Goal: Task Accomplishment & Management: Use online tool/utility

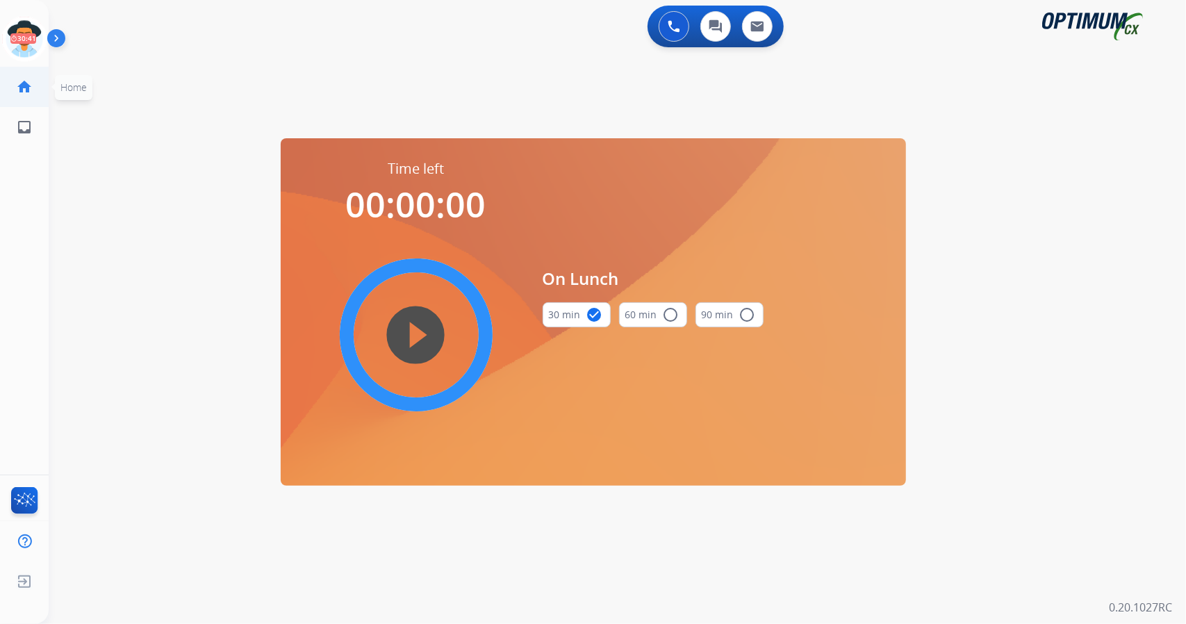
scroll to position [0, 3]
click at [29, 33] on icon at bounding box center [21, 39] width 45 height 45
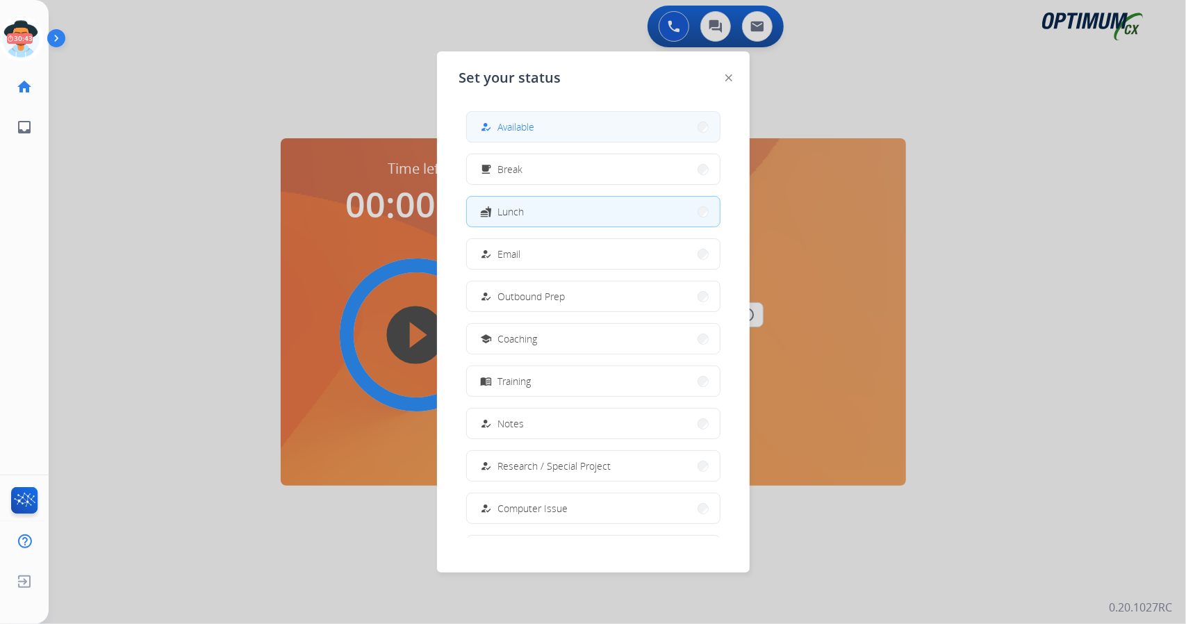
click at [608, 137] on button "how_to_reg Available" at bounding box center [593, 127] width 253 height 30
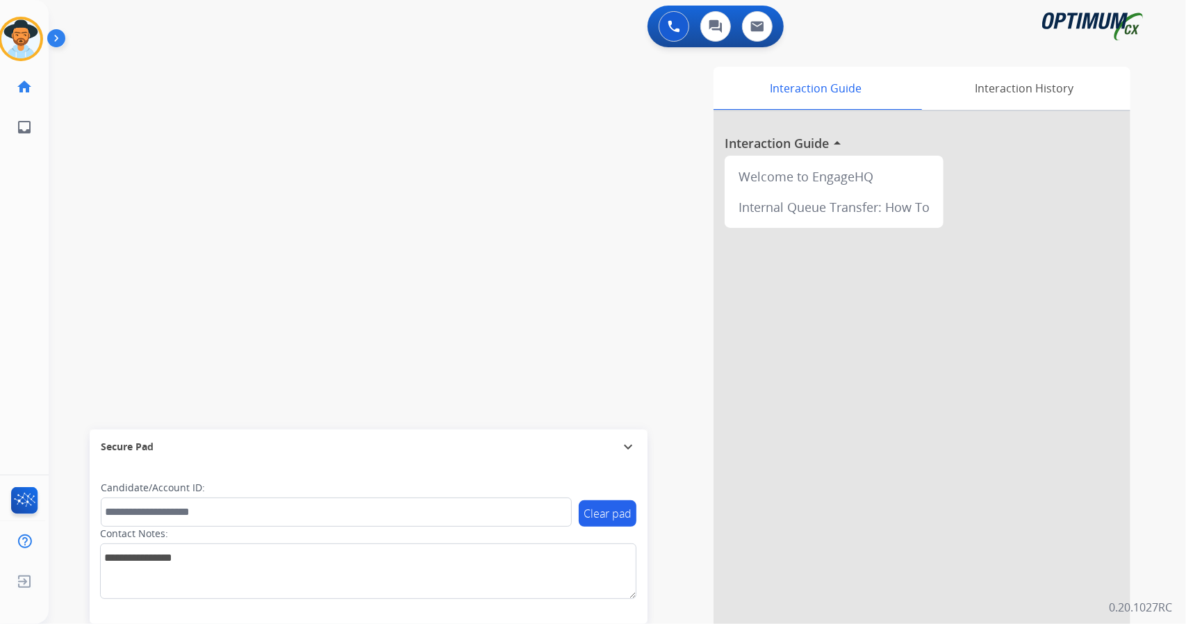
click at [196, 144] on div "swap_horiz Break voice bridge close_fullscreen Connect 3-Way Call merge_type Se…" at bounding box center [601, 339] width 1104 height 579
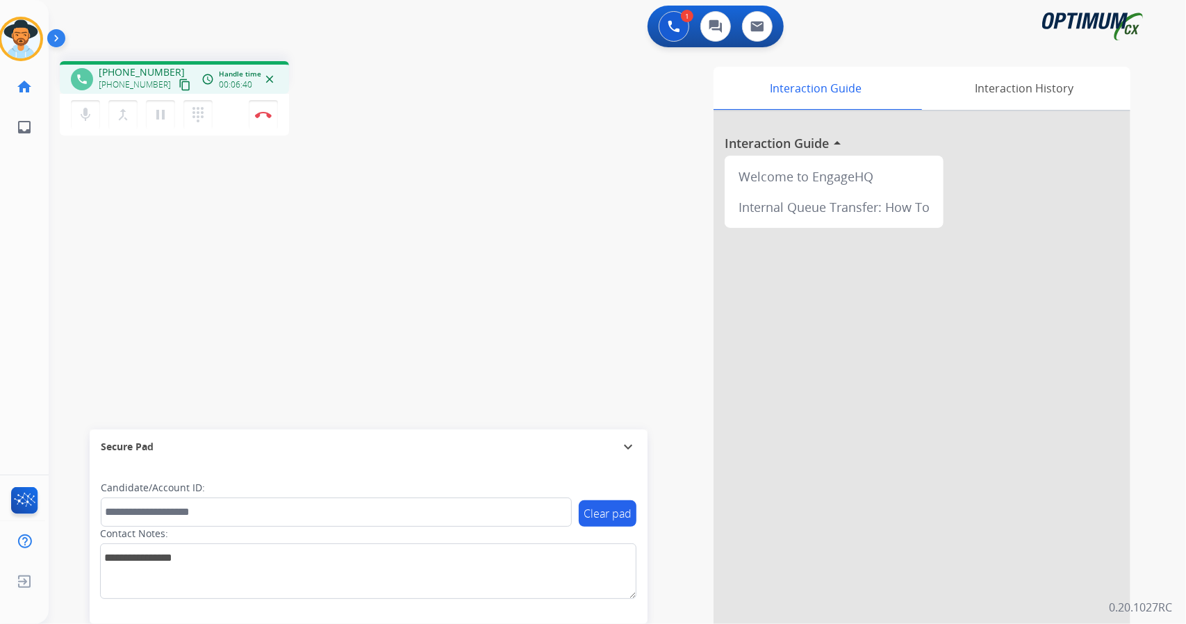
click at [289, 15] on div "1 Voice Interactions 0 Chat Interactions 0 Email Interactions" at bounding box center [608, 28] width 1087 height 44
click at [270, 104] on button "Disconnect" at bounding box center [263, 114] width 29 height 29
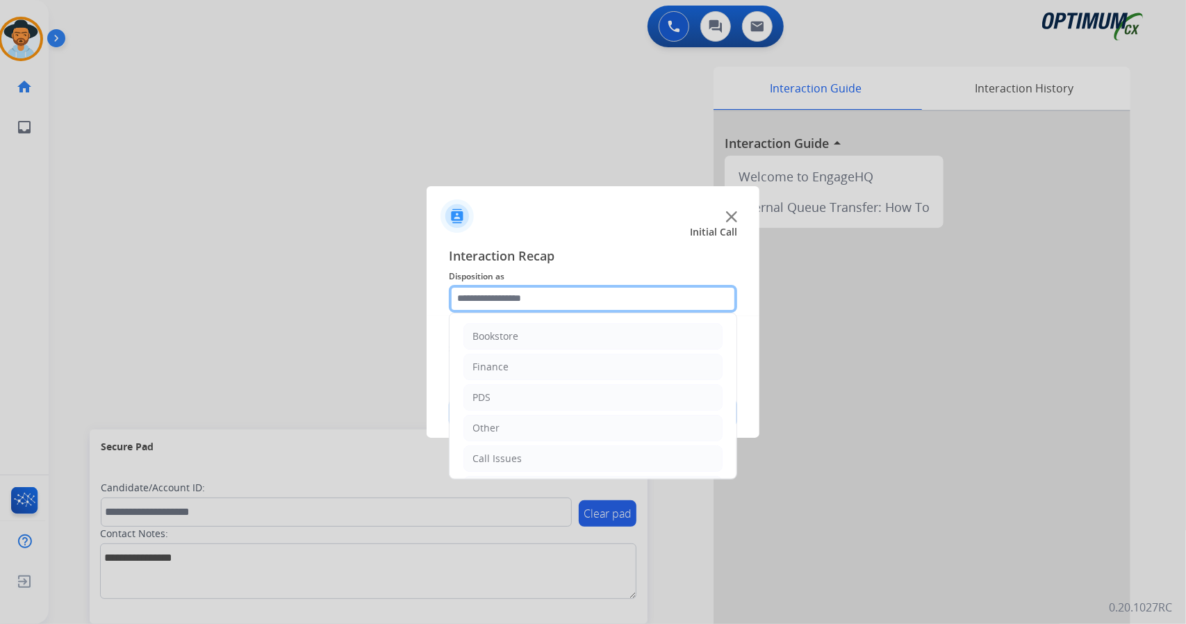
click at [522, 304] on input "text" at bounding box center [593, 299] width 288 height 28
click at [540, 339] on li "Bookstore" at bounding box center [592, 336] width 259 height 26
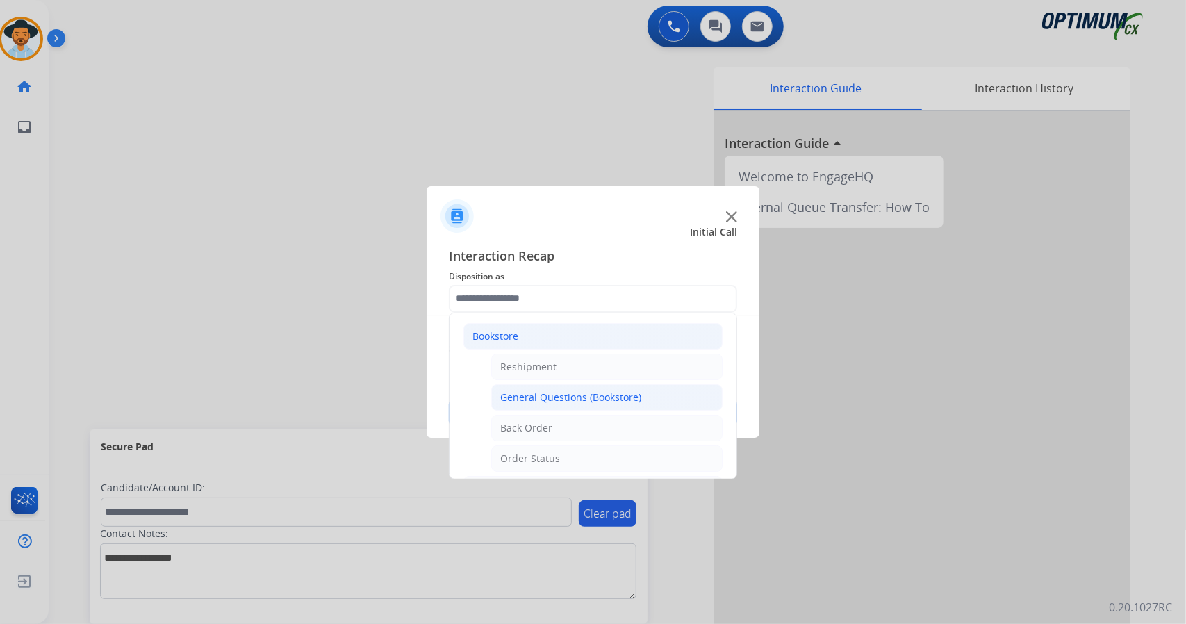
click at [574, 387] on li "General Questions (Bookstore)" at bounding box center [606, 397] width 231 height 26
type input "**********"
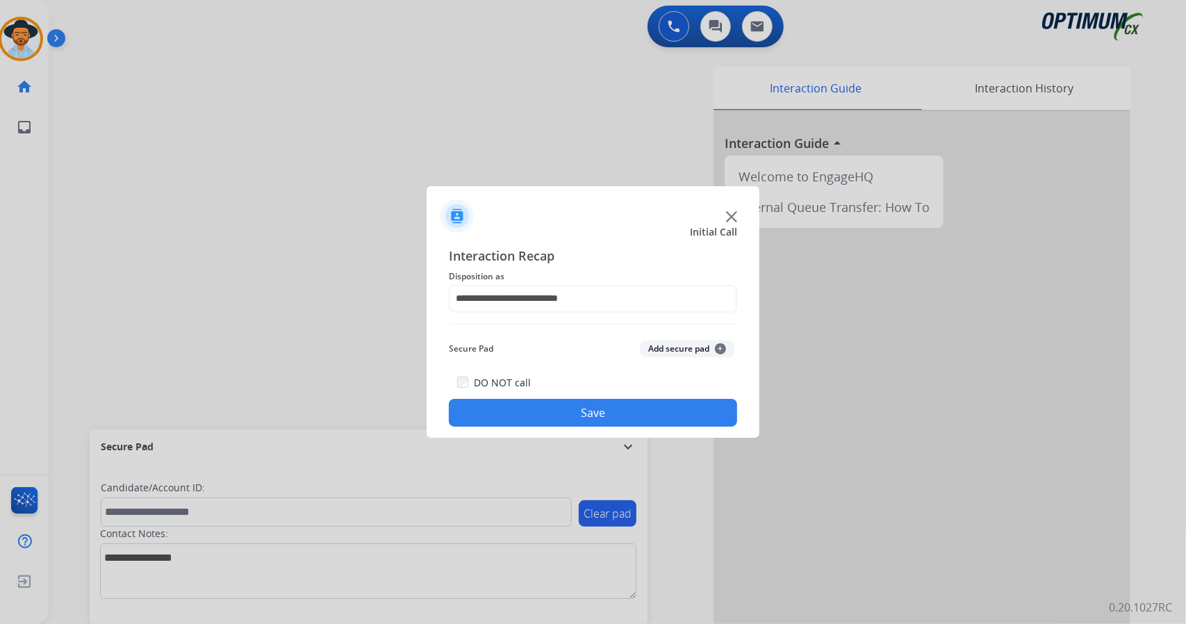
click at [578, 402] on button "Save" at bounding box center [593, 413] width 288 height 28
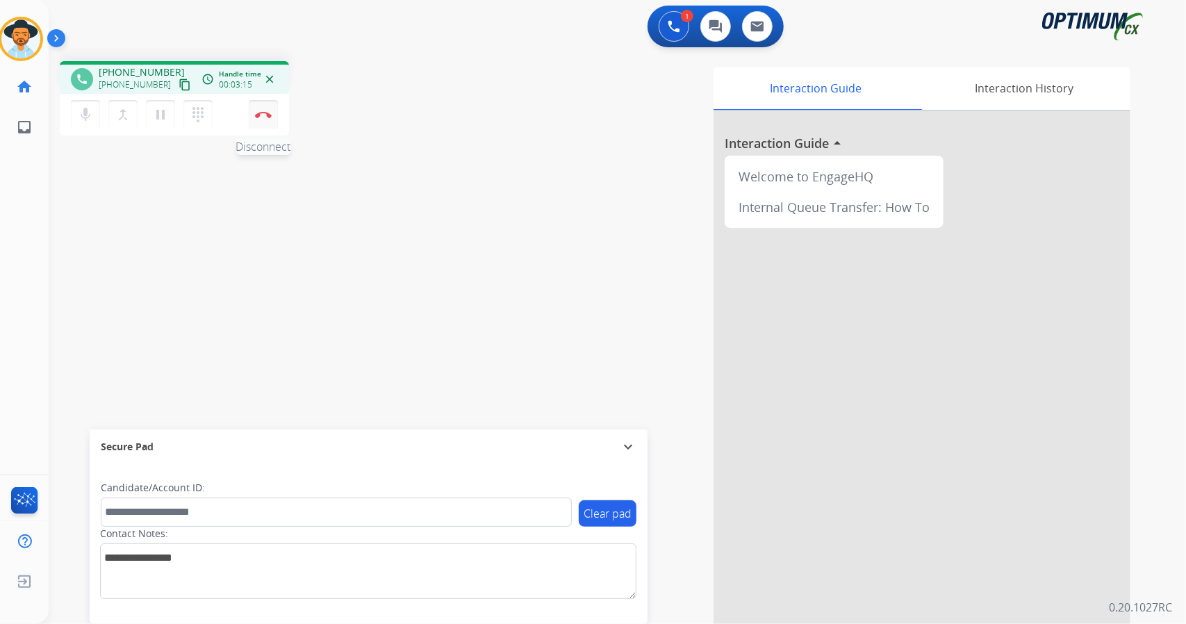
click at [251, 117] on button "Disconnect" at bounding box center [263, 114] width 29 height 29
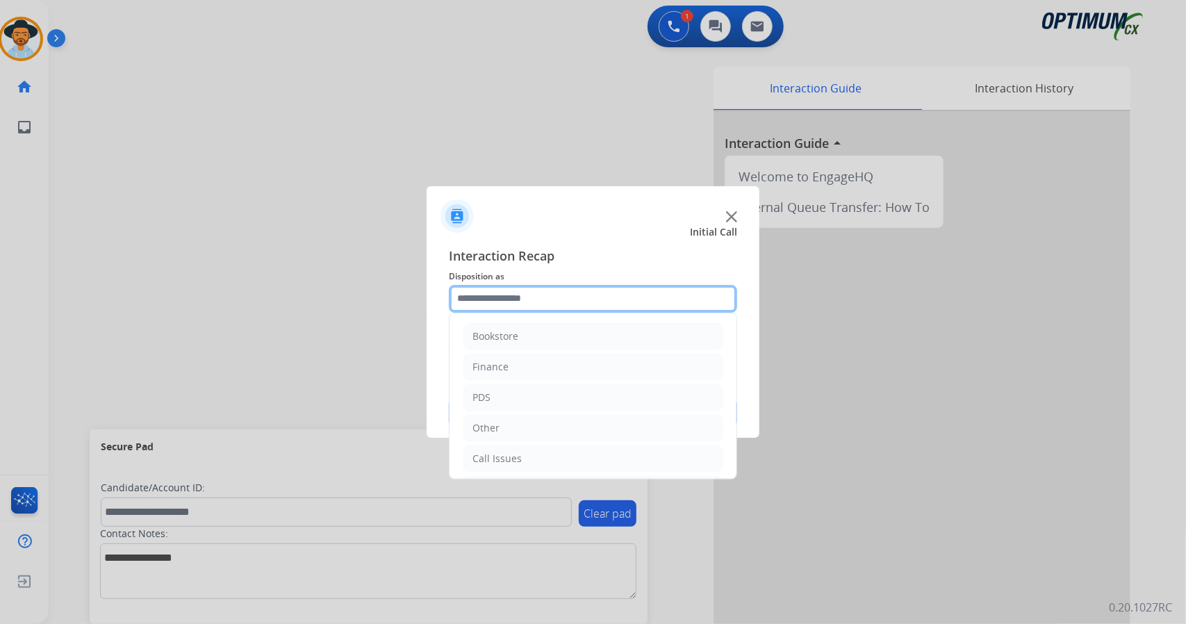
click at [490, 295] on input "text" at bounding box center [593, 299] width 288 height 28
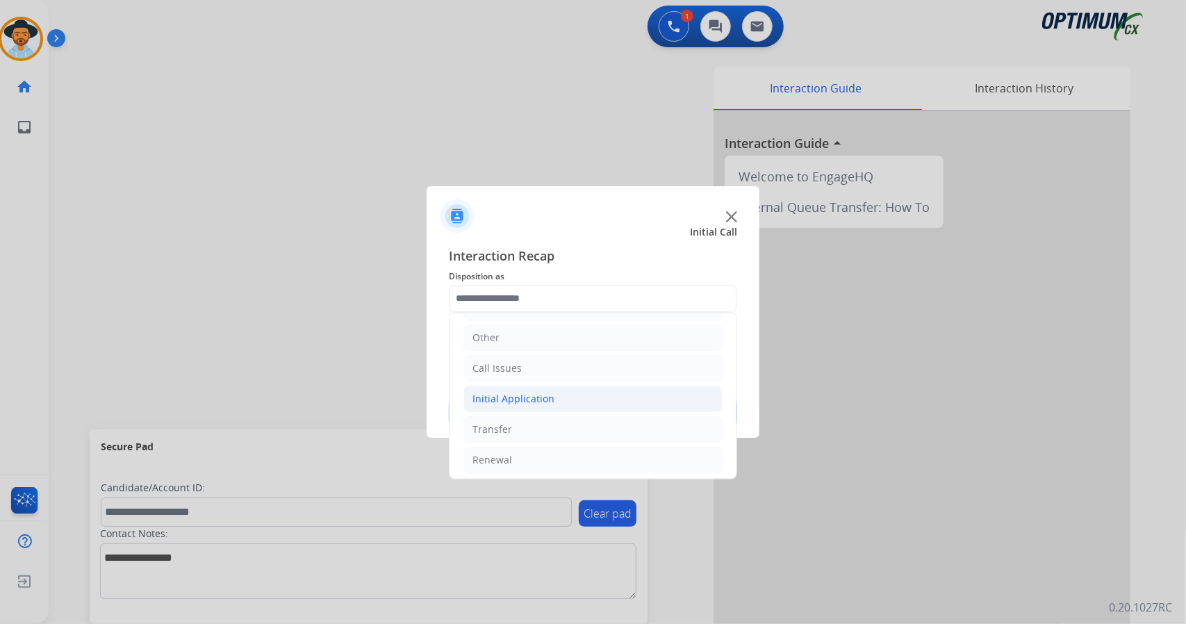
click at [561, 390] on li "Initial Application" at bounding box center [592, 399] width 259 height 26
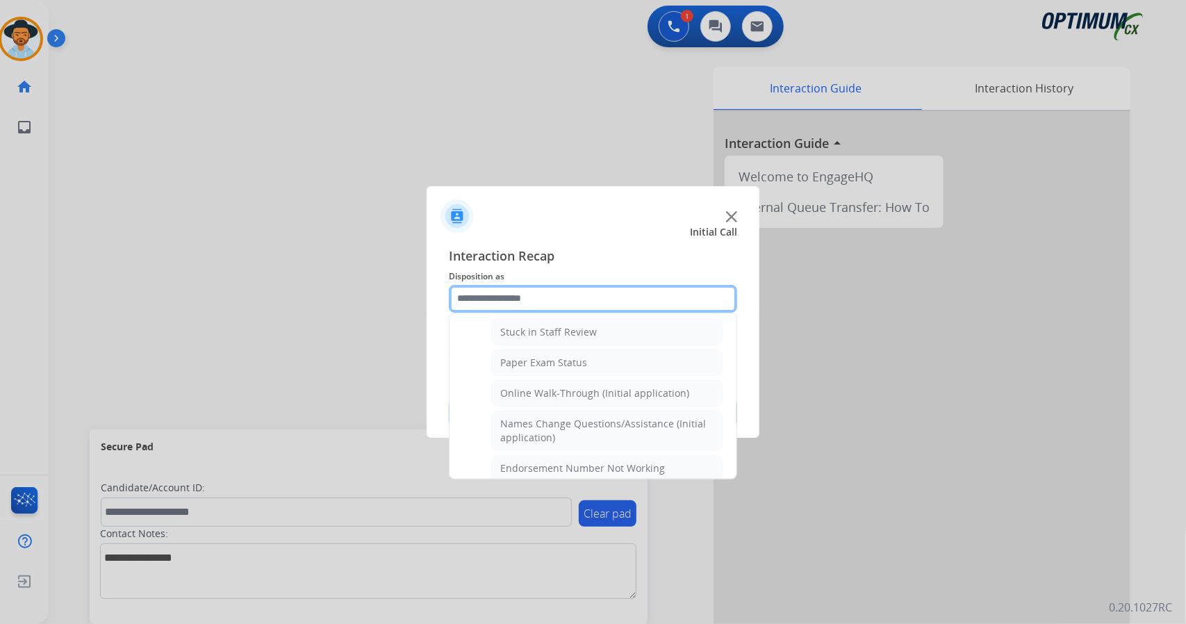
scroll to position [256, 0]
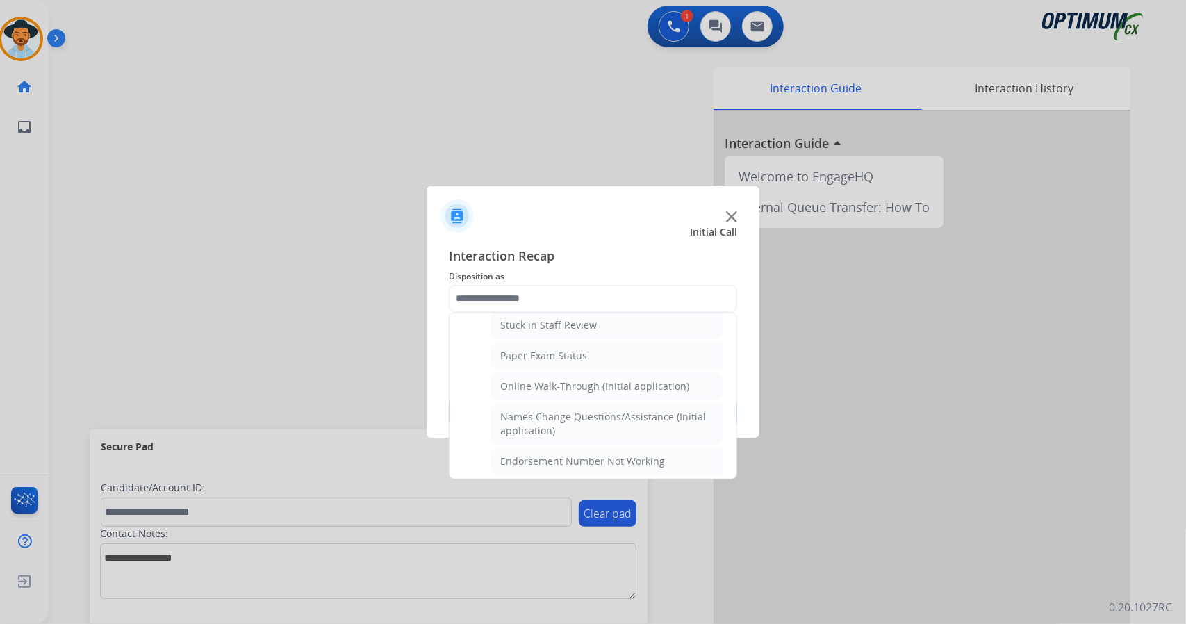
click at [561, 390] on li "Online Walk-Through (Initial application)" at bounding box center [606, 386] width 231 height 26
type input "**********"
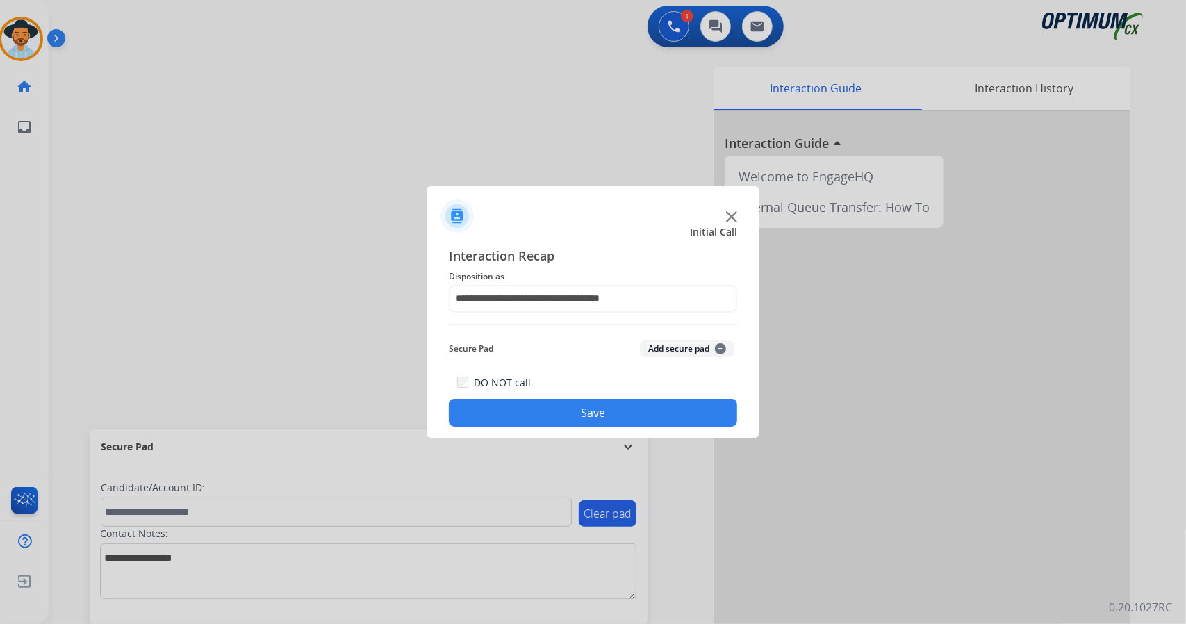
click at [568, 402] on button "Save" at bounding box center [593, 413] width 288 height 28
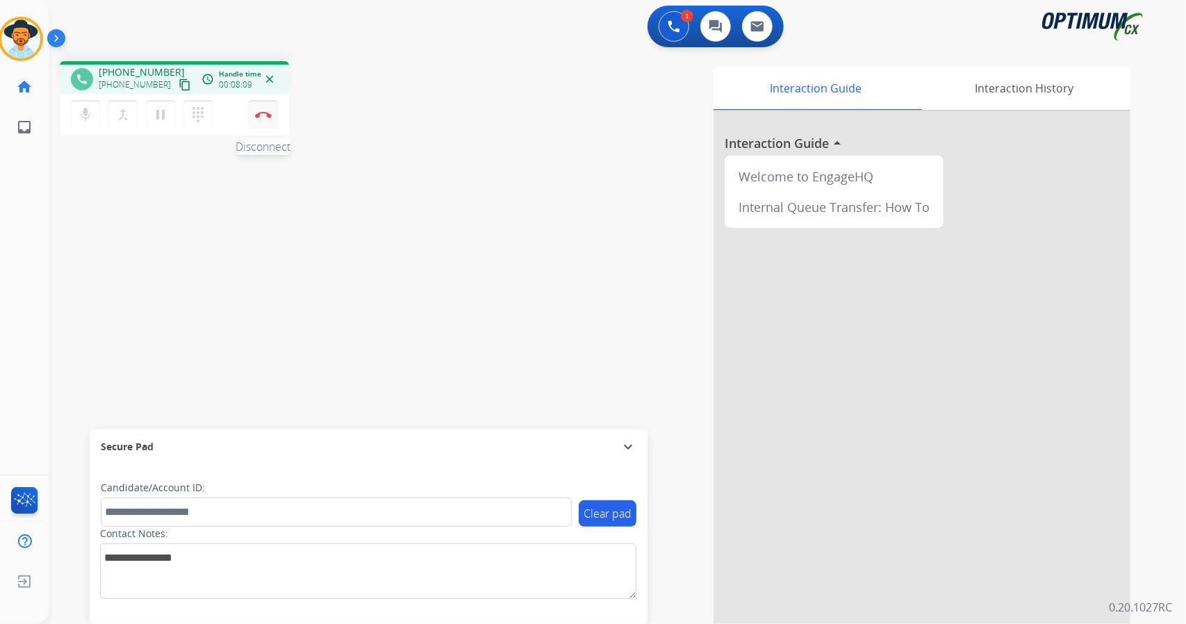
click at [272, 120] on button "Disconnect" at bounding box center [263, 114] width 29 height 29
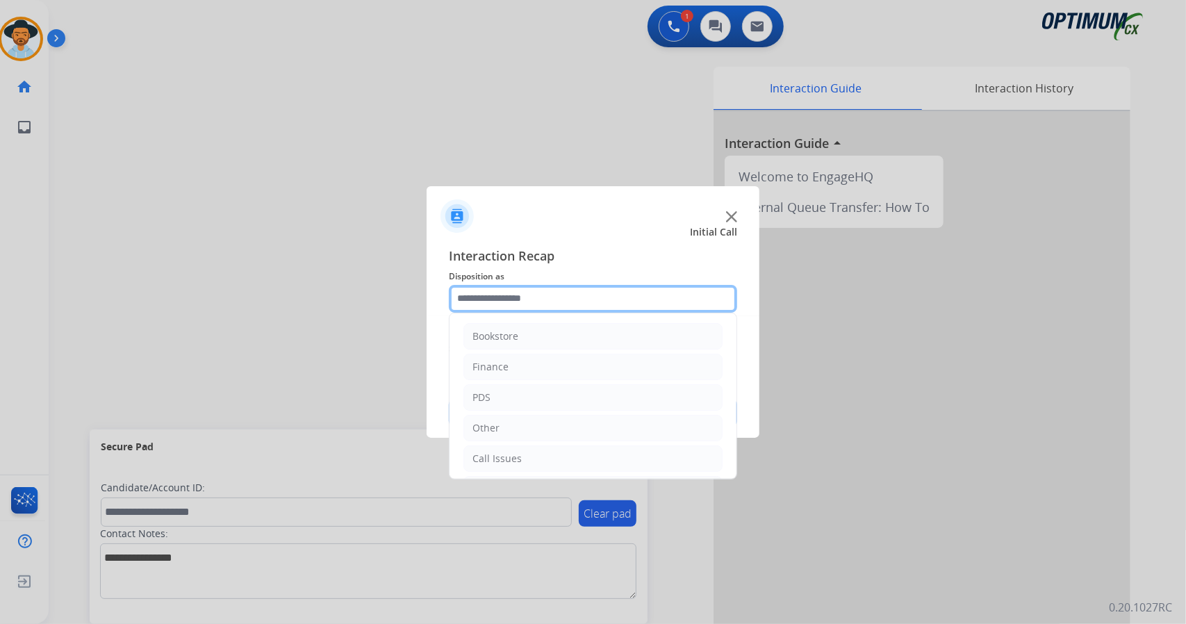
click at [599, 297] on input "text" at bounding box center [593, 299] width 288 height 28
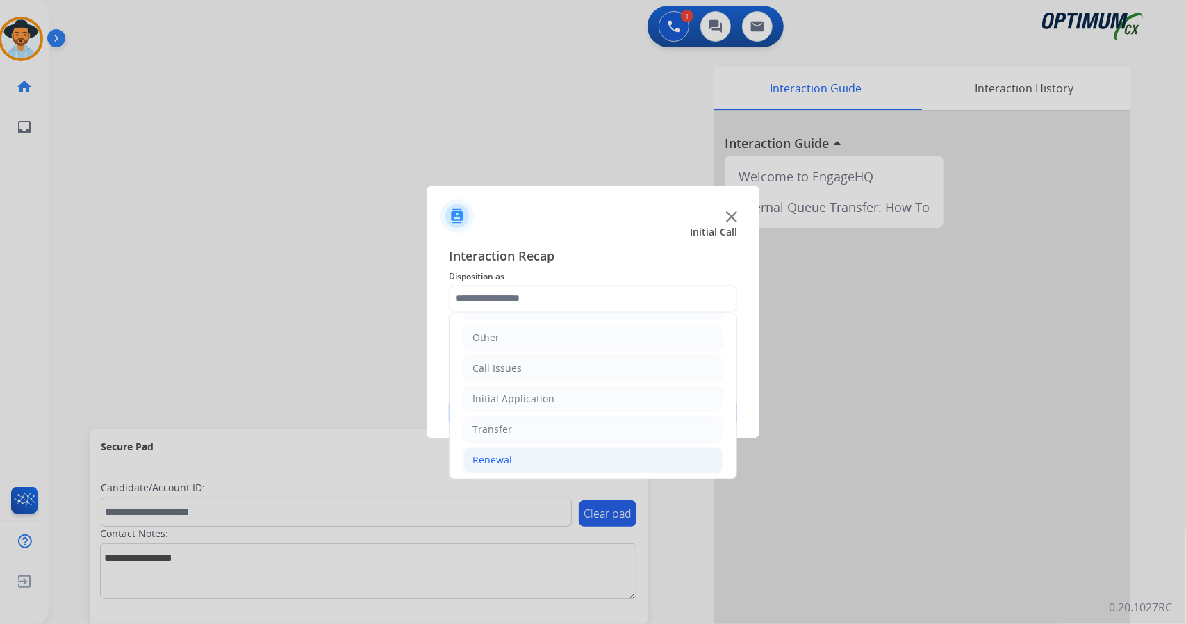
click at [560, 454] on li "Renewal" at bounding box center [592, 460] width 259 height 26
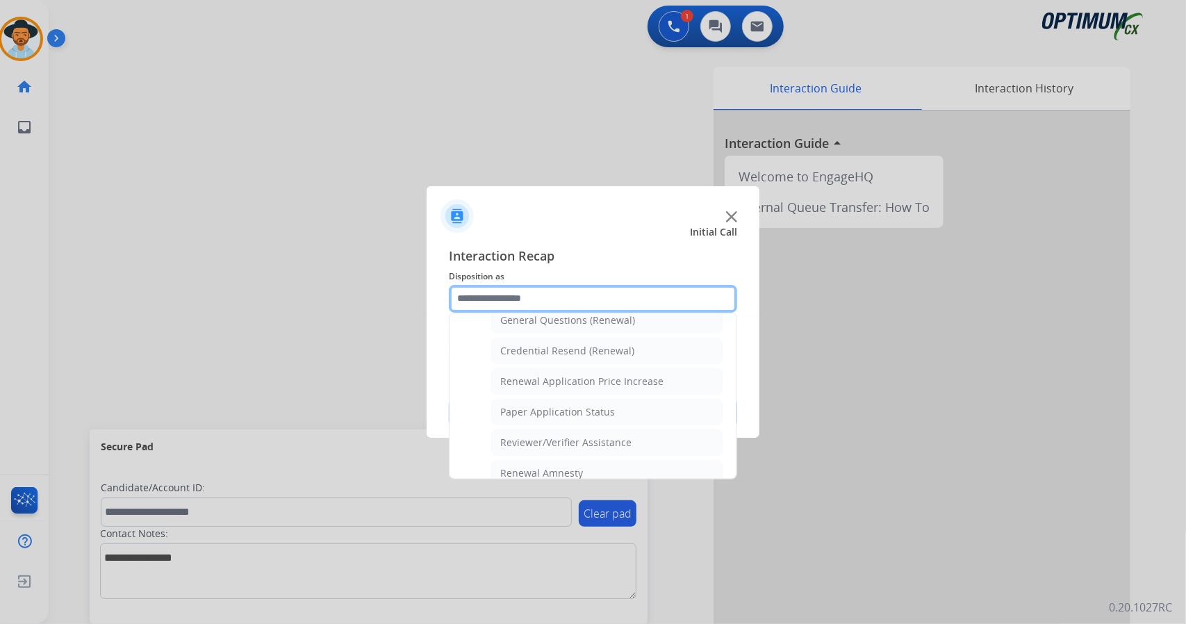
scroll to position [525, 0]
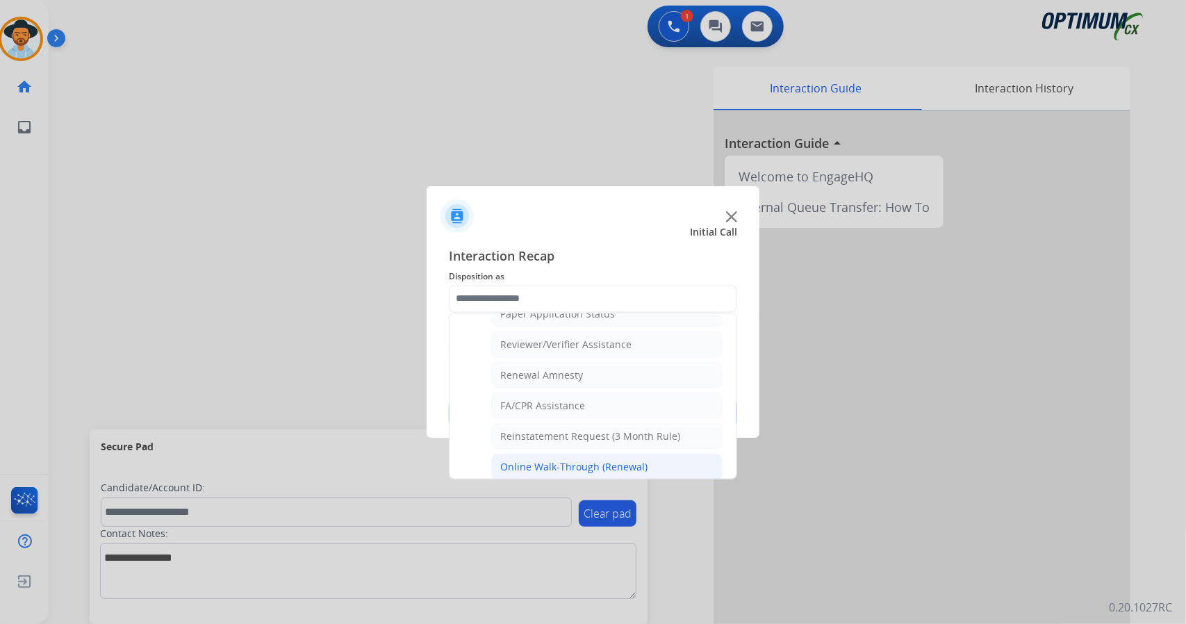
click at [548, 460] on div "Online Walk-Through (Renewal)" at bounding box center [573, 467] width 147 height 14
type input "**********"
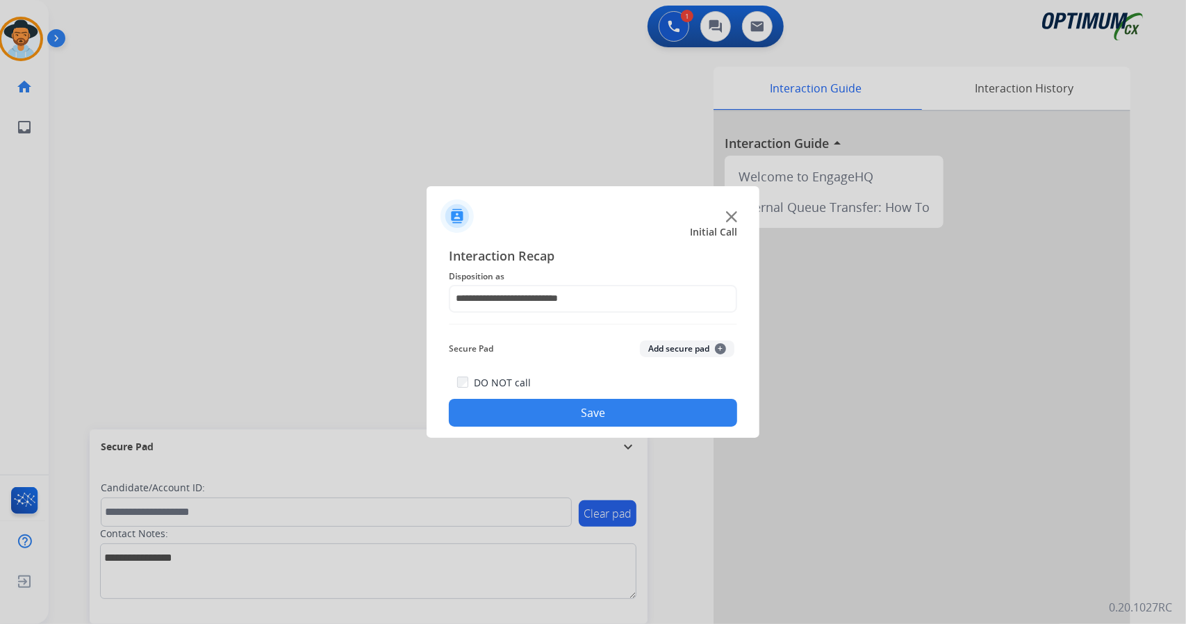
click at [539, 408] on button "Save" at bounding box center [593, 413] width 288 height 28
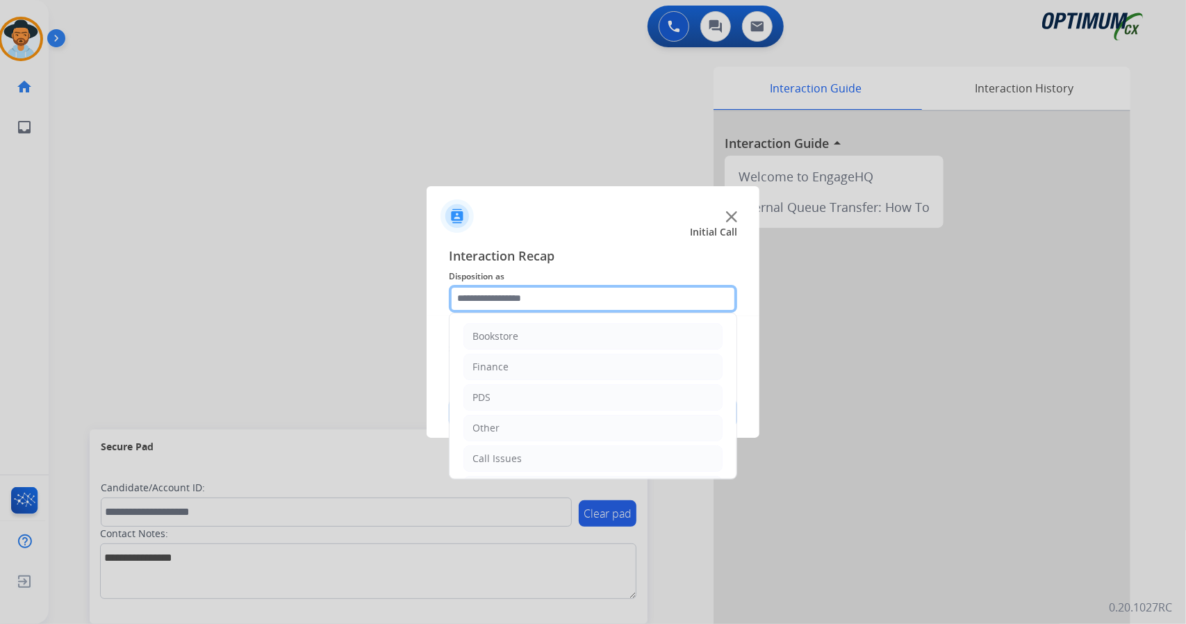
click at [525, 302] on input "text" at bounding box center [593, 299] width 288 height 28
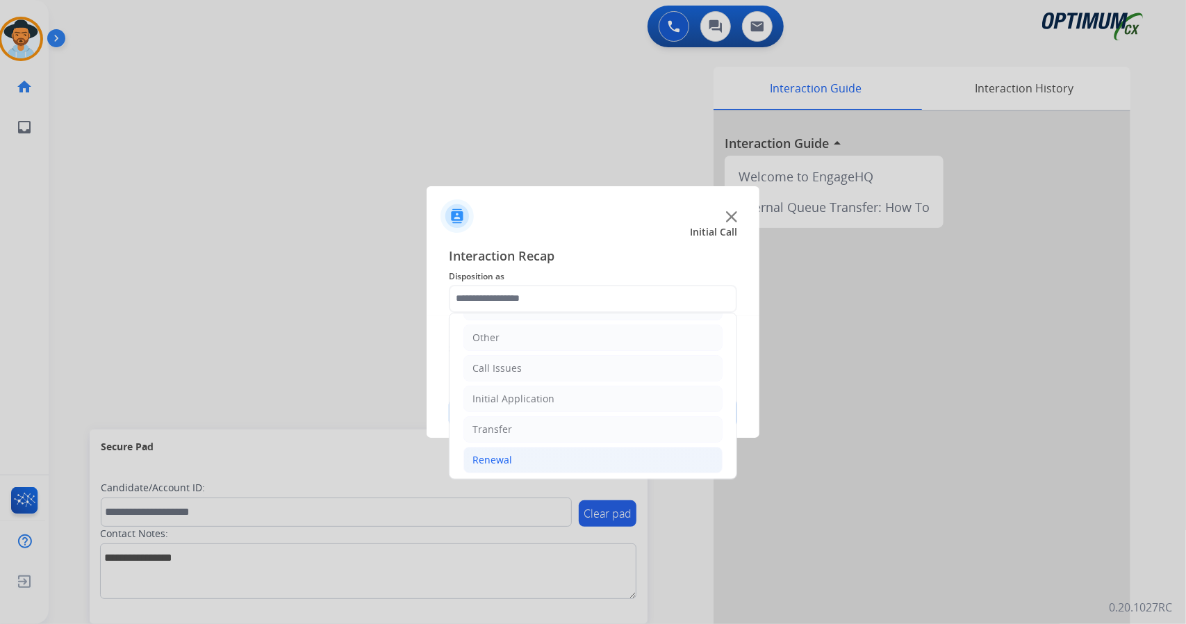
click at [536, 456] on li "Renewal" at bounding box center [592, 460] width 259 height 26
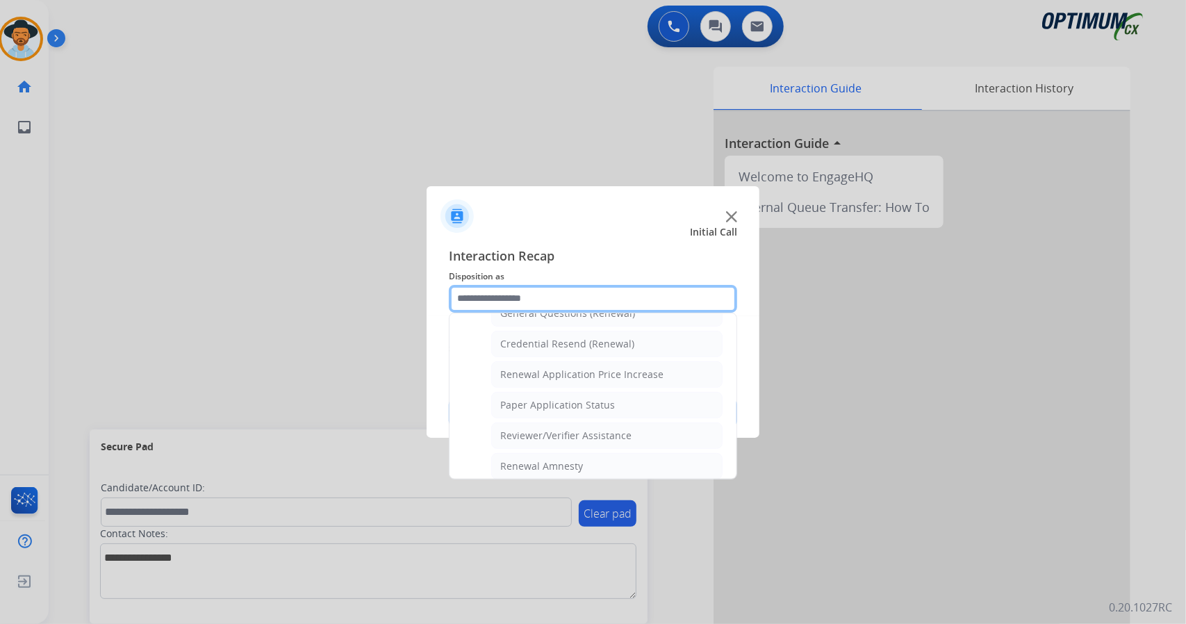
scroll to position [431, 0]
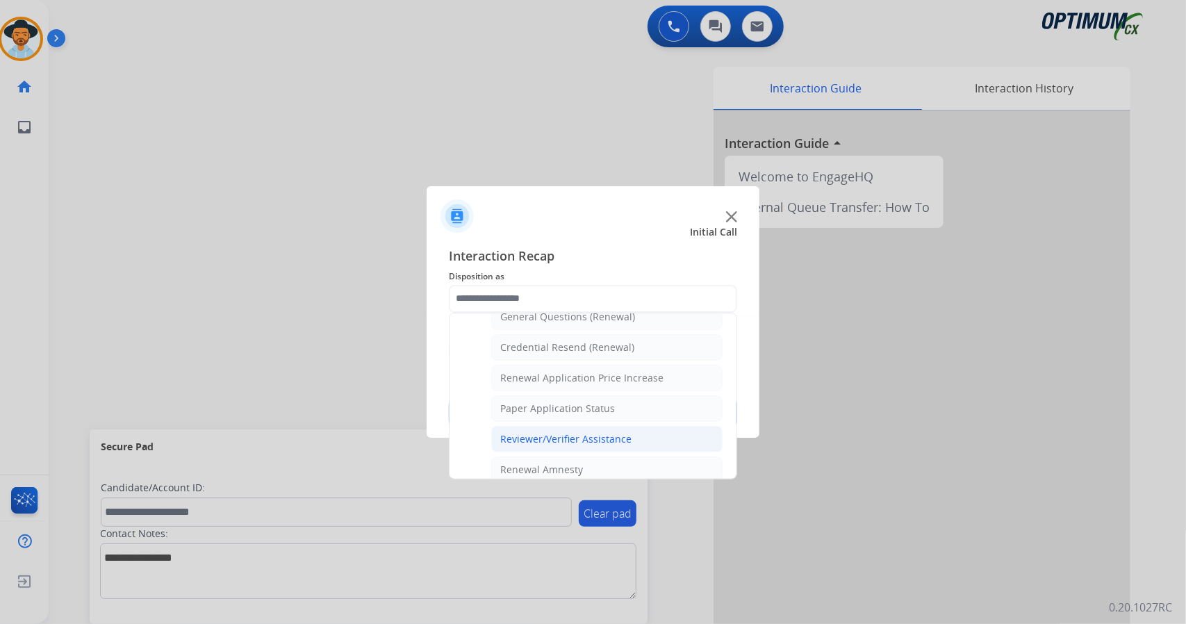
click at [524, 438] on li "Reviewer/Verifier Assistance" at bounding box center [606, 439] width 231 height 26
type input "**********"
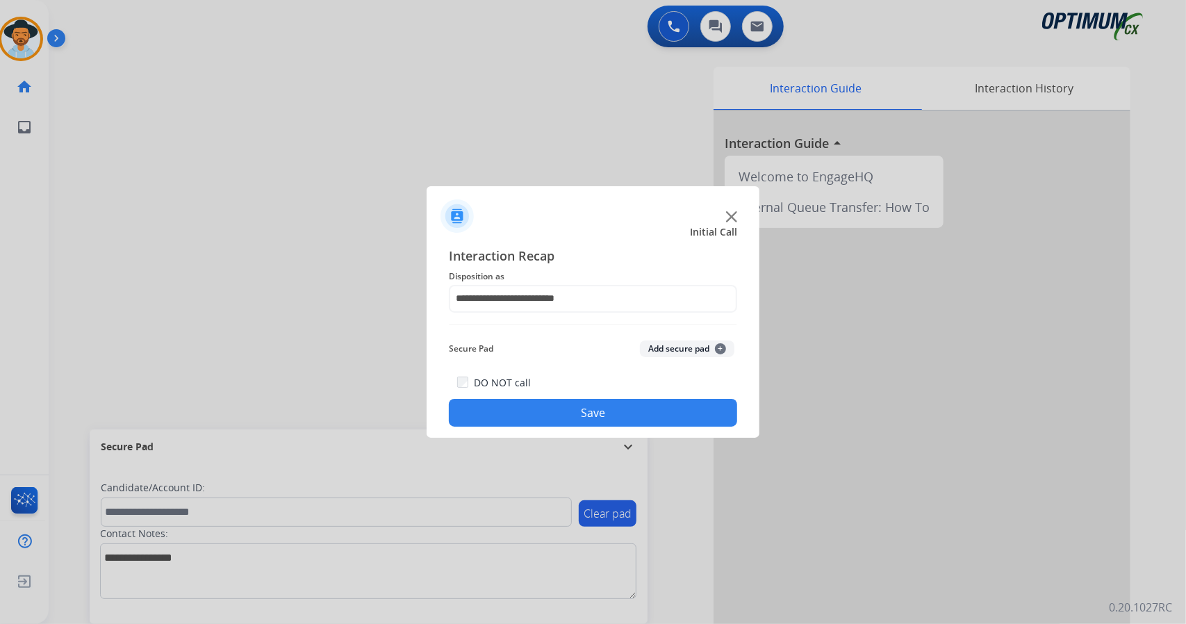
click at [527, 407] on button "Save" at bounding box center [593, 413] width 288 height 28
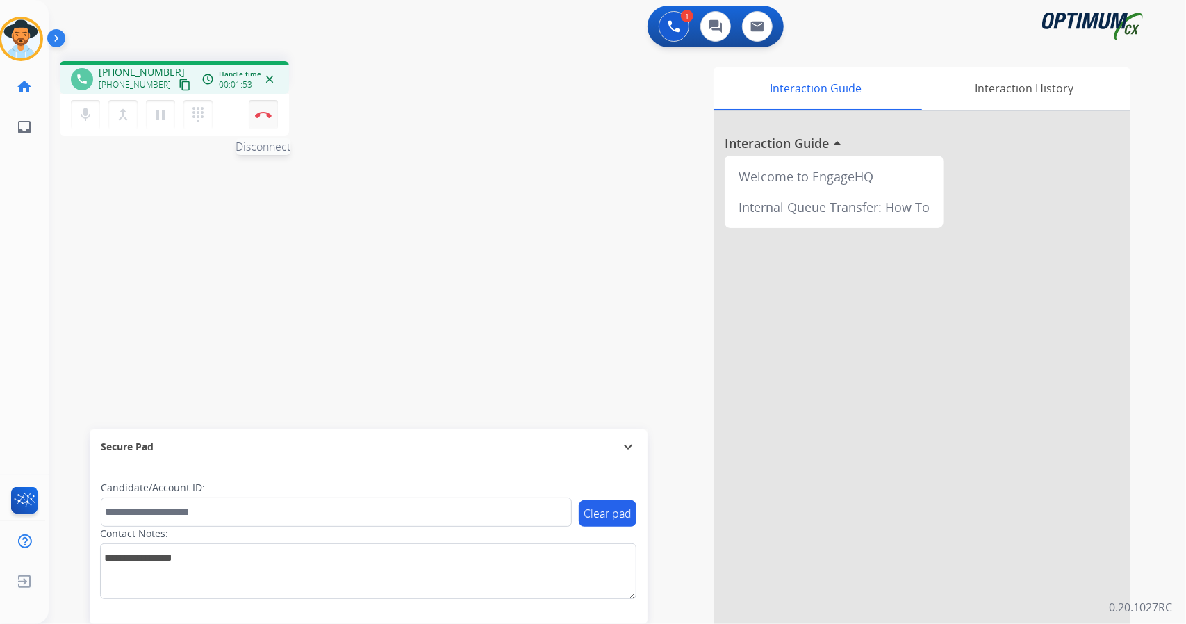
click at [258, 115] on img at bounding box center [263, 114] width 17 height 7
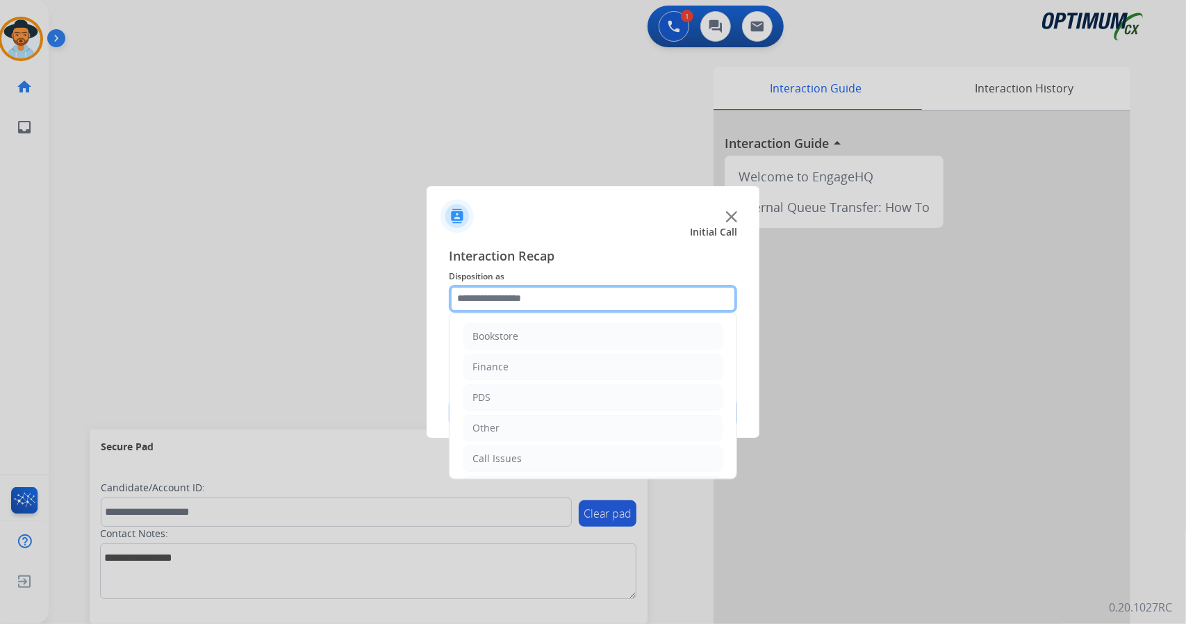
click at [504, 310] on input "text" at bounding box center [593, 299] width 288 height 28
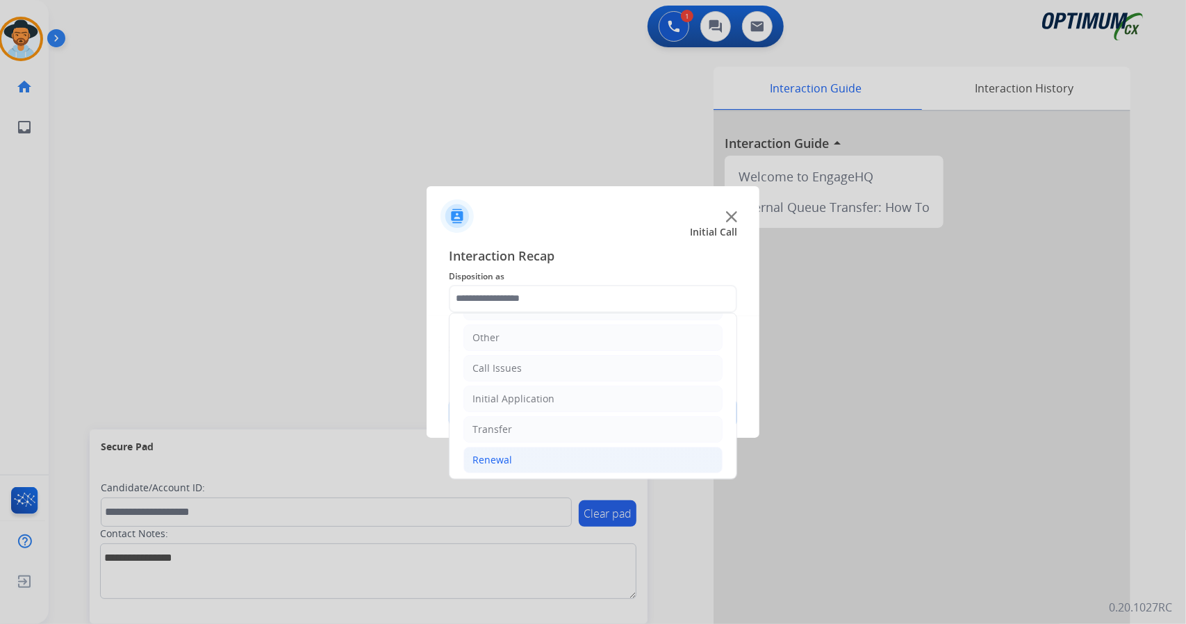
click at [517, 454] on li "Renewal" at bounding box center [592, 460] width 259 height 26
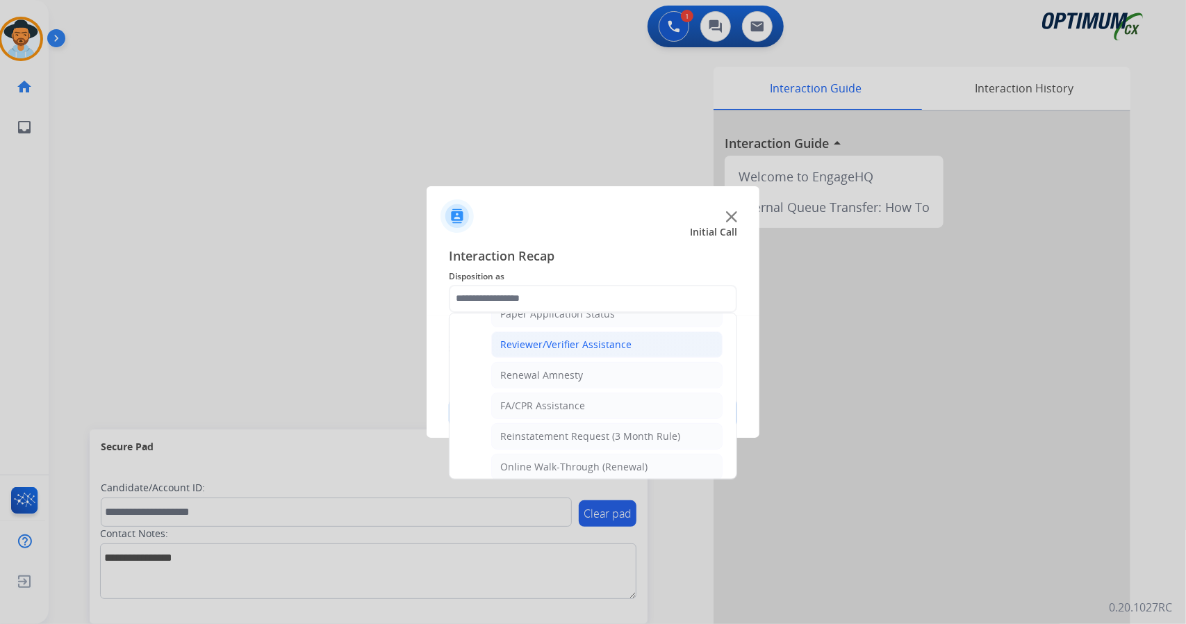
click at [584, 346] on li "Reviewer/Verifier Assistance" at bounding box center [606, 344] width 231 height 26
type input "**********"
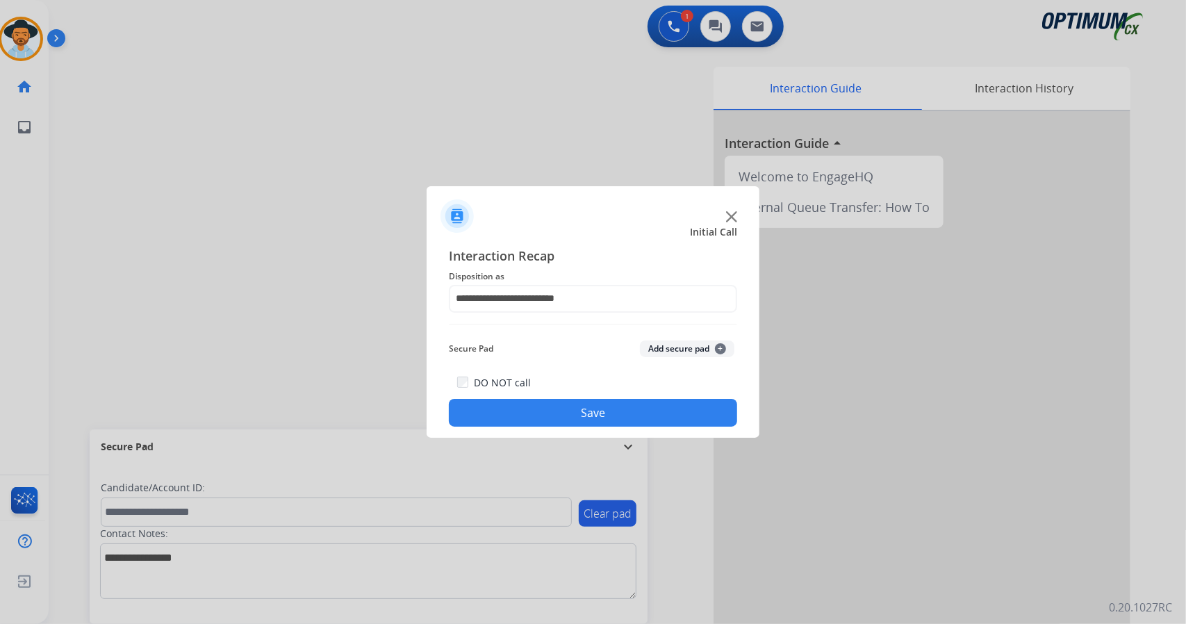
click at [581, 404] on button "Save" at bounding box center [593, 413] width 288 height 28
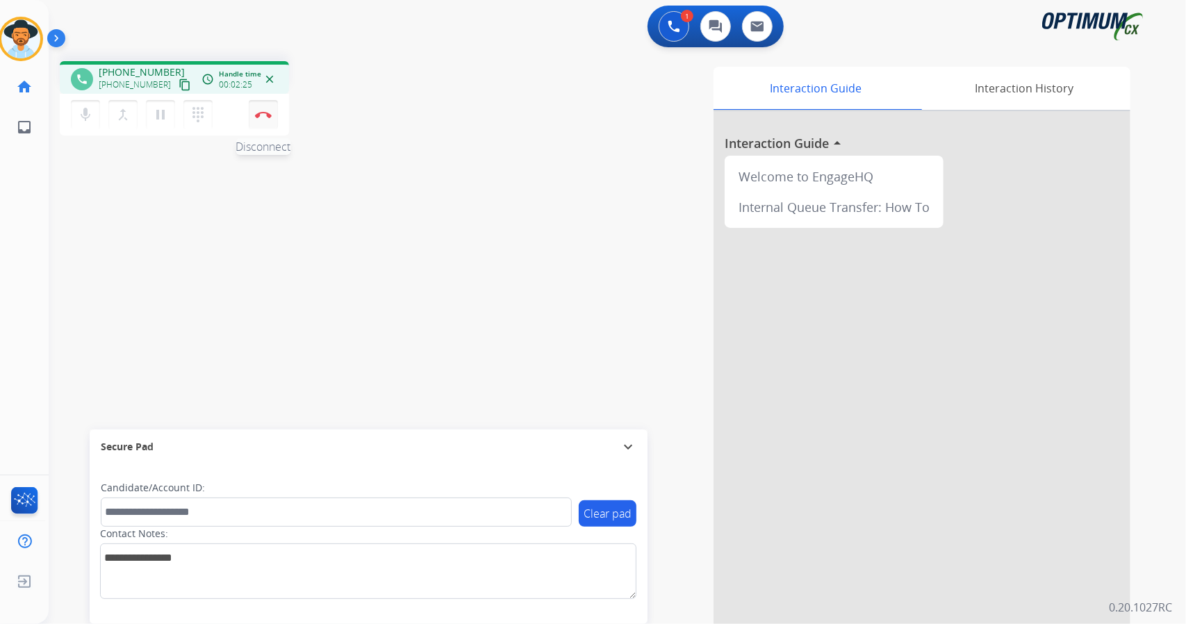
click at [263, 99] on div "mic Mute merge_type Bridge pause Hold dialpad Dialpad Disconnect" at bounding box center [174, 115] width 229 height 42
click at [265, 109] on button "Disconnect" at bounding box center [263, 114] width 29 height 29
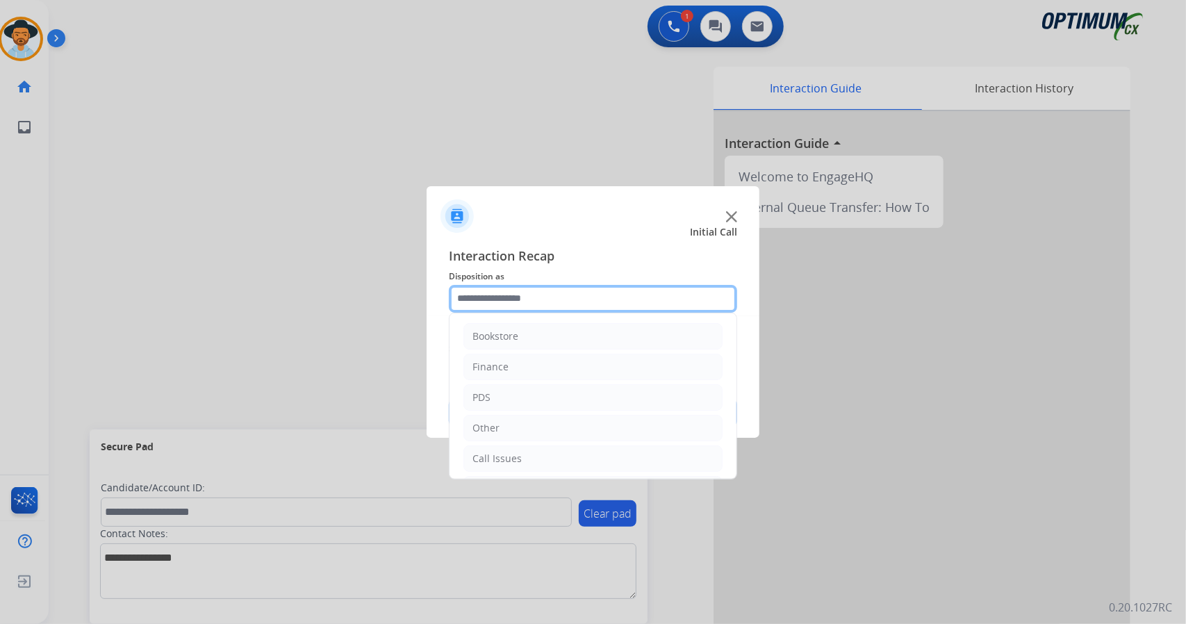
click at [615, 297] on input "text" at bounding box center [593, 299] width 288 height 28
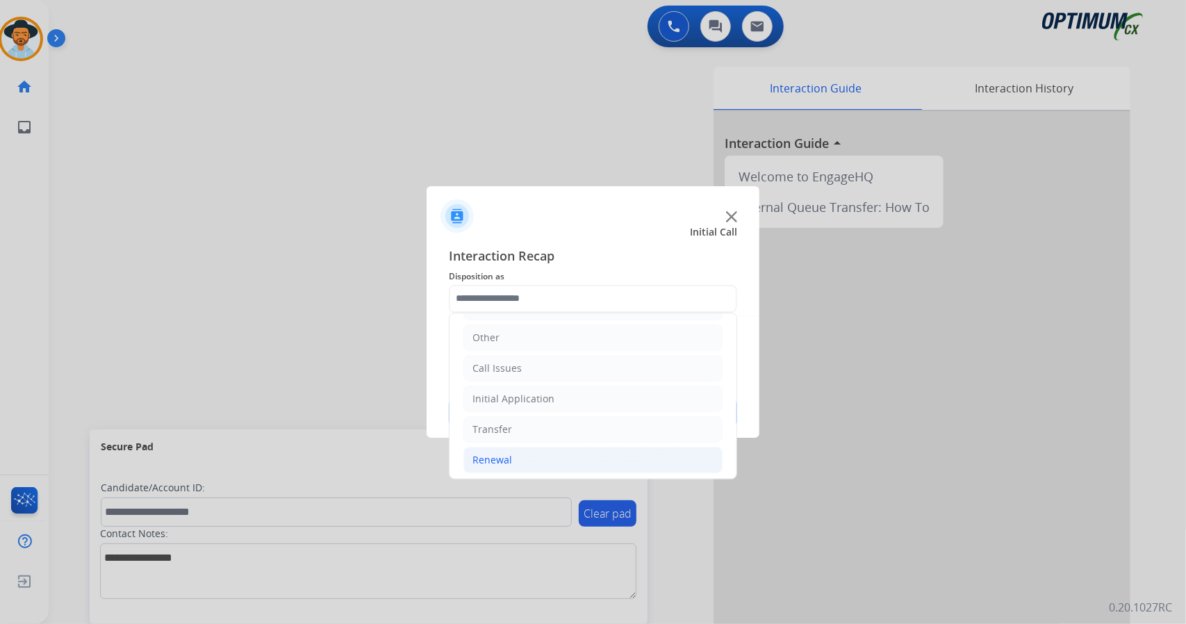
click at [552, 461] on li "Renewal" at bounding box center [592, 460] width 259 height 26
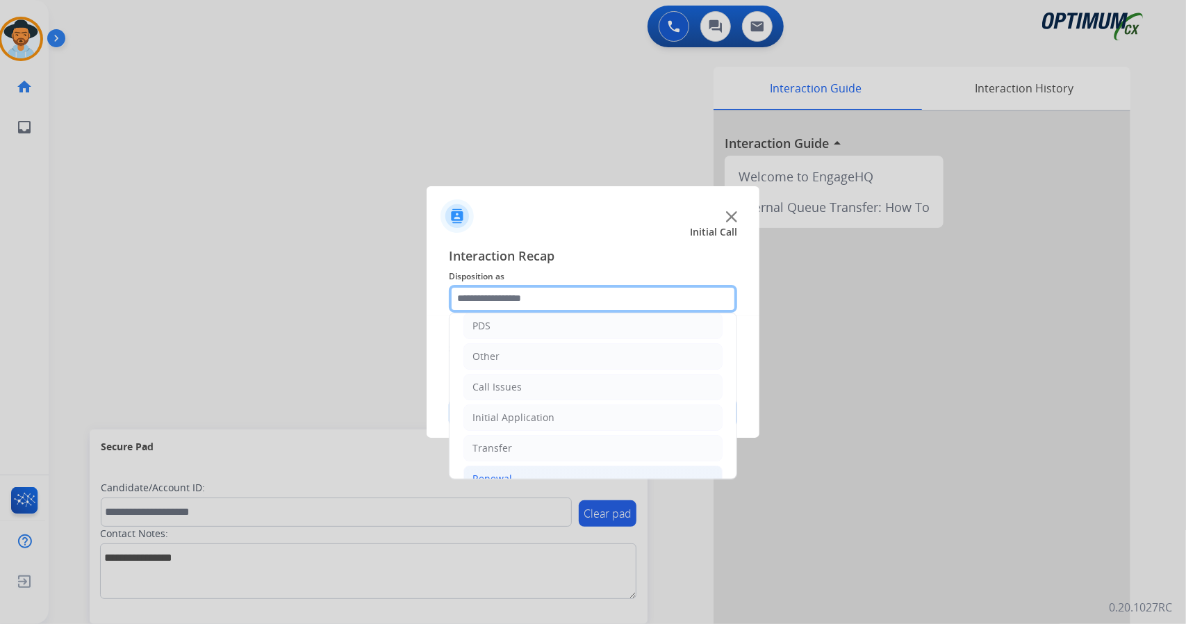
scroll to position [65, 0]
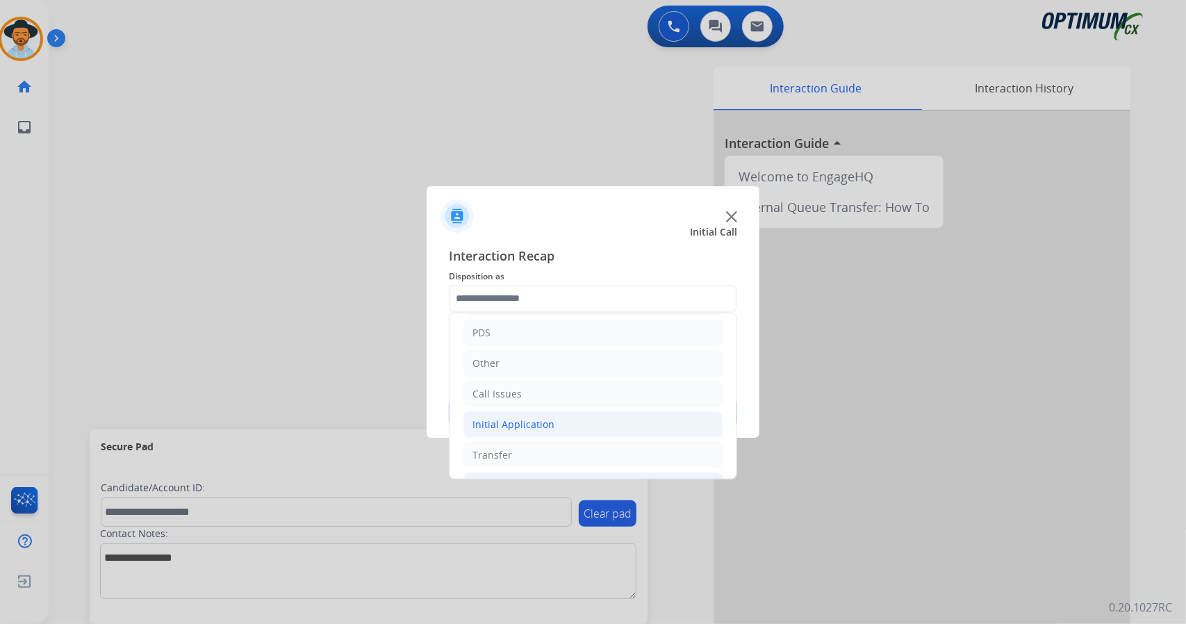
click at [549, 411] on li "Initial Application" at bounding box center [592, 424] width 259 height 26
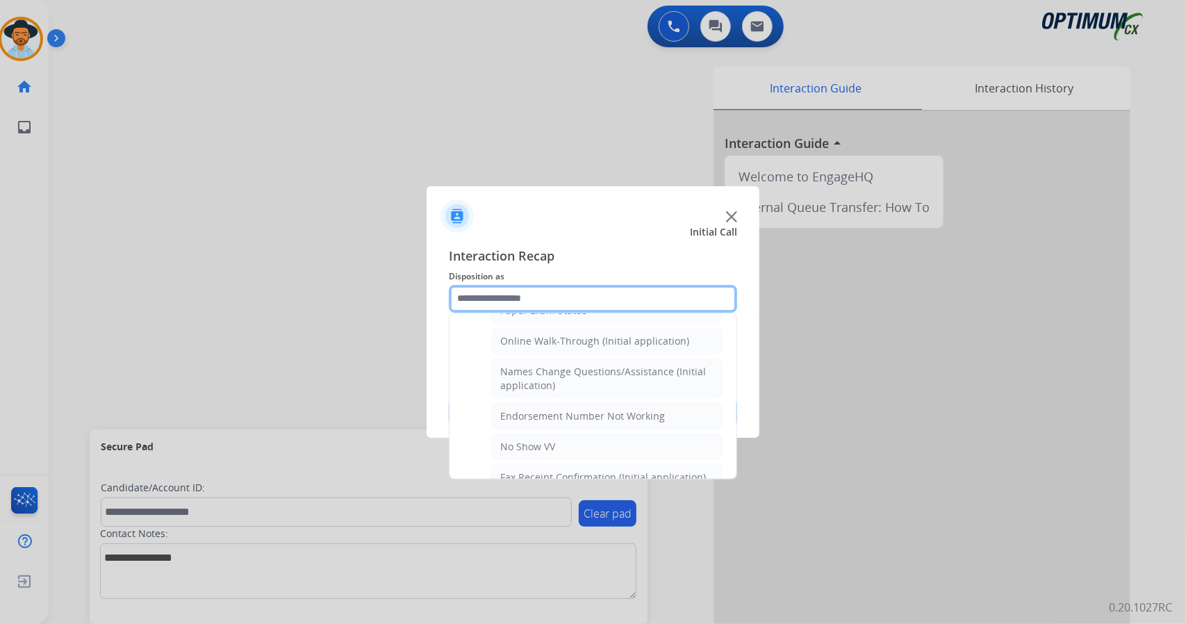
scroll to position [302, 0]
click at [563, 336] on div "Online Walk-Through (Initial application)" at bounding box center [594, 340] width 189 height 14
type input "**********"
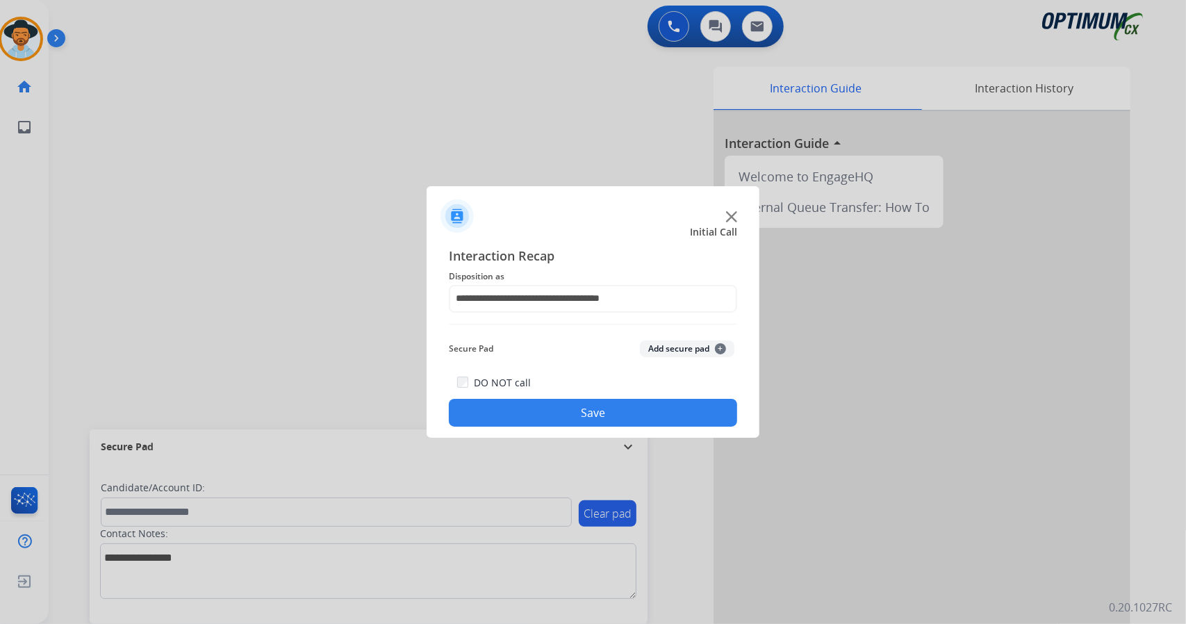
click at [655, 411] on button "Save" at bounding box center [593, 413] width 288 height 28
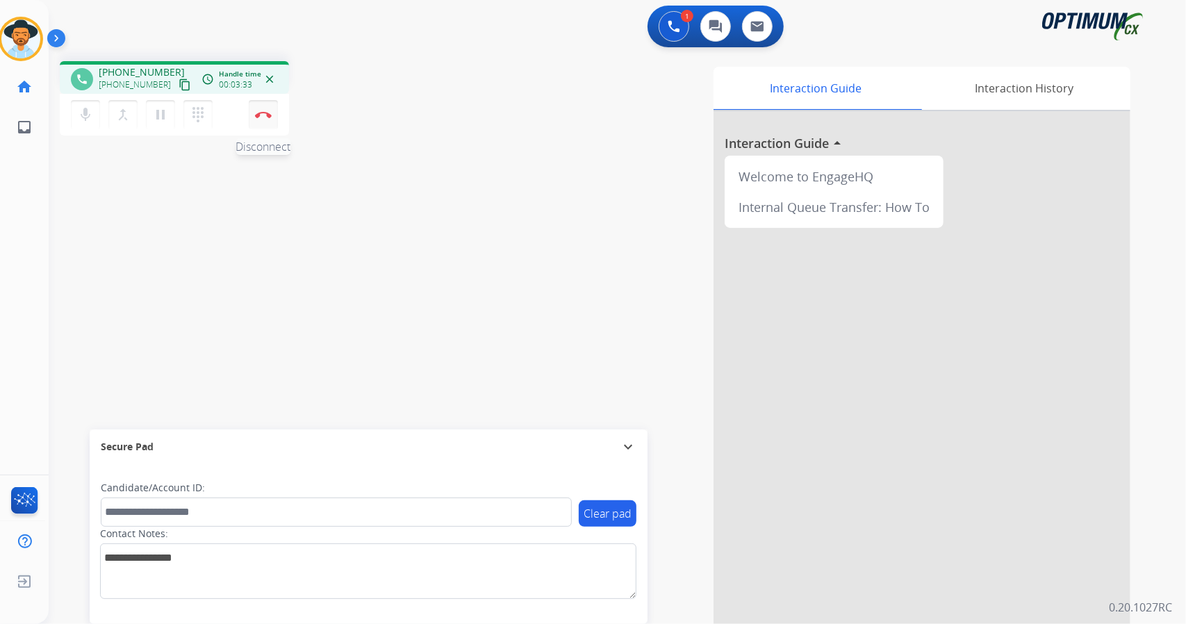
click at [272, 117] on button "Disconnect" at bounding box center [263, 114] width 29 height 29
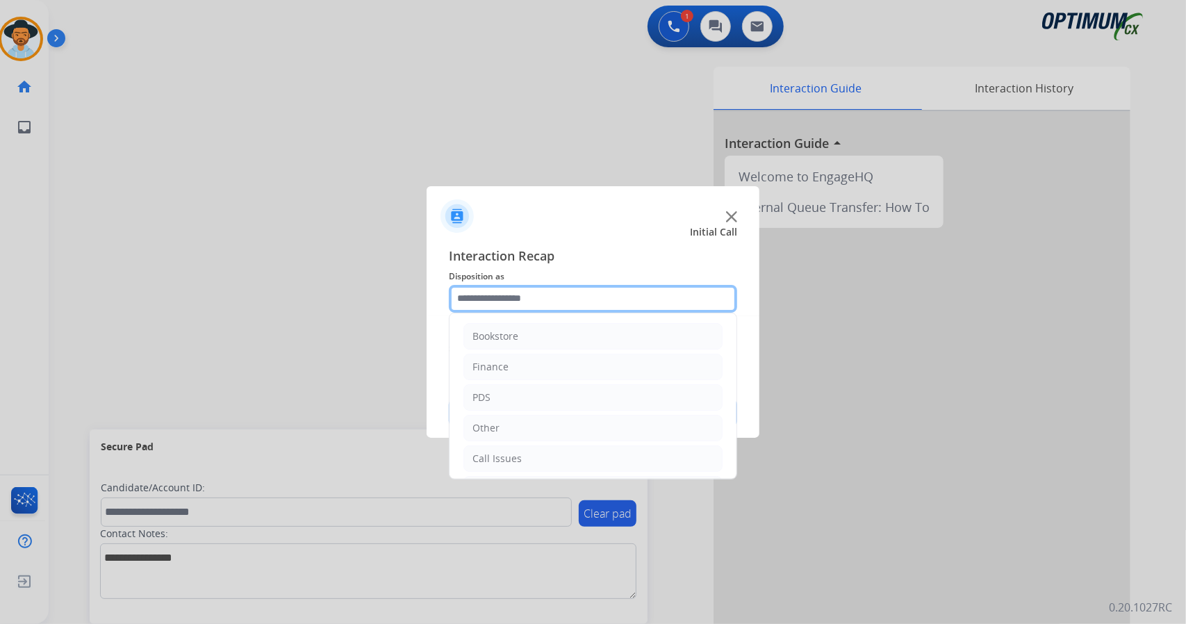
click at [590, 288] on input "text" at bounding box center [593, 299] width 288 height 28
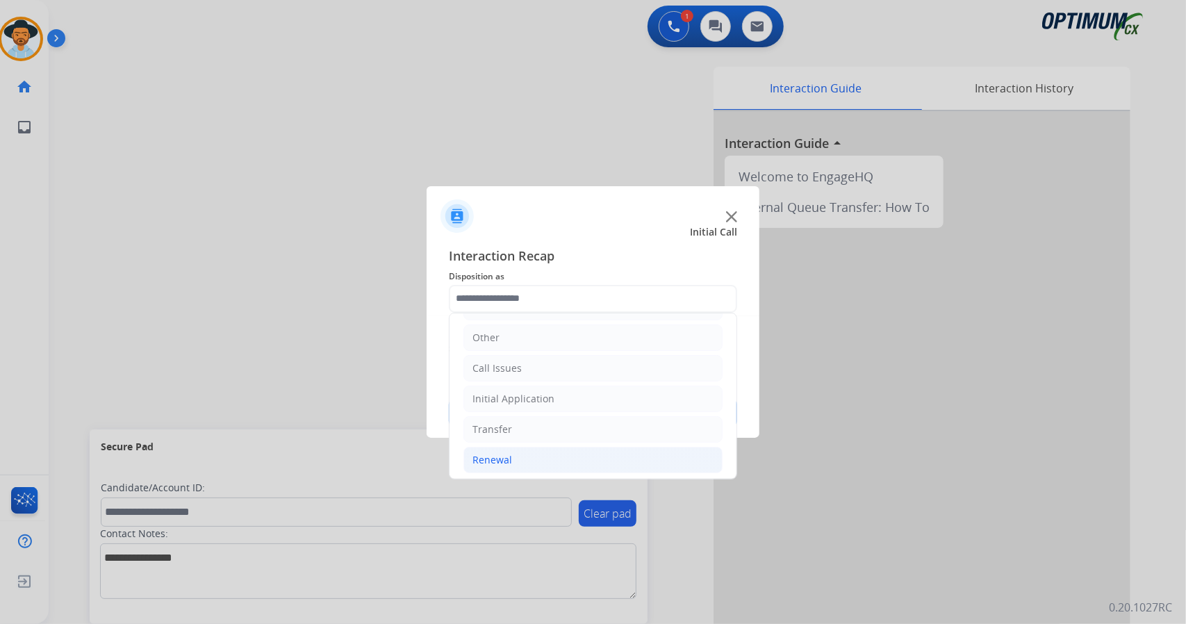
click at [584, 461] on li "Renewal" at bounding box center [592, 460] width 259 height 26
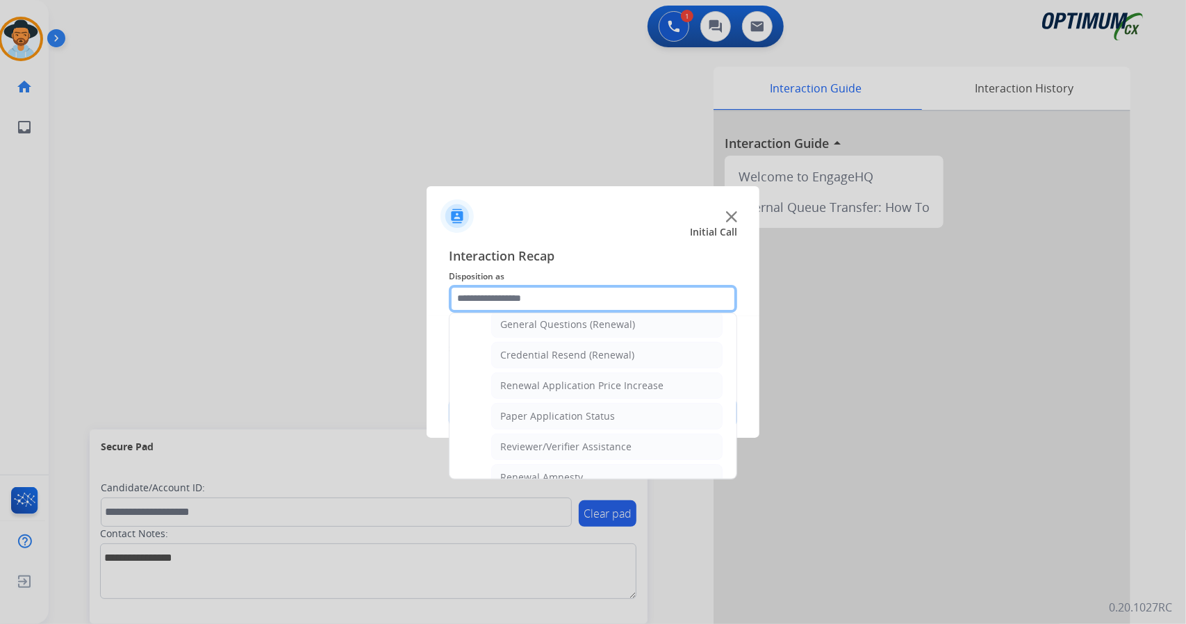
scroll to position [525, 0]
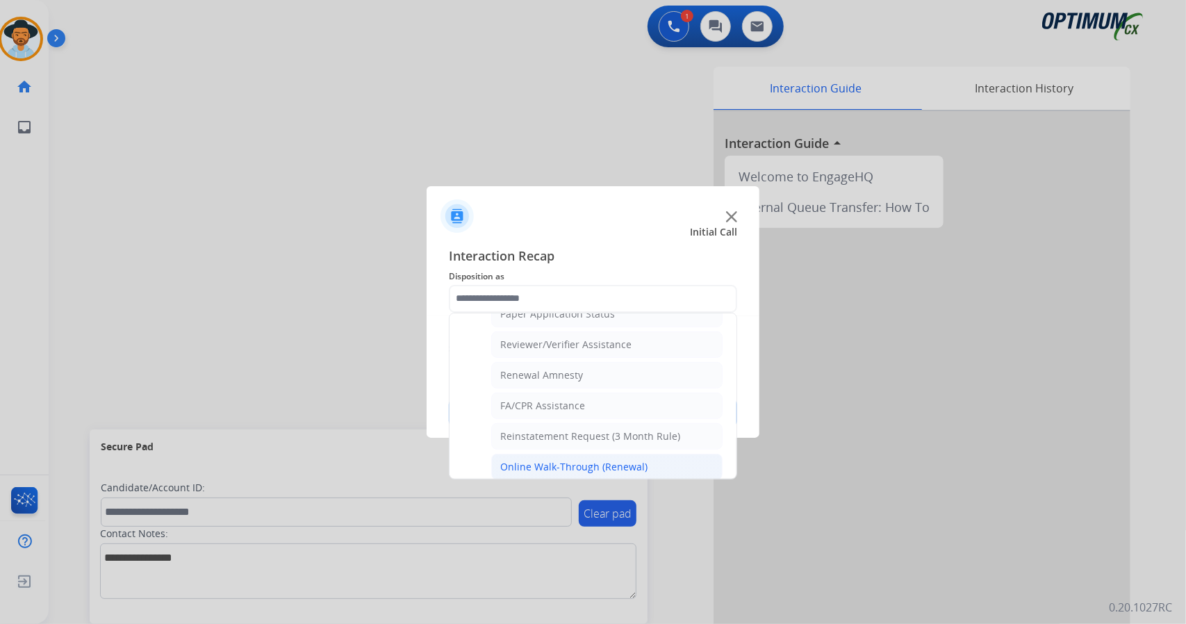
click at [561, 460] on div "Online Walk-Through (Renewal)" at bounding box center [573, 467] width 147 height 14
type input "**********"
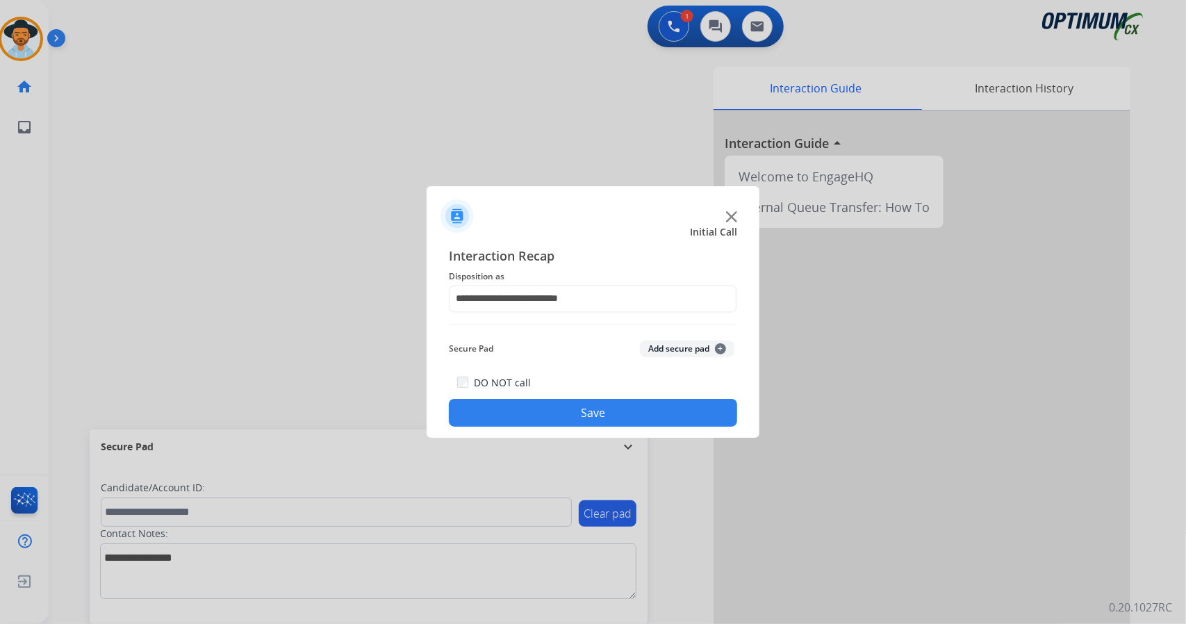
click at [549, 417] on button "Save" at bounding box center [593, 413] width 288 height 28
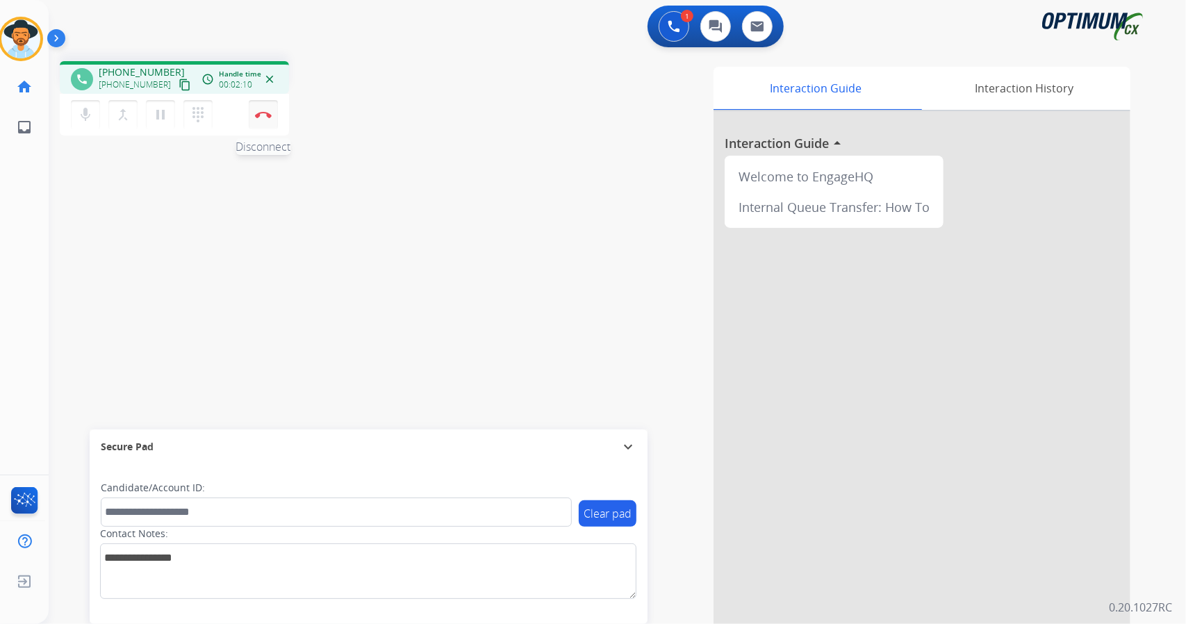
click at [261, 112] on img at bounding box center [263, 114] width 17 height 7
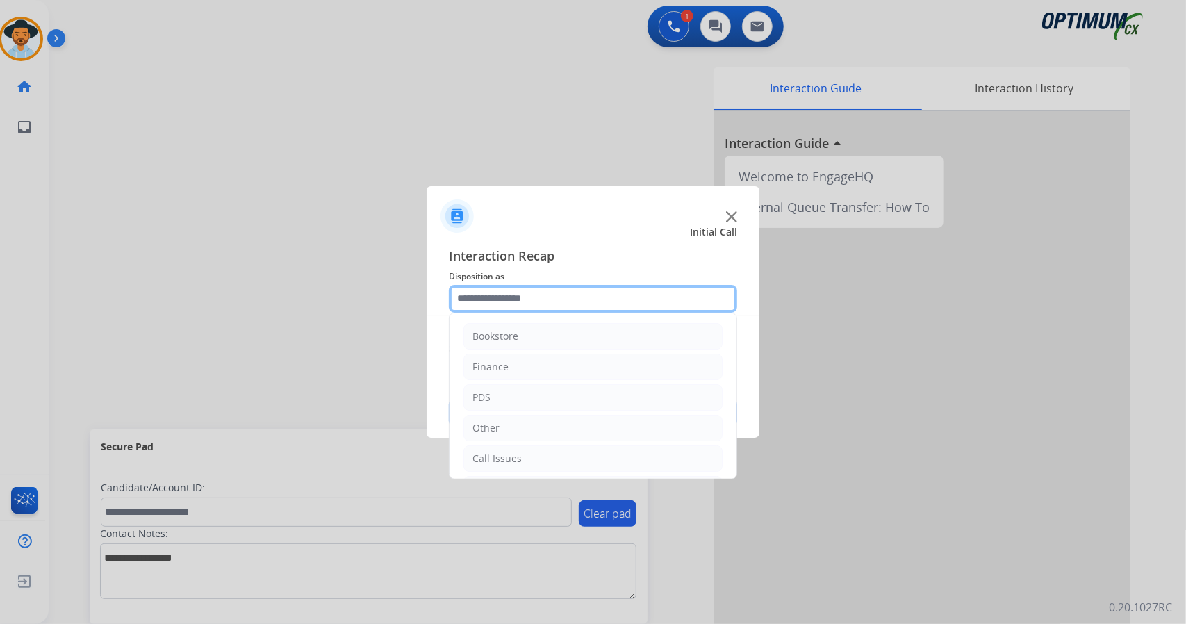
click at [500, 297] on input "text" at bounding box center [593, 299] width 288 height 28
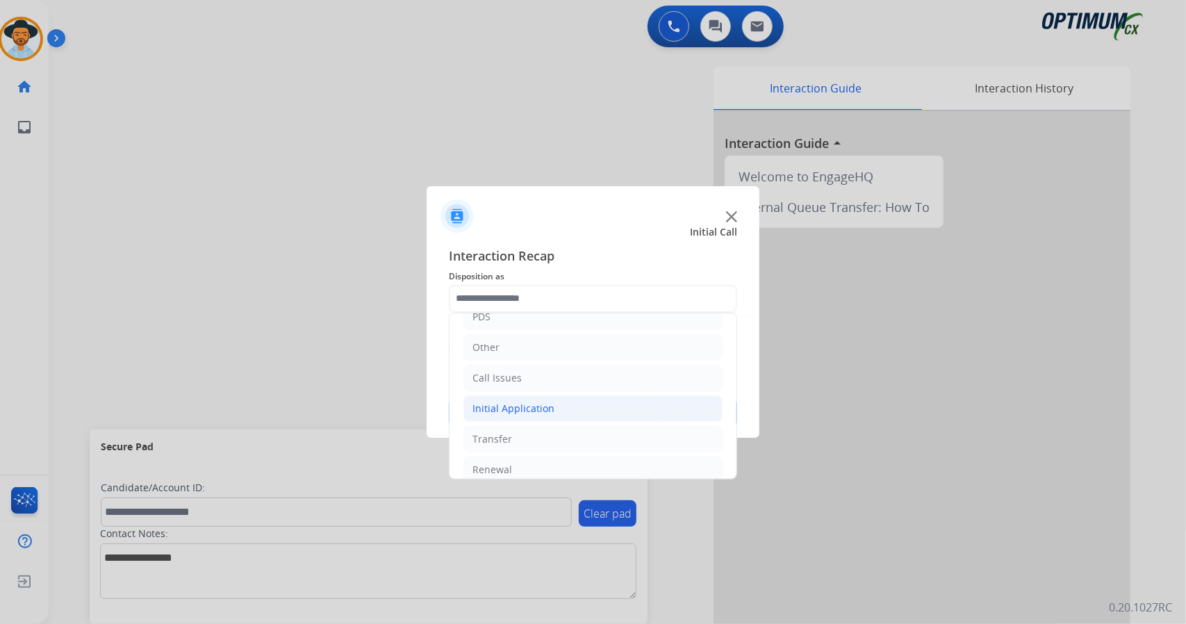
click at [538, 410] on div "Initial Application" at bounding box center [513, 409] width 82 height 14
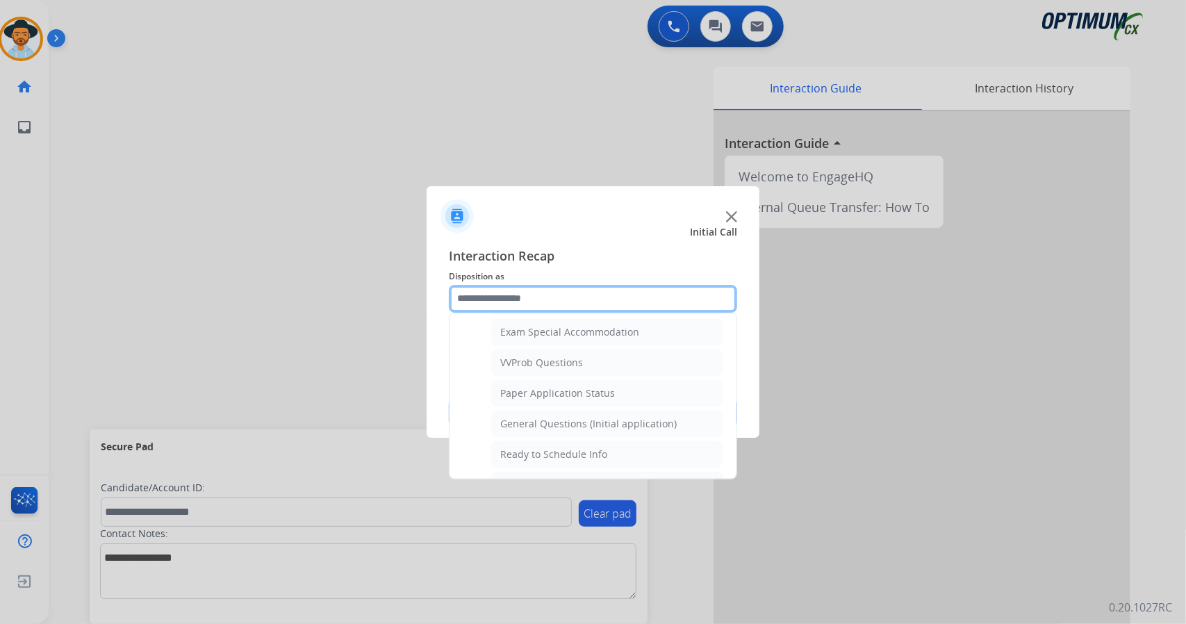
scroll to position [722, 0]
click at [538, 416] on div "General Questions (Initial application)" at bounding box center [588, 423] width 176 height 14
type input "**********"
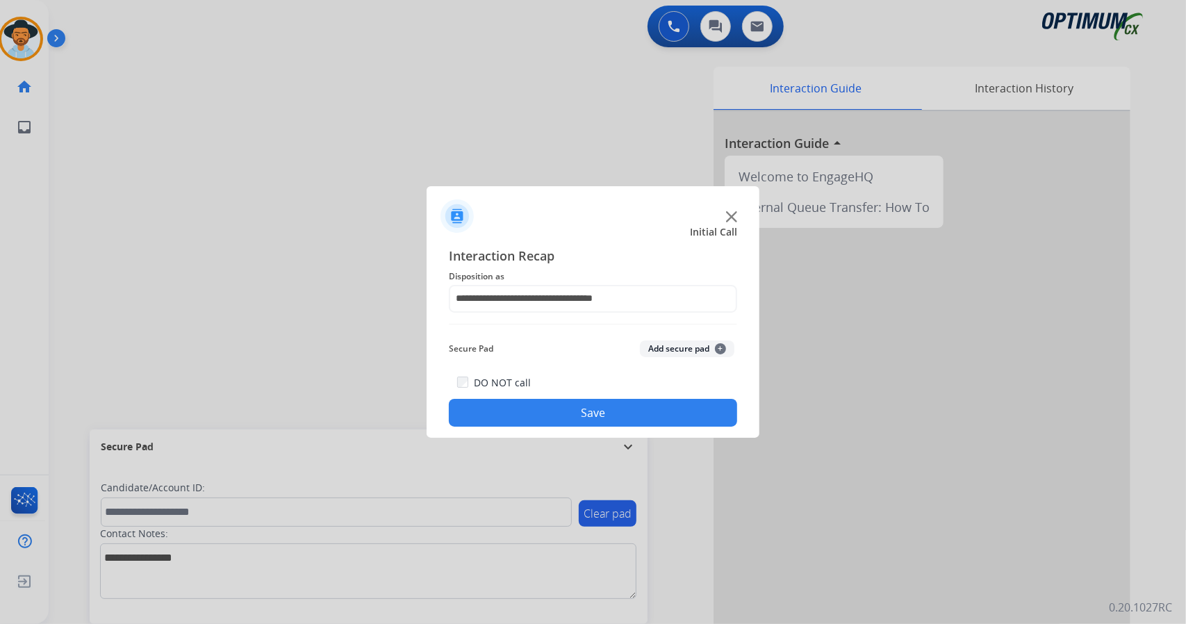
click at [540, 415] on button "Save" at bounding box center [593, 413] width 288 height 28
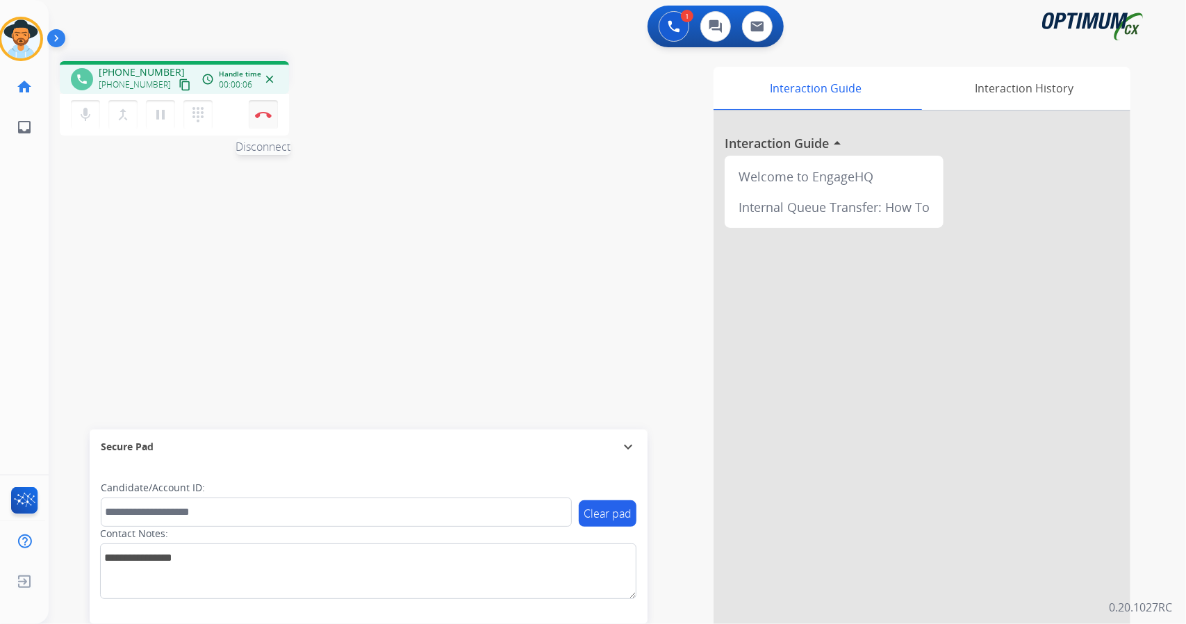
click at [270, 122] on button "Disconnect" at bounding box center [263, 114] width 29 height 29
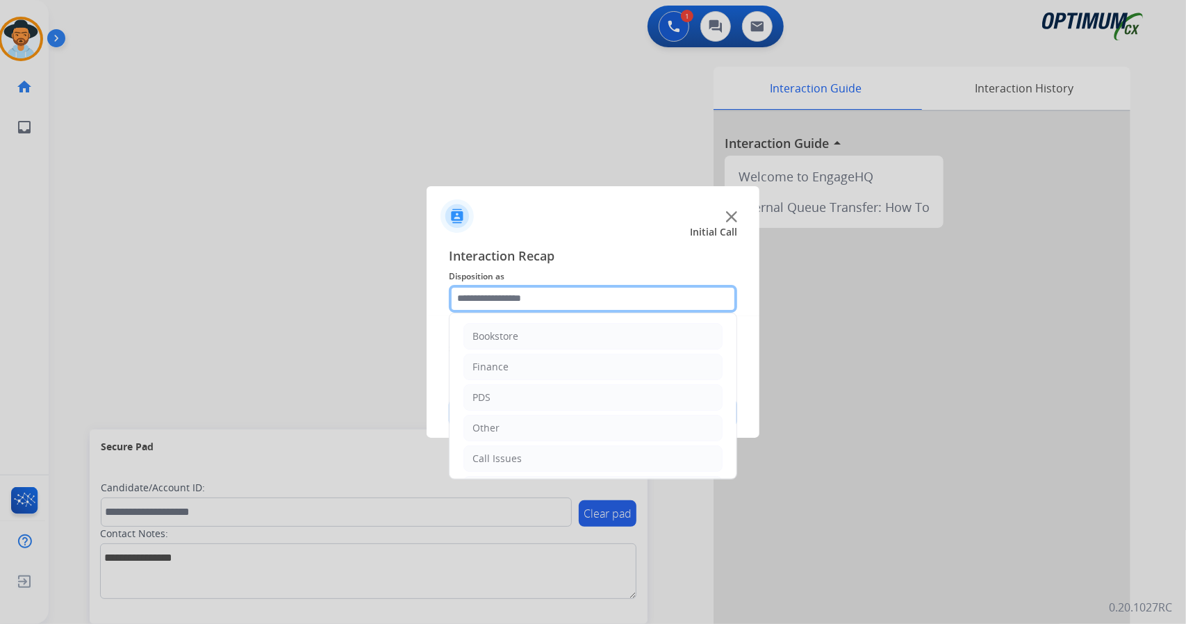
click at [489, 288] on input "text" at bounding box center [593, 299] width 288 height 28
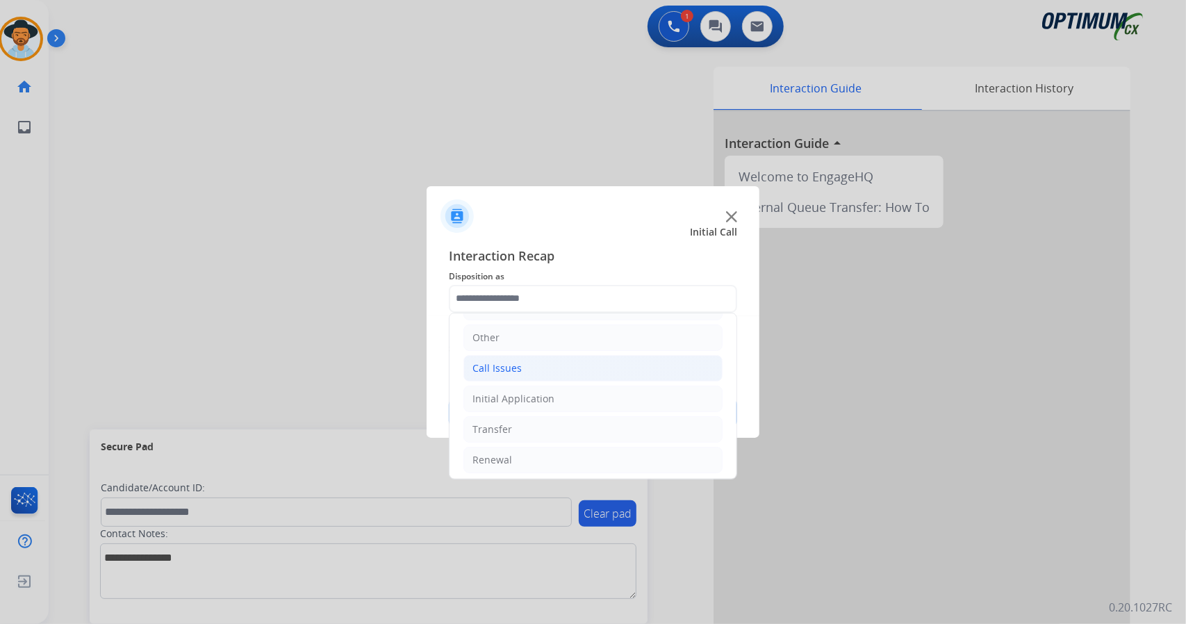
click at [536, 356] on li "Call Issues" at bounding box center [592, 368] width 259 height 26
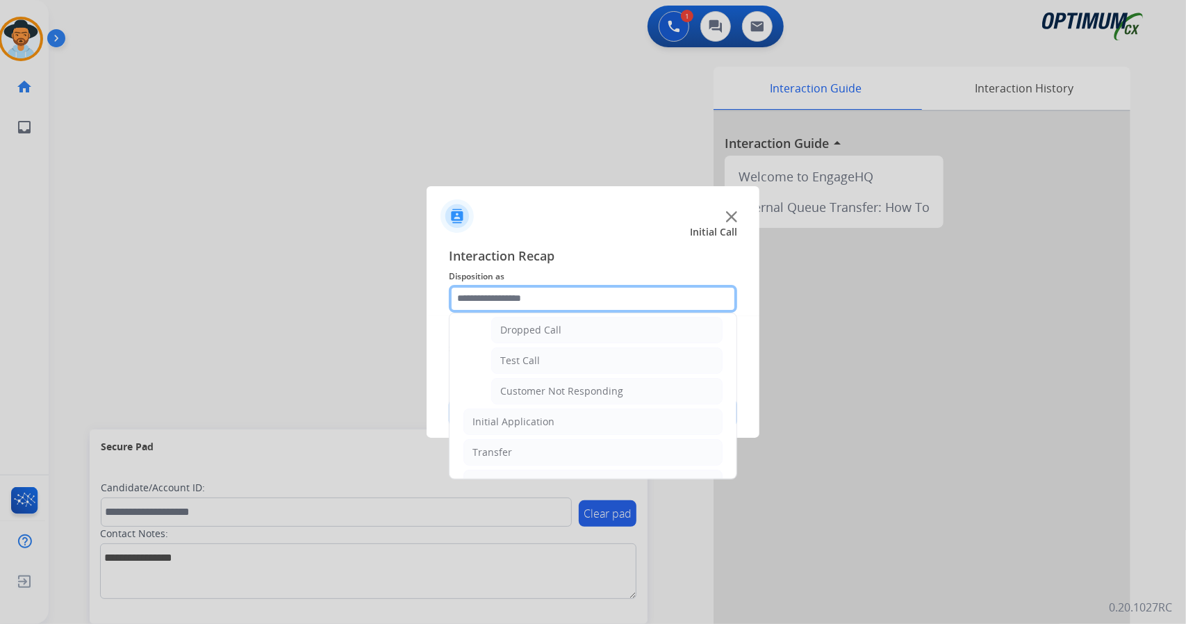
scroll to position [240, 0]
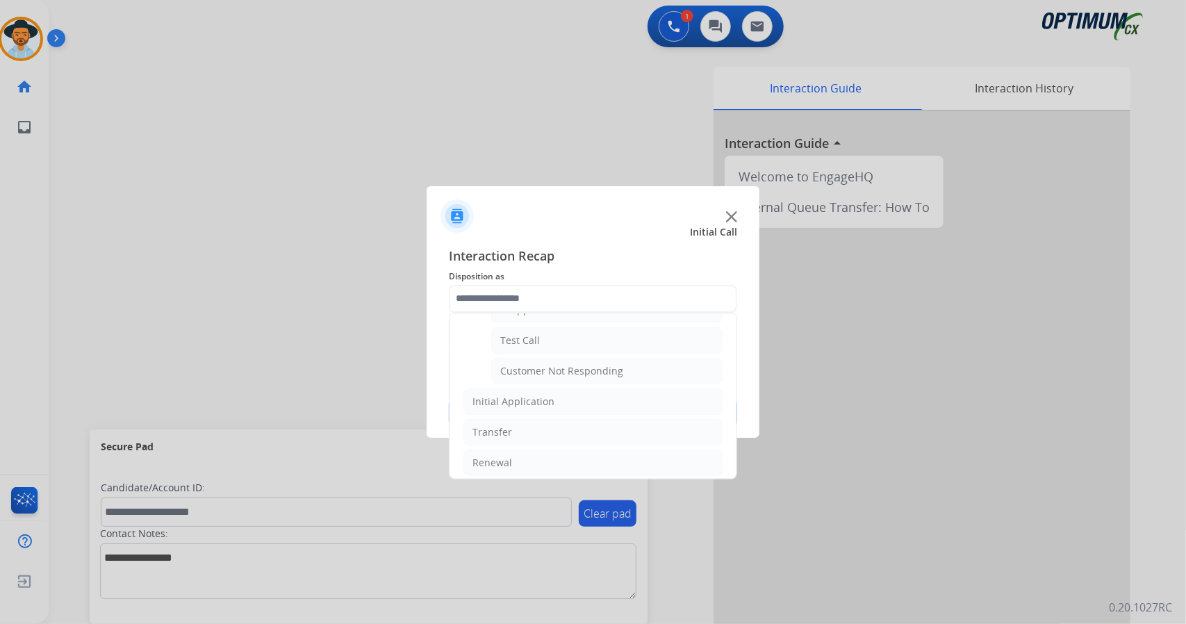
click at [536, 358] on li "Customer Not Responding" at bounding box center [606, 371] width 231 height 26
type input "**********"
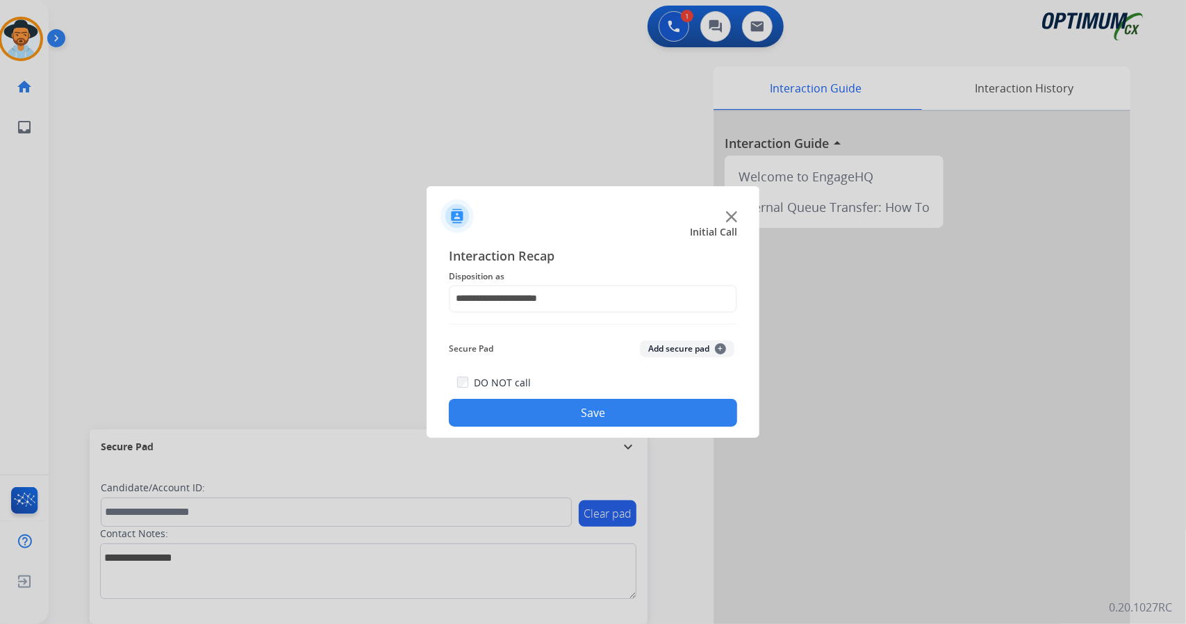
click at [541, 407] on button "Save" at bounding box center [593, 413] width 288 height 28
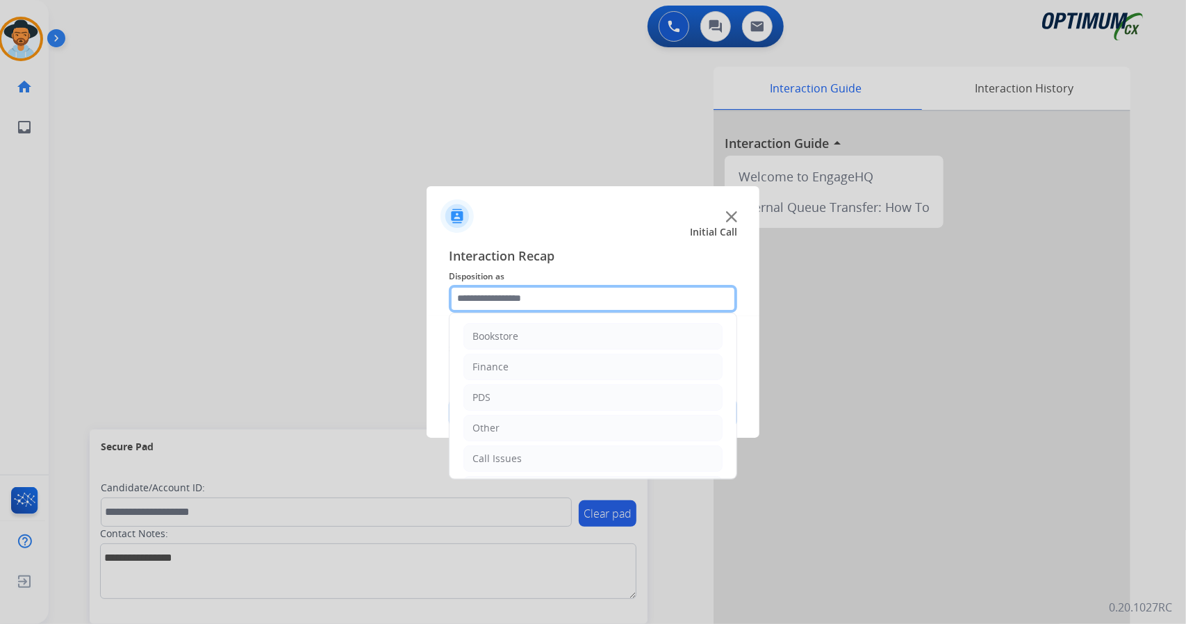
click at [513, 286] on input "text" at bounding box center [593, 299] width 288 height 28
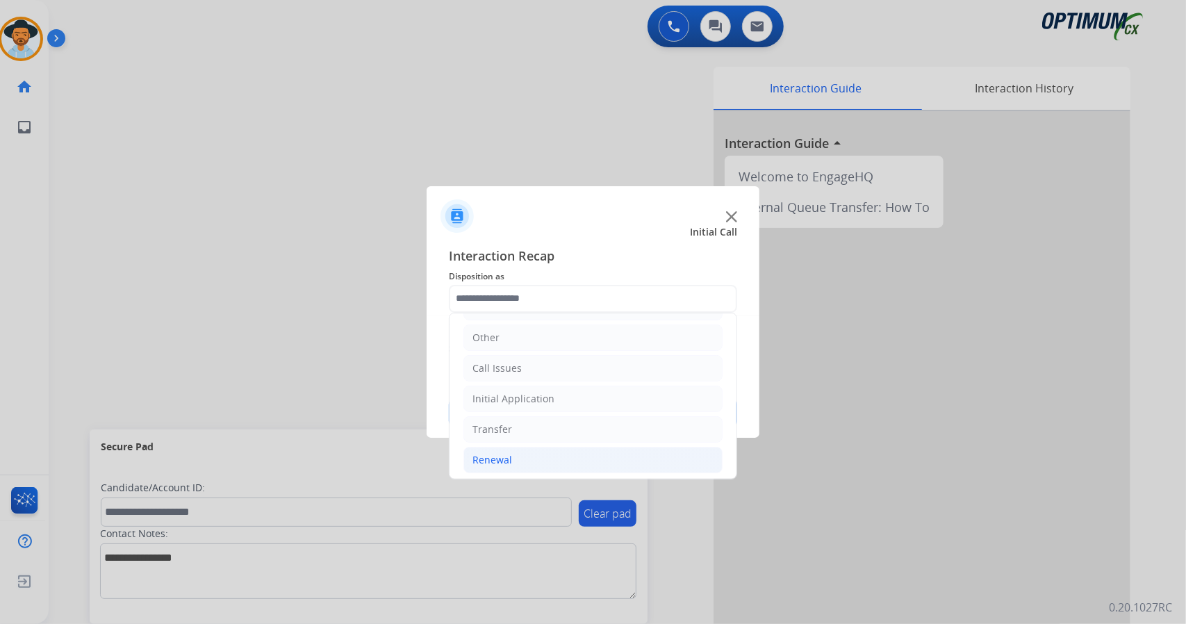
click at [506, 458] on div "Renewal" at bounding box center [492, 460] width 40 height 14
click at [515, 405] on li "Initial Application" at bounding box center [592, 399] width 259 height 26
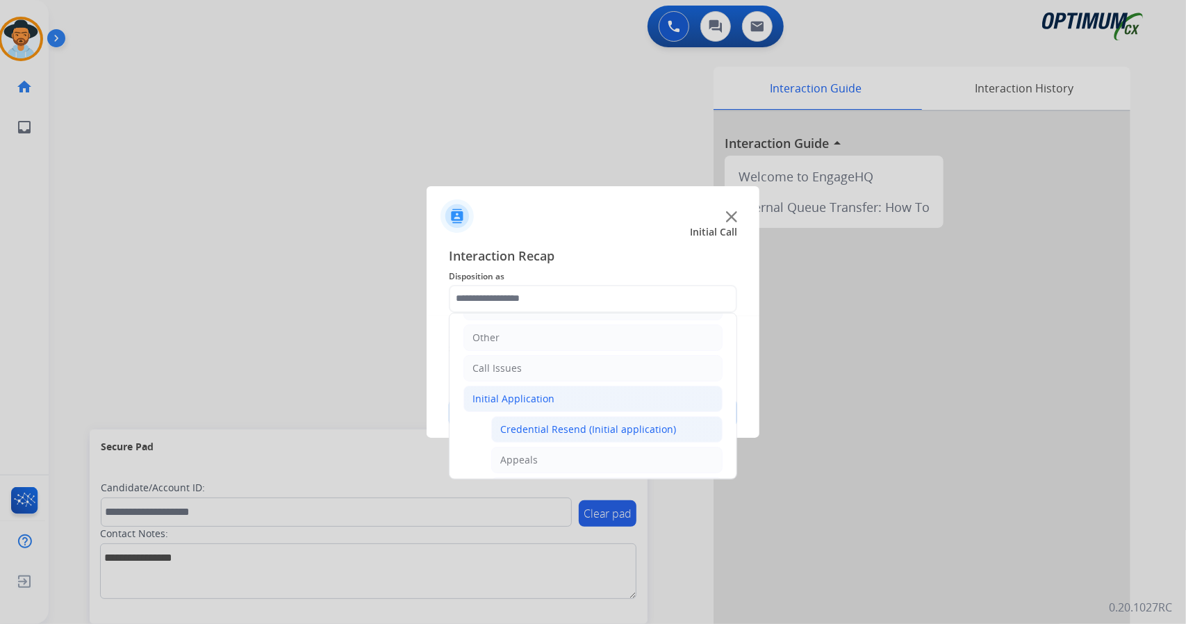
click at [522, 416] on li "Credential Resend (Initial application)" at bounding box center [606, 429] width 231 height 26
type input "**********"
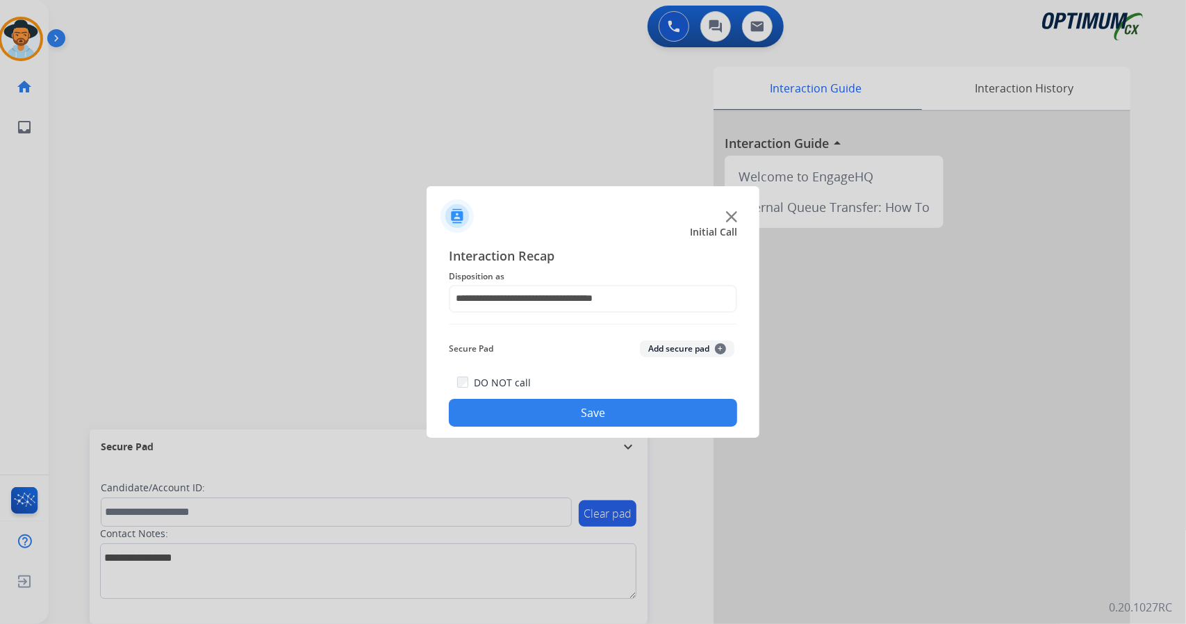
click at [522, 416] on button "Save" at bounding box center [593, 413] width 288 height 28
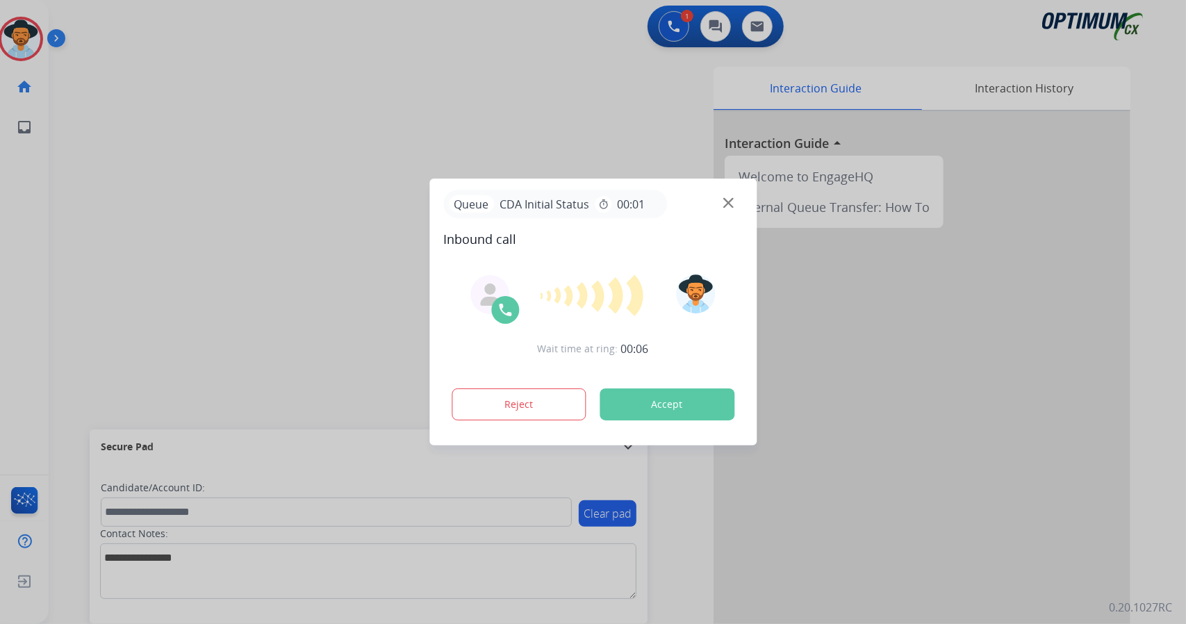
click at [522, 416] on button "Reject" at bounding box center [519, 404] width 135 height 32
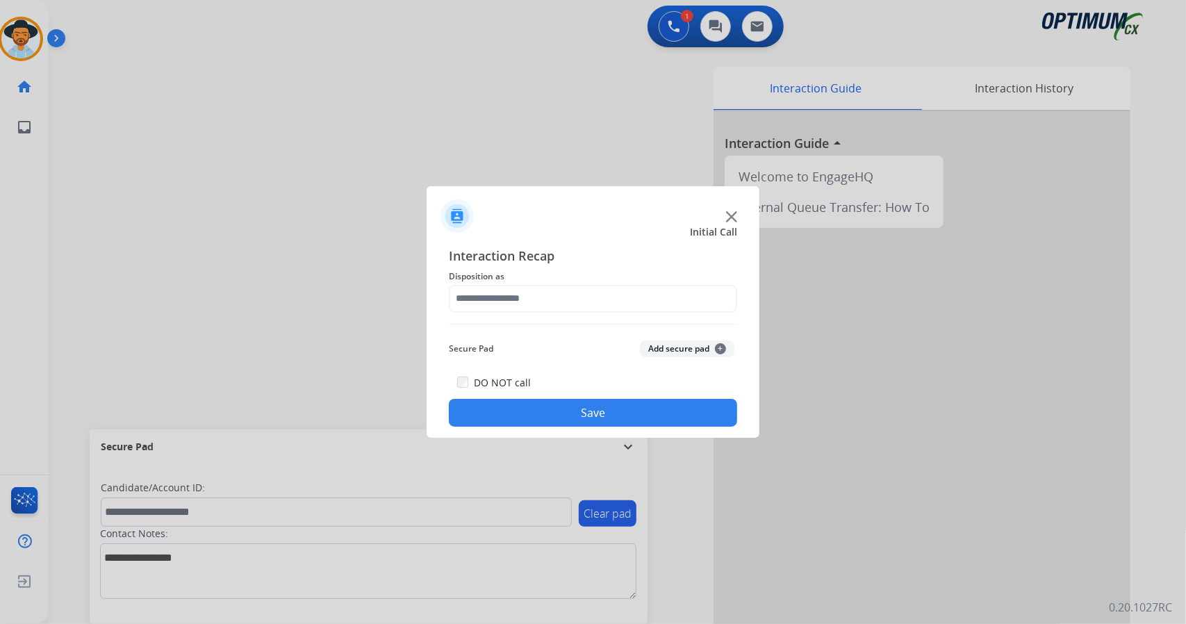
click at [522, 416] on button "Save" at bounding box center [593, 413] width 288 height 28
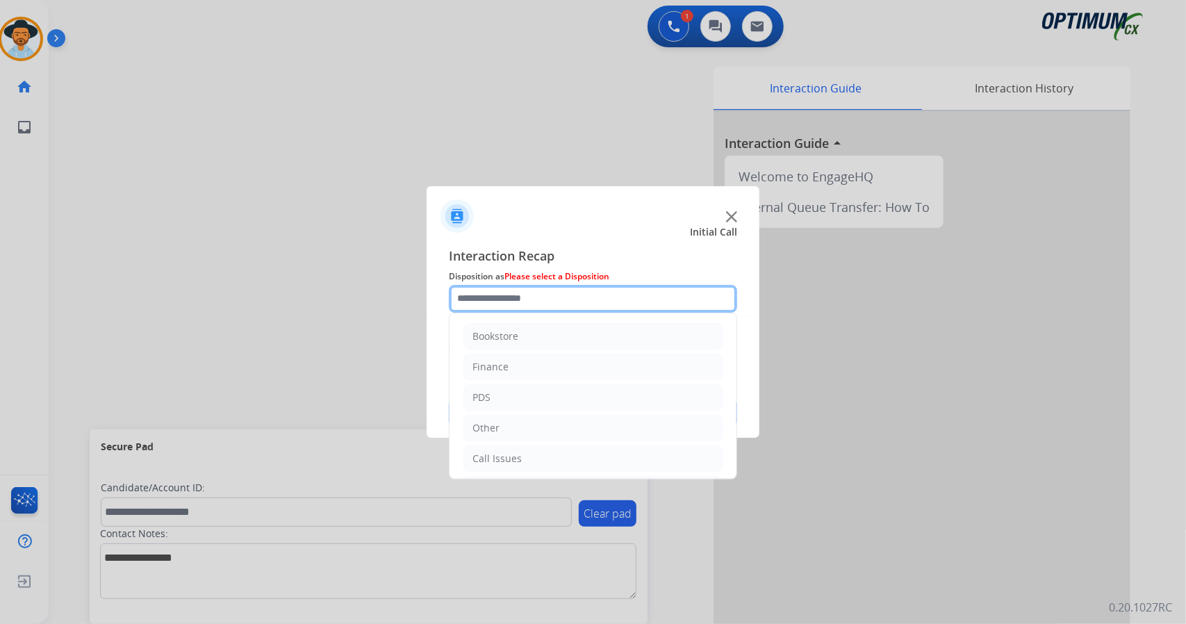
click at [516, 309] on input "text" at bounding box center [593, 299] width 288 height 28
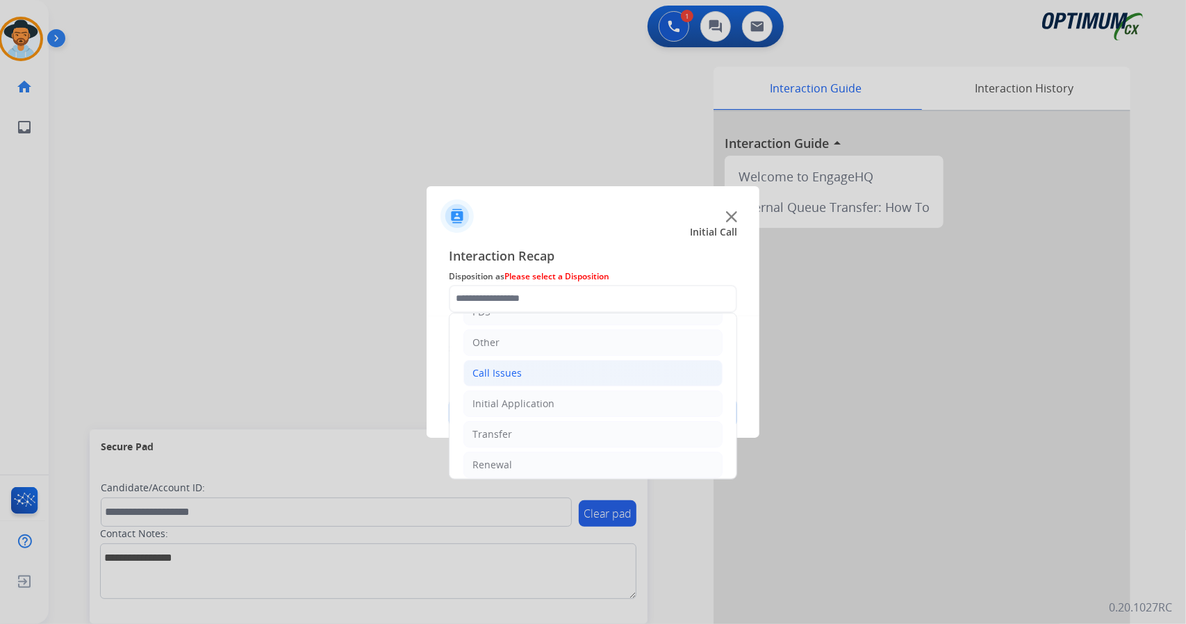
click at [528, 360] on li "Call Issues" at bounding box center [592, 373] width 259 height 26
click at [547, 458] on div "Dropped Call" at bounding box center [530, 465] width 61 height 14
type input "**********"
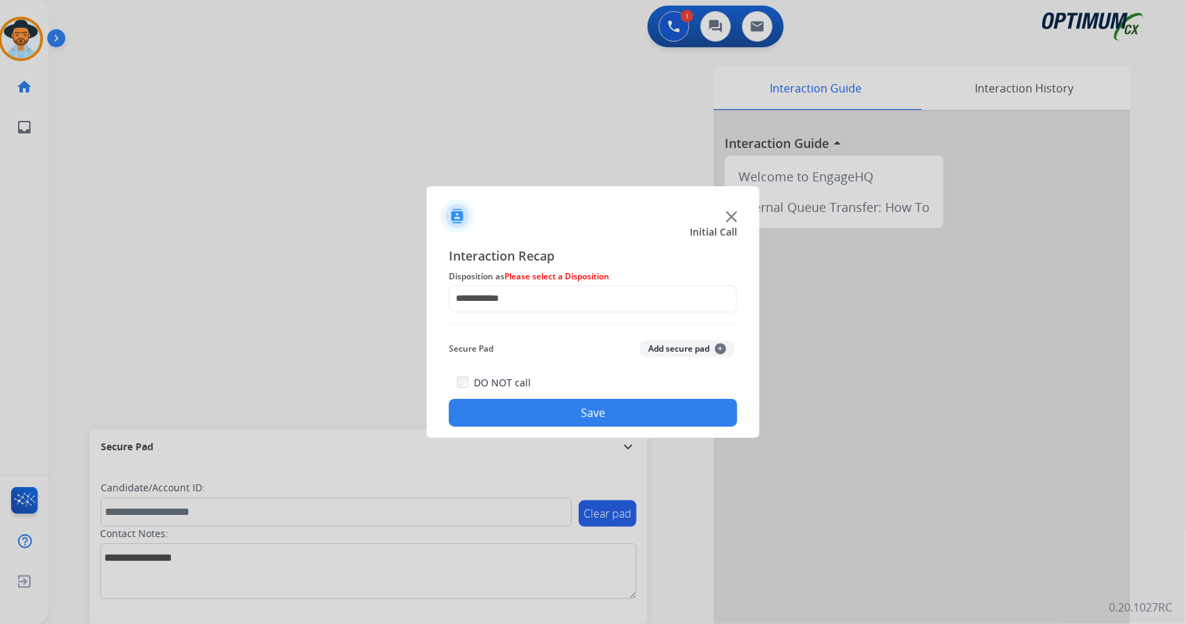
click at [536, 413] on button "Save" at bounding box center [593, 413] width 288 height 28
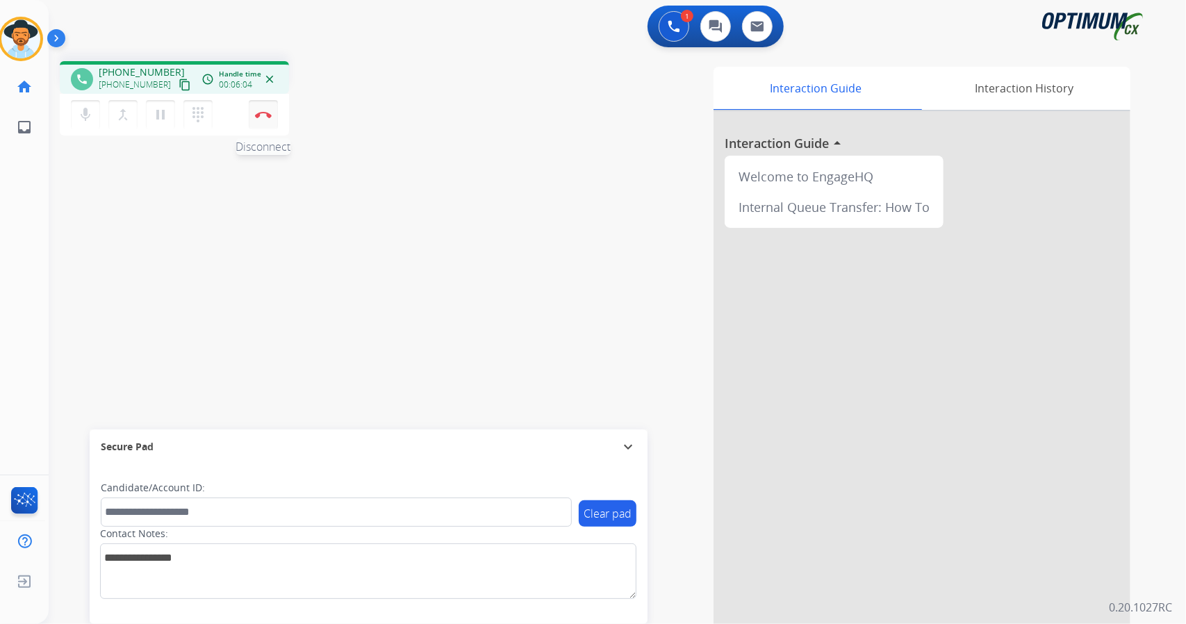
click at [265, 116] on img at bounding box center [263, 114] width 17 height 7
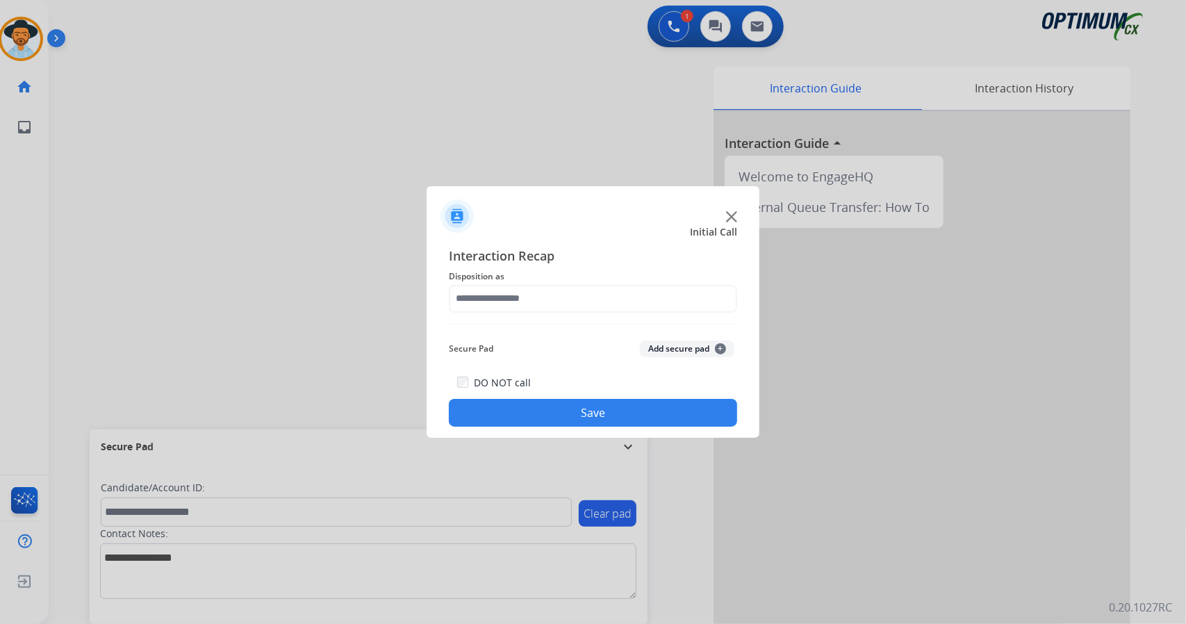
click at [497, 313] on div "Interaction Recap Disposition as Secure Pad Add secure pad + DO NOT call Save" at bounding box center [593, 336] width 288 height 181
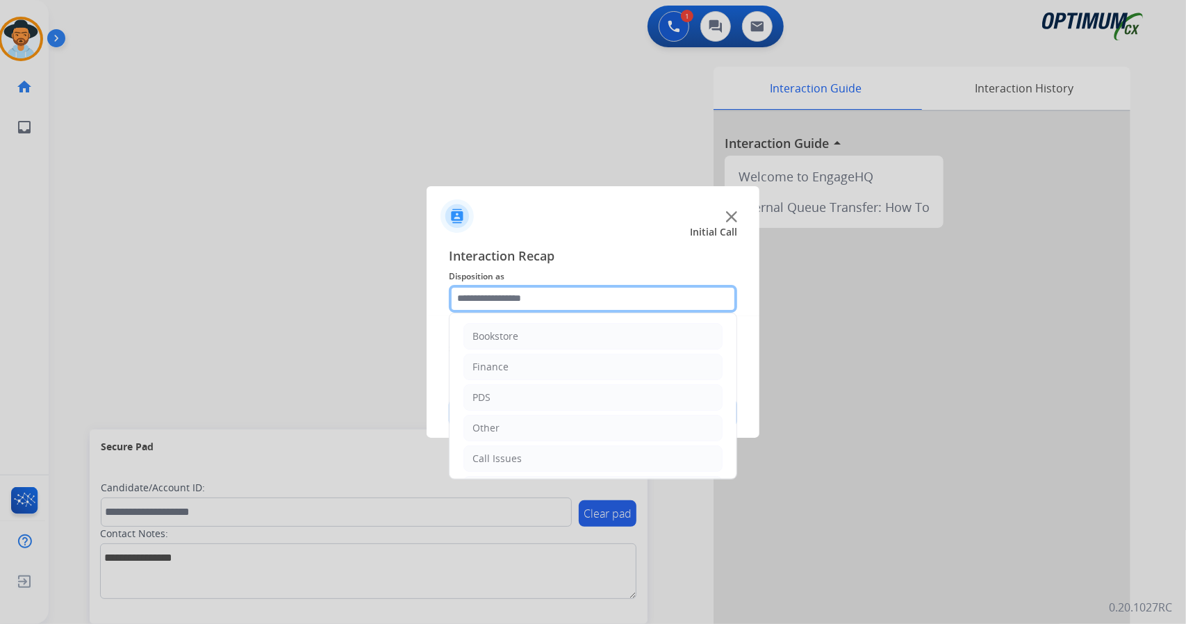
click at [499, 294] on input "text" at bounding box center [593, 299] width 288 height 28
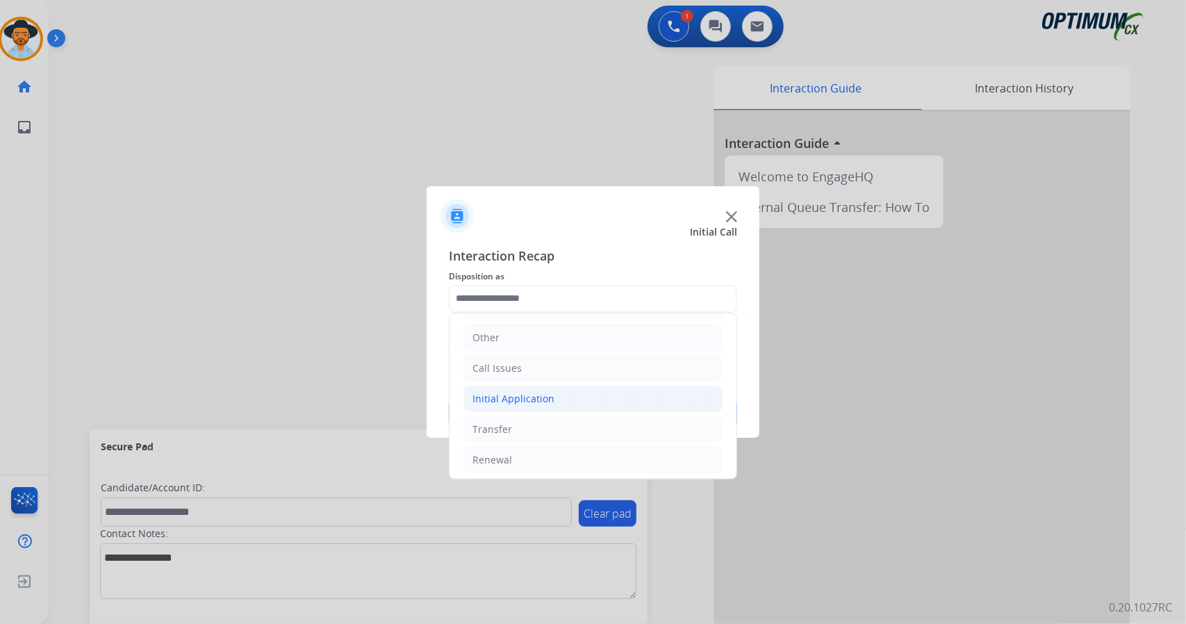
click at [508, 387] on li "Initial Application" at bounding box center [592, 399] width 259 height 26
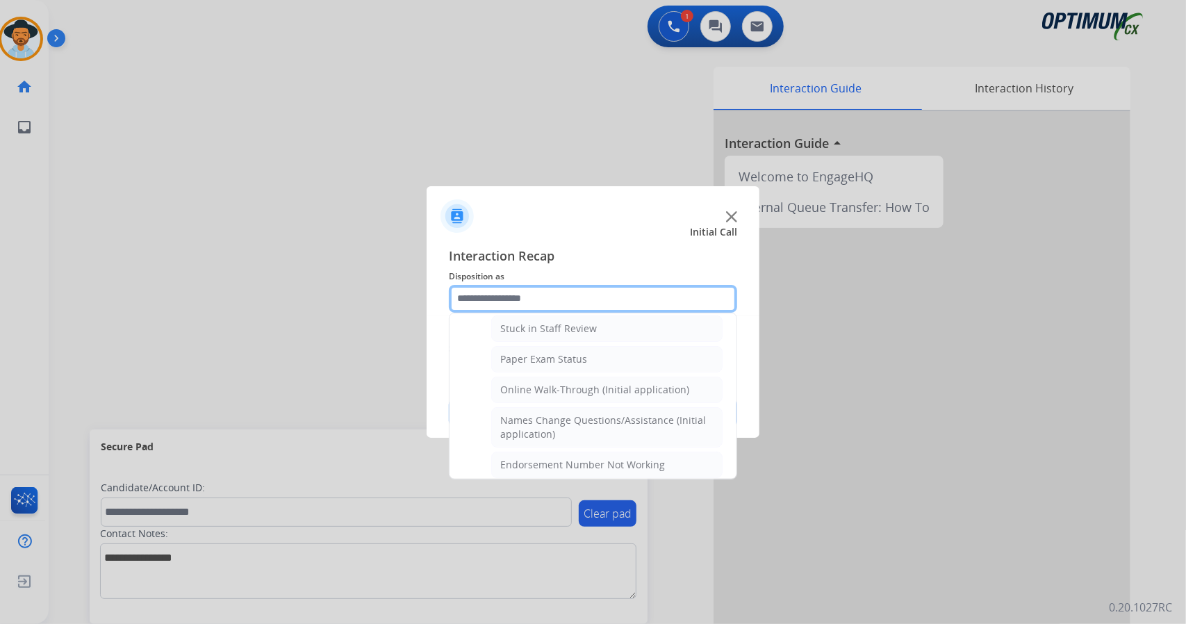
scroll to position [253, 0]
click at [508, 387] on div "Online Walk-Through (Initial application)" at bounding box center [594, 389] width 189 height 14
type input "**********"
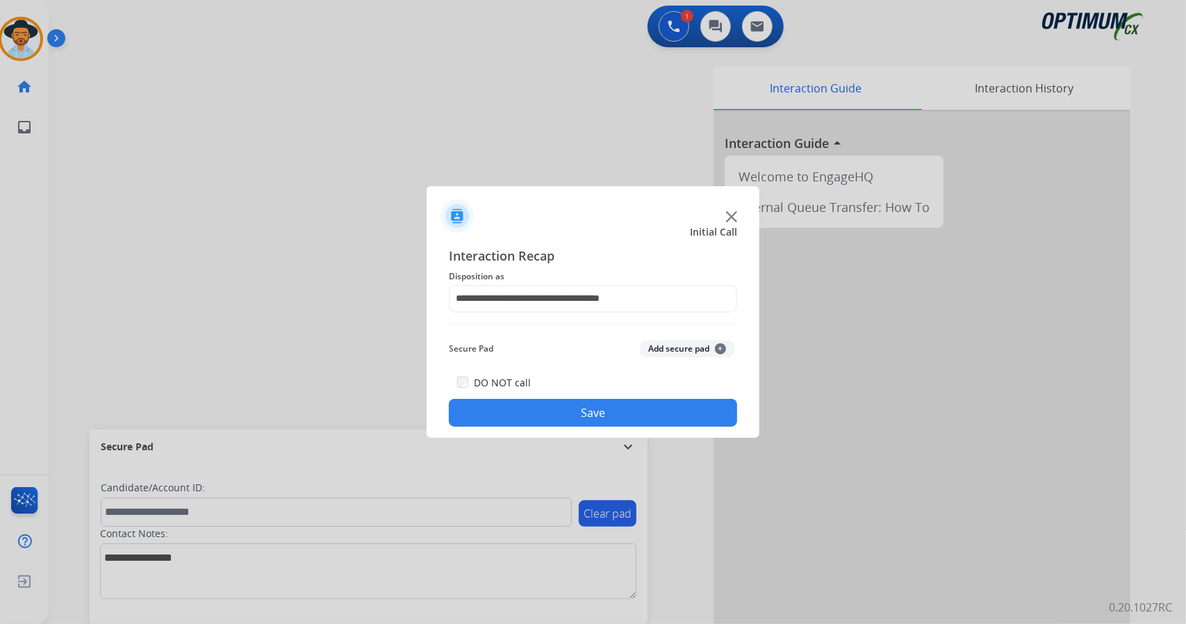
click at [525, 411] on button "Save" at bounding box center [593, 413] width 288 height 28
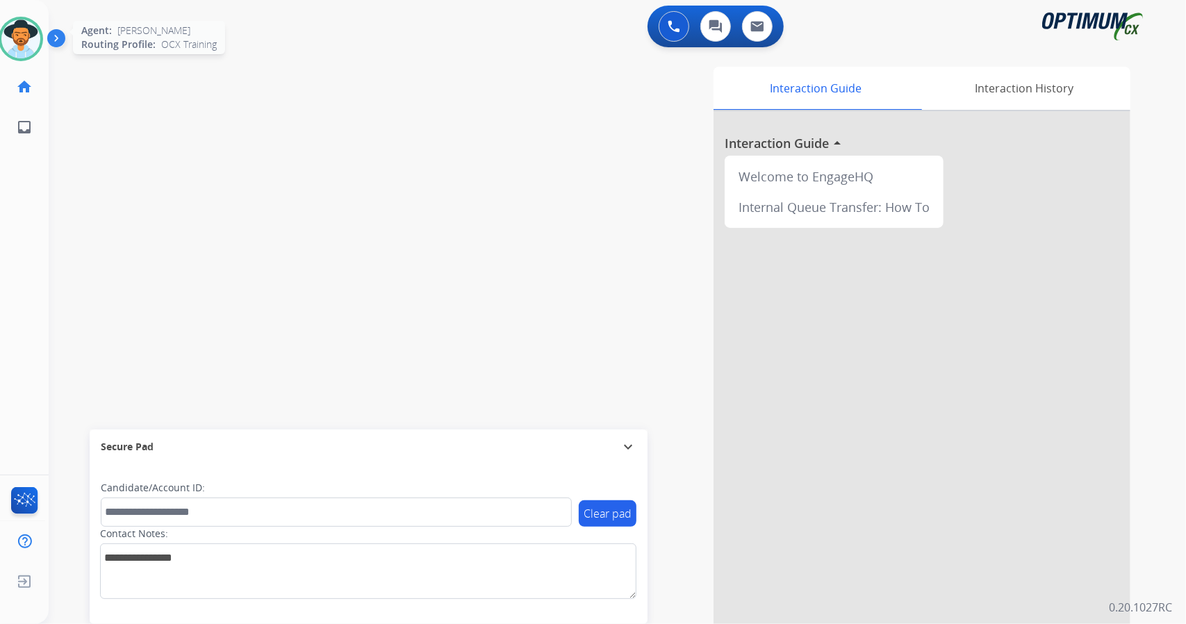
click at [11, 54] on img at bounding box center [20, 38] width 39 height 39
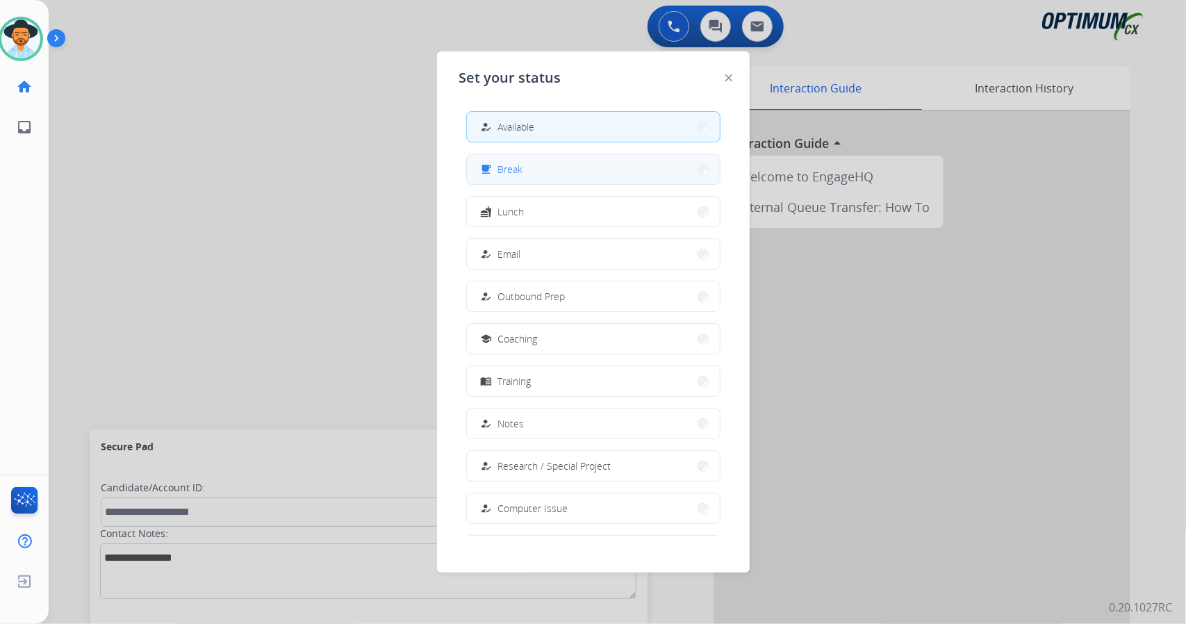
click at [568, 177] on button "free_breakfast Break" at bounding box center [593, 169] width 253 height 30
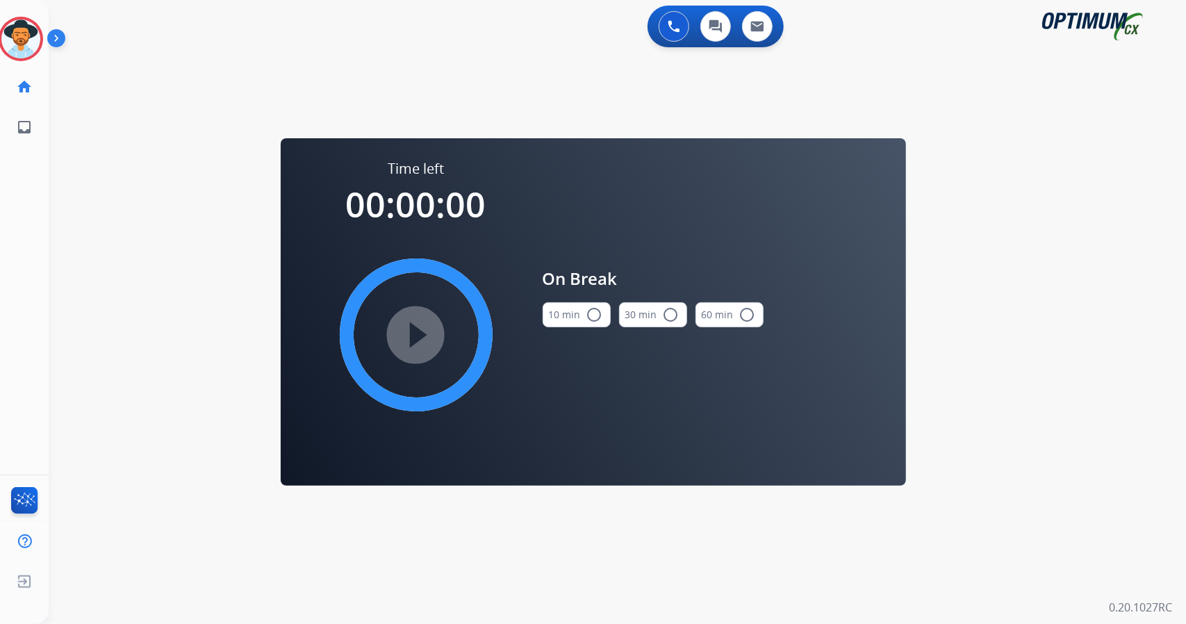
click at [1185, 320] on div "0 Voice Interactions 0 Chat Interactions 0 Email Interactions swap_horiz Break …" at bounding box center [617, 312] width 1137 height 624
click at [563, 311] on button "10 min radio_button_unchecked" at bounding box center [577, 314] width 68 height 25
click at [410, 329] on mat-icon "play_circle_filled" at bounding box center [416, 334] width 17 height 17
click at [6, 35] on icon at bounding box center [21, 39] width 45 height 45
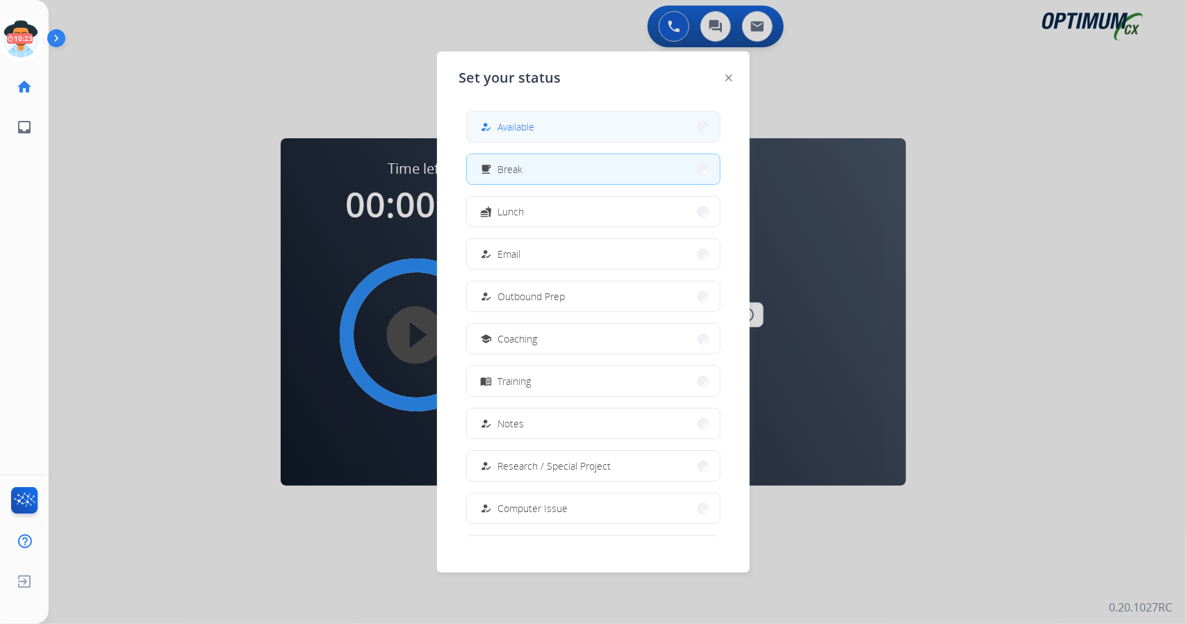
click at [540, 129] on button "how_to_reg Available" at bounding box center [593, 127] width 253 height 30
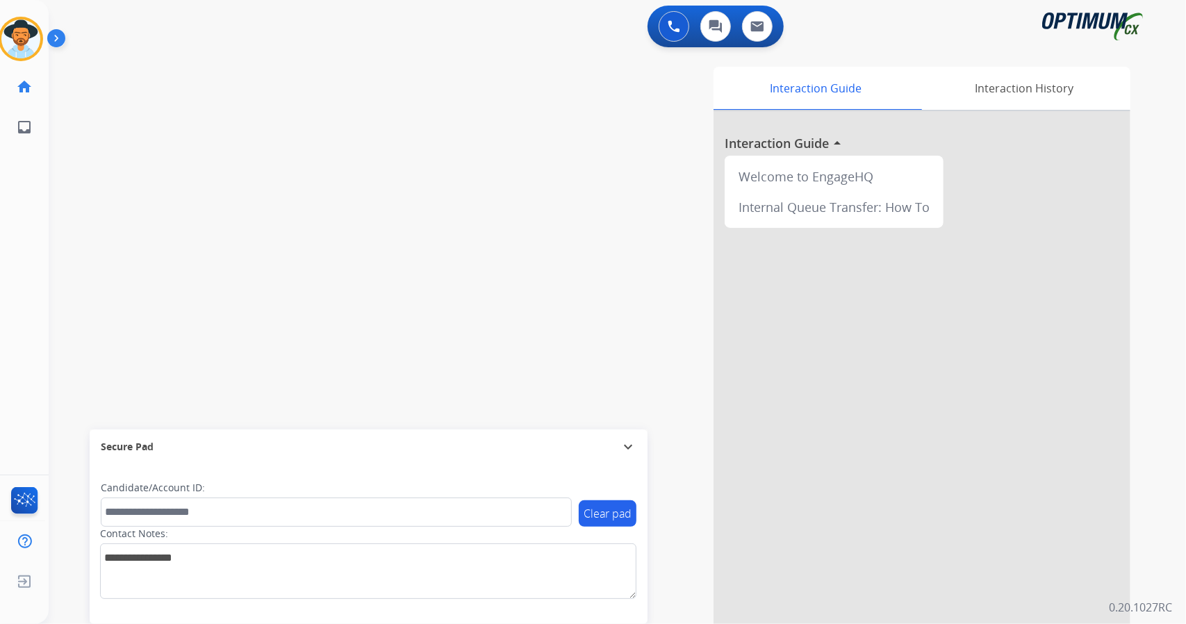
click at [307, 238] on div "swap_horiz Break voice bridge close_fullscreen Connect 3-Way Call merge_type Se…" at bounding box center [601, 339] width 1104 height 579
click at [32, 48] on img at bounding box center [20, 38] width 39 height 39
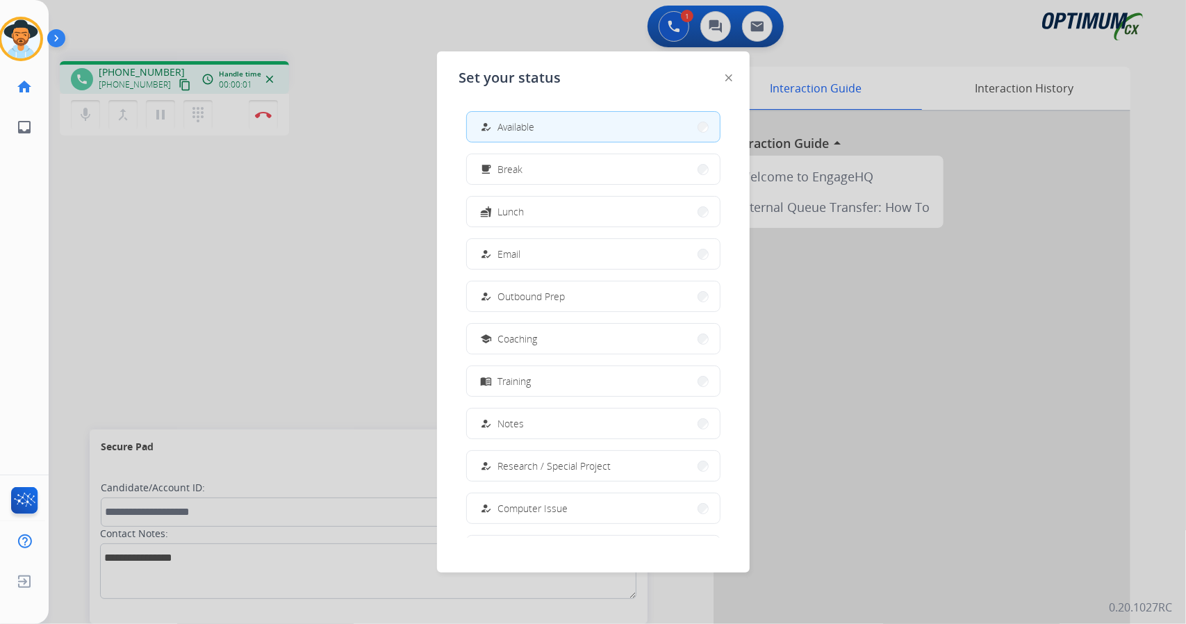
click at [249, 217] on div at bounding box center [593, 312] width 1186 height 624
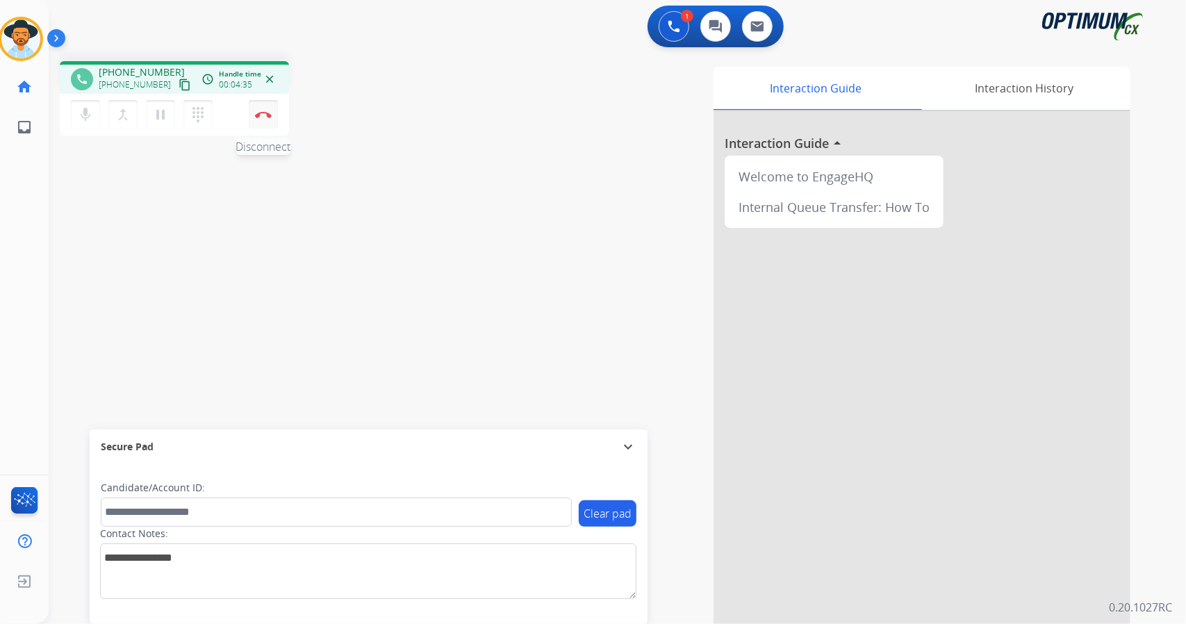
click at [270, 127] on button "Disconnect" at bounding box center [263, 114] width 29 height 29
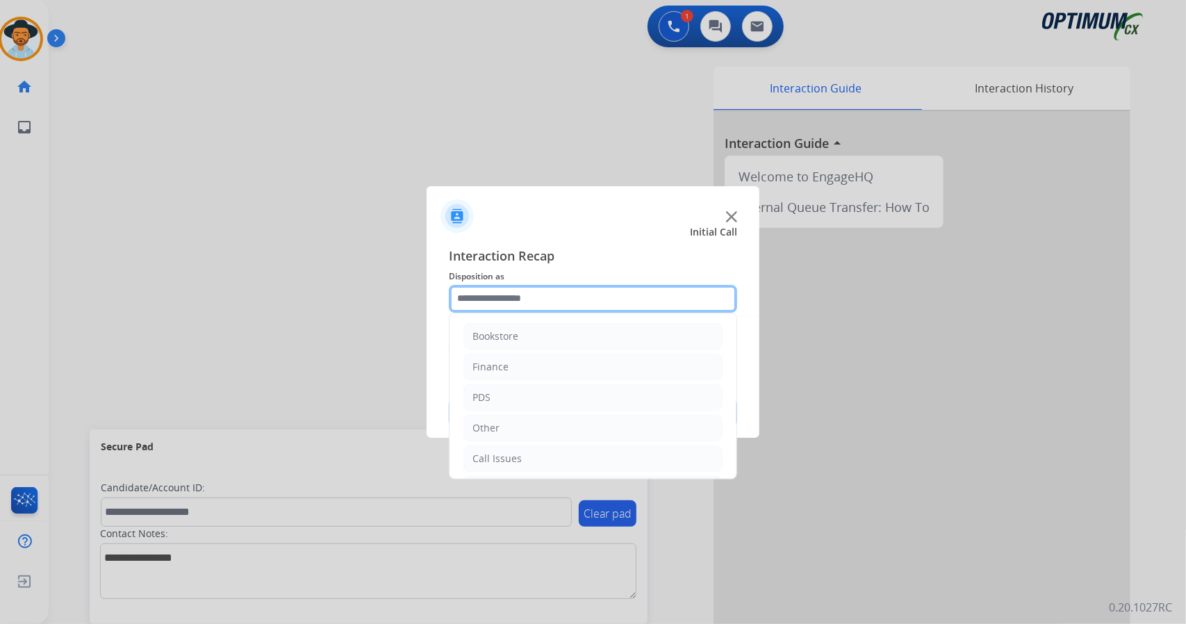
click at [547, 305] on input "text" at bounding box center [593, 299] width 288 height 28
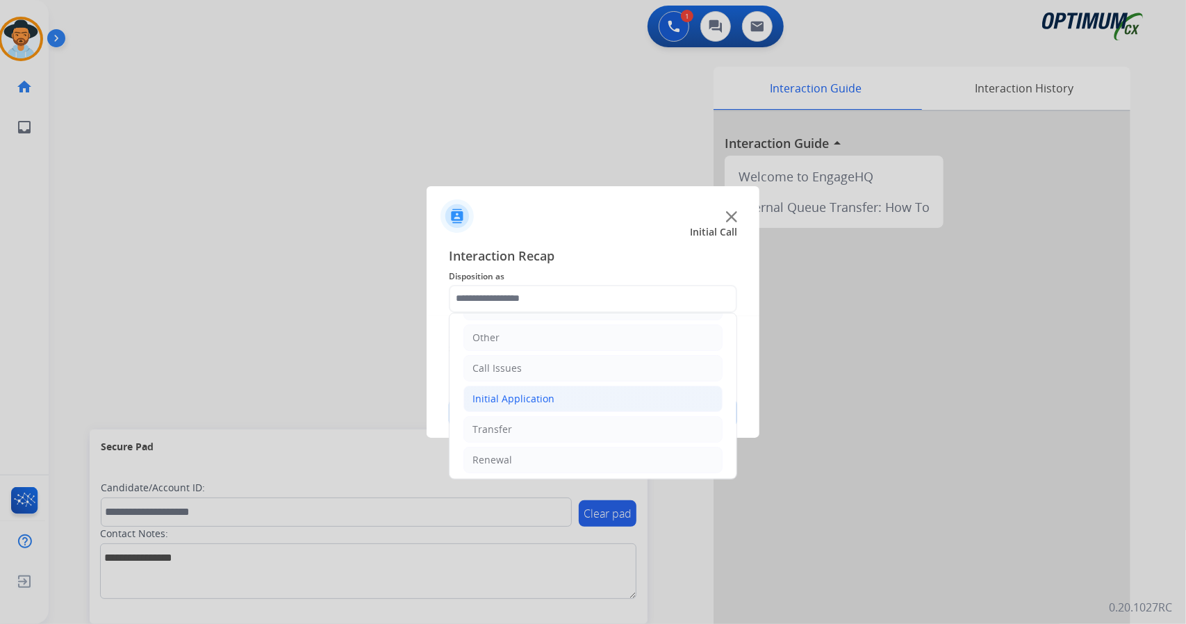
click at [551, 390] on li "Initial Application" at bounding box center [592, 399] width 259 height 26
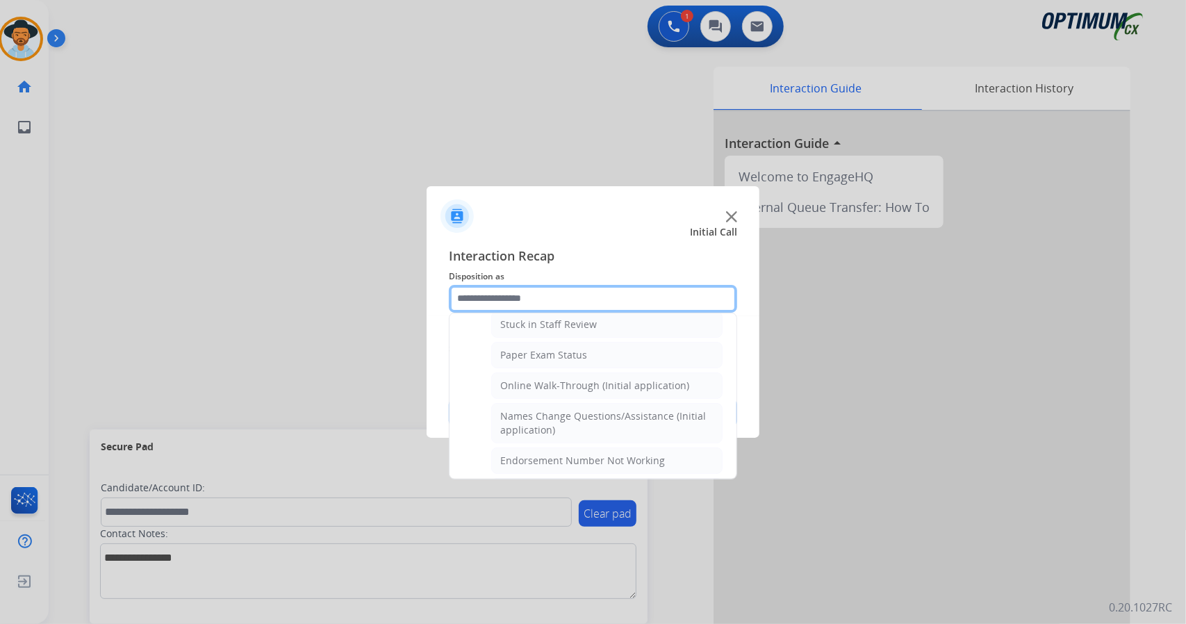
scroll to position [257, 0]
click at [551, 390] on li "Online Walk-Through (Initial application)" at bounding box center [606, 385] width 231 height 26
type input "**********"
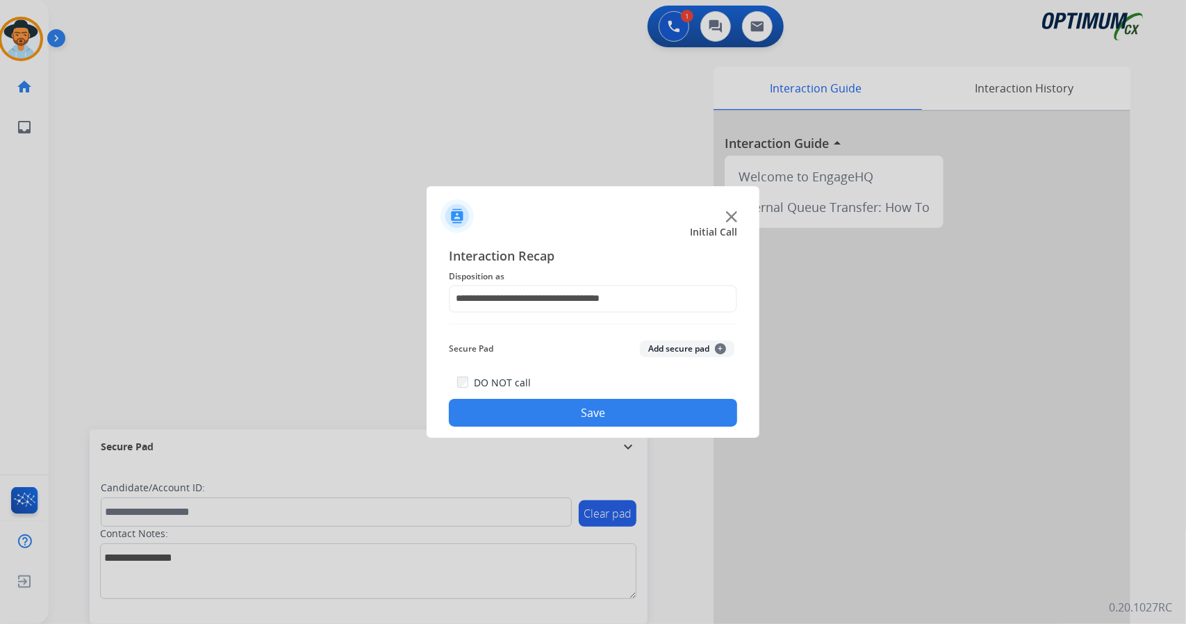
click at [554, 411] on button "Save" at bounding box center [593, 413] width 288 height 28
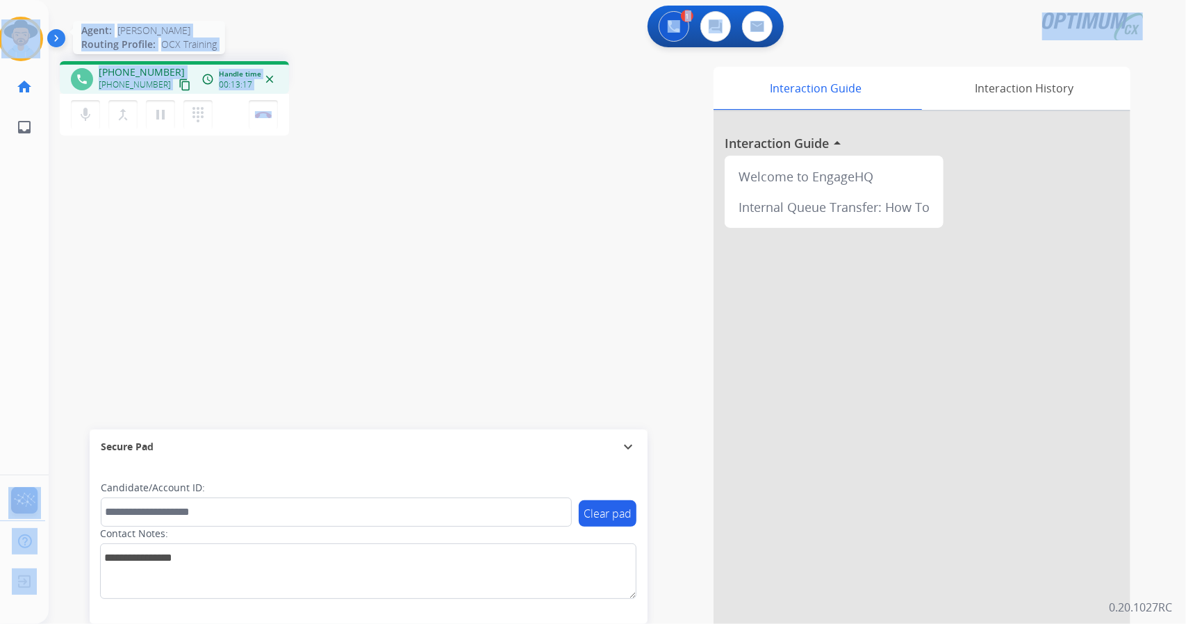
drag, startPoint x: 326, startPoint y: 118, endPoint x: 0, endPoint y: 26, distance: 339.3
click at [0, 26] on div "Outbound call Quit Outbound call Quit Schedule interaction + Add to my list Cus…" at bounding box center [593, 312] width 1186 height 624
click at [381, 78] on div "phone +19785495161 +19785495161 content_copy access_time Call metrics Queue 00:…" at bounding box center [248, 100] width 377 height 78
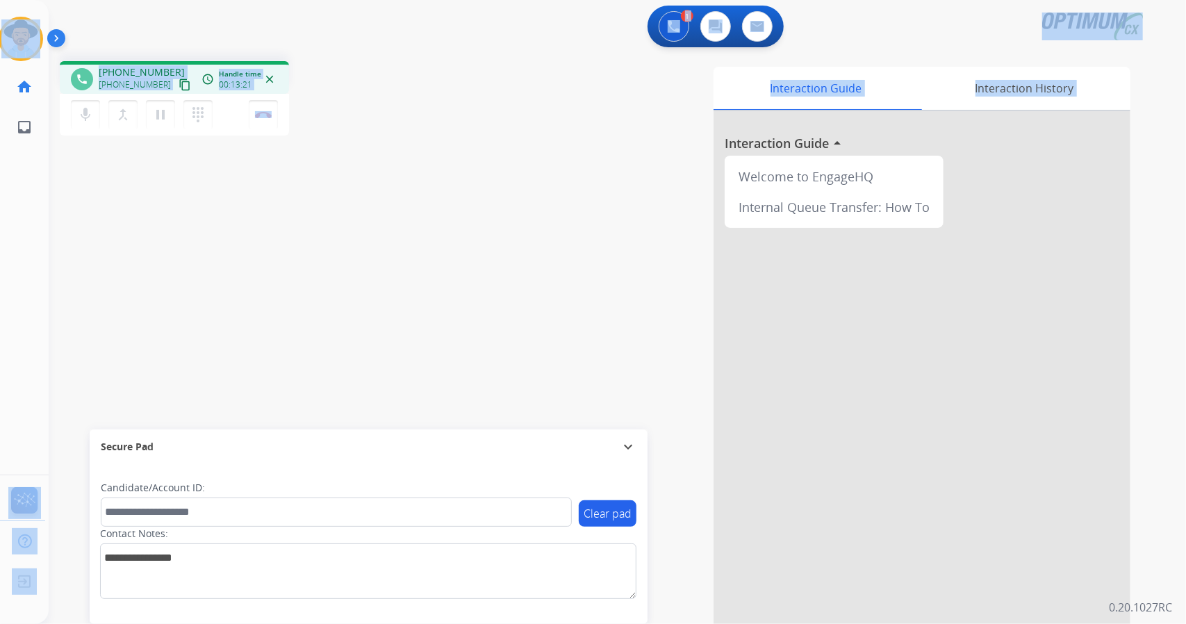
drag, startPoint x: 4, startPoint y: 6, endPoint x: 389, endPoint y: 238, distance: 449.4
click at [389, 238] on div "Outbound call Quit Outbound call Quit Schedule interaction + Add to my list Cus…" at bounding box center [593, 312] width 1186 height 624
click at [389, 238] on div "phone +19785495161 +19785495161 content_copy access_time Call metrics Queue 00:…" at bounding box center [601, 339] width 1104 height 579
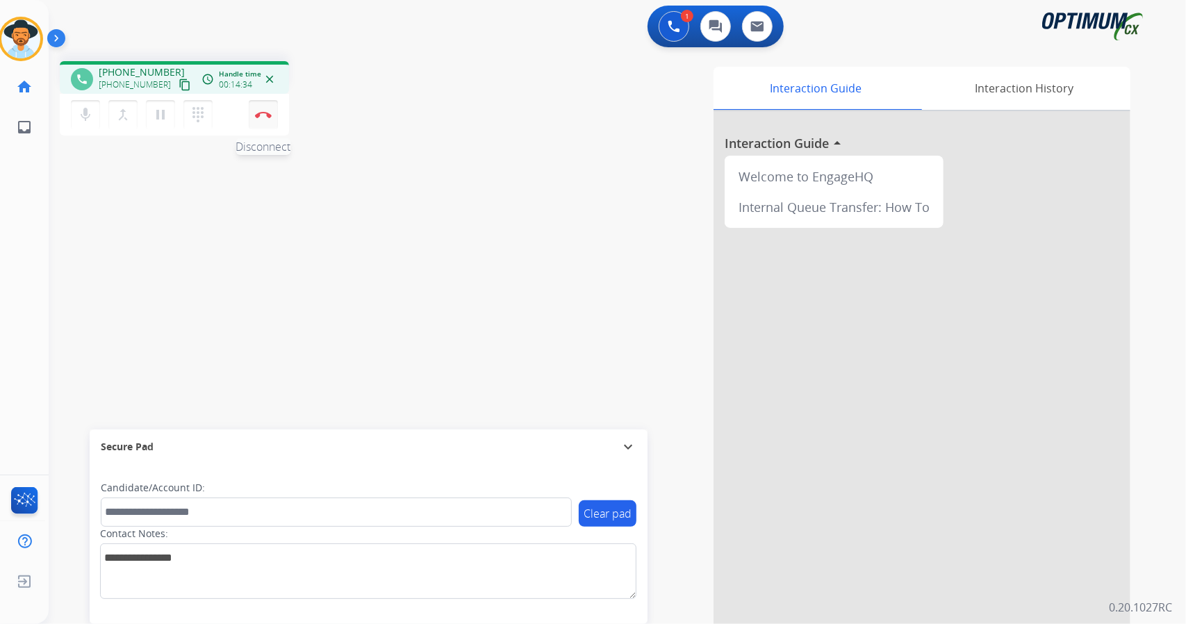
click at [265, 112] on img at bounding box center [263, 114] width 17 height 7
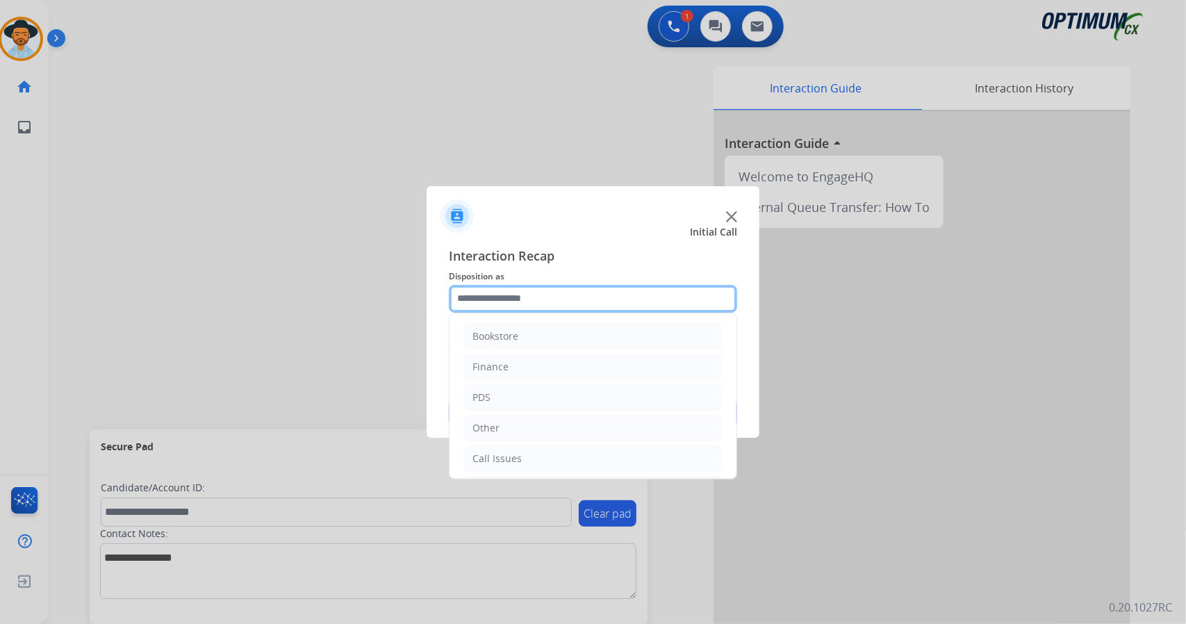
click at [547, 304] on input "text" at bounding box center [593, 299] width 288 height 28
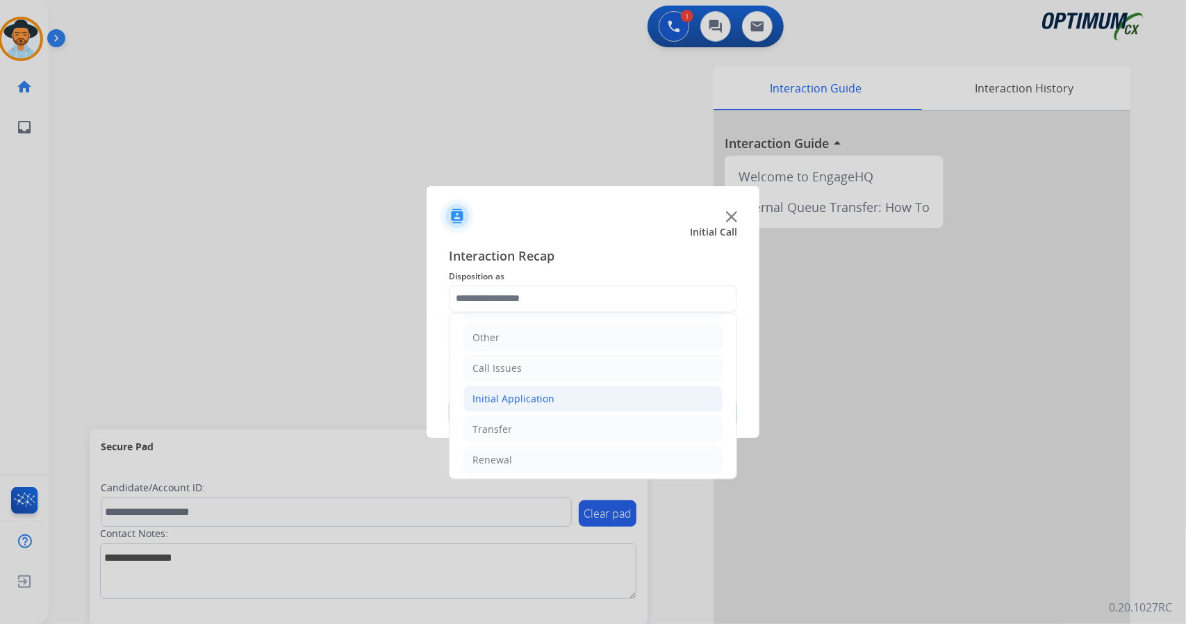
click at [584, 395] on li "Initial Application" at bounding box center [592, 399] width 259 height 26
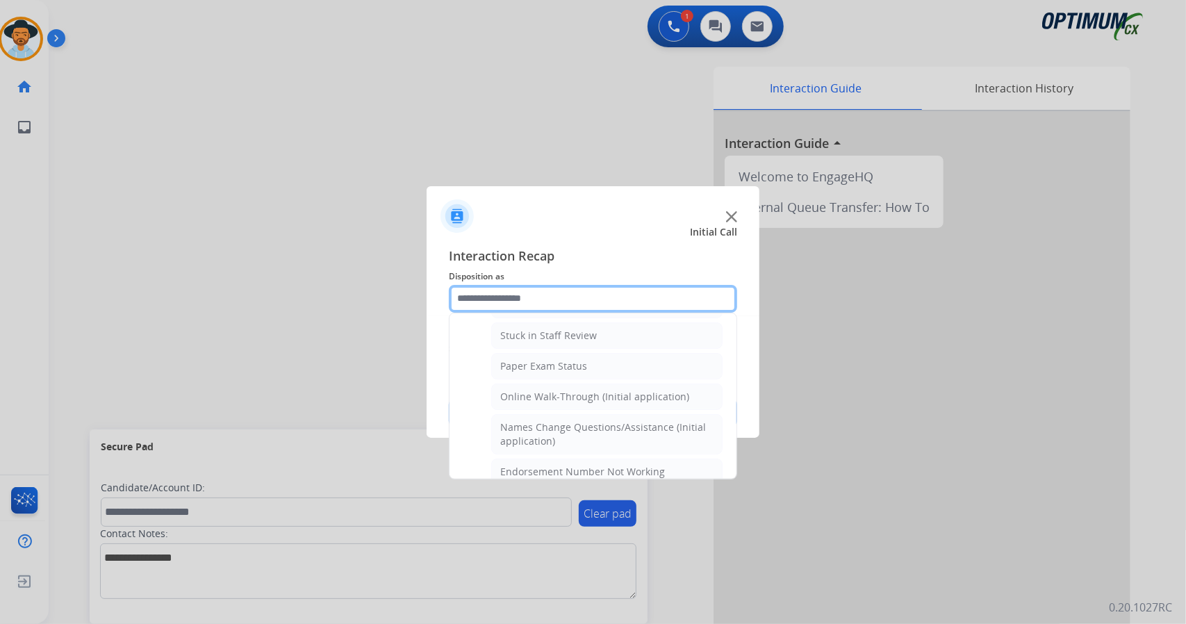
scroll to position [247, 0]
click at [584, 395] on div "Online Walk-Through (Initial application)" at bounding box center [594, 395] width 189 height 14
type input "**********"
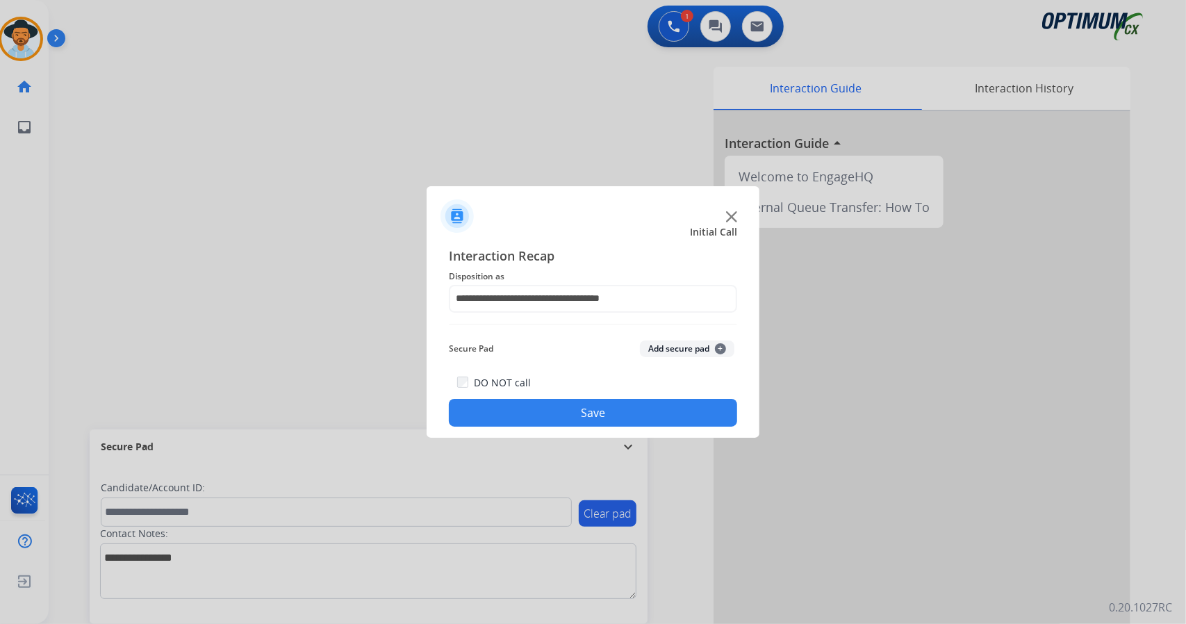
click at [588, 413] on button "Save" at bounding box center [593, 413] width 288 height 28
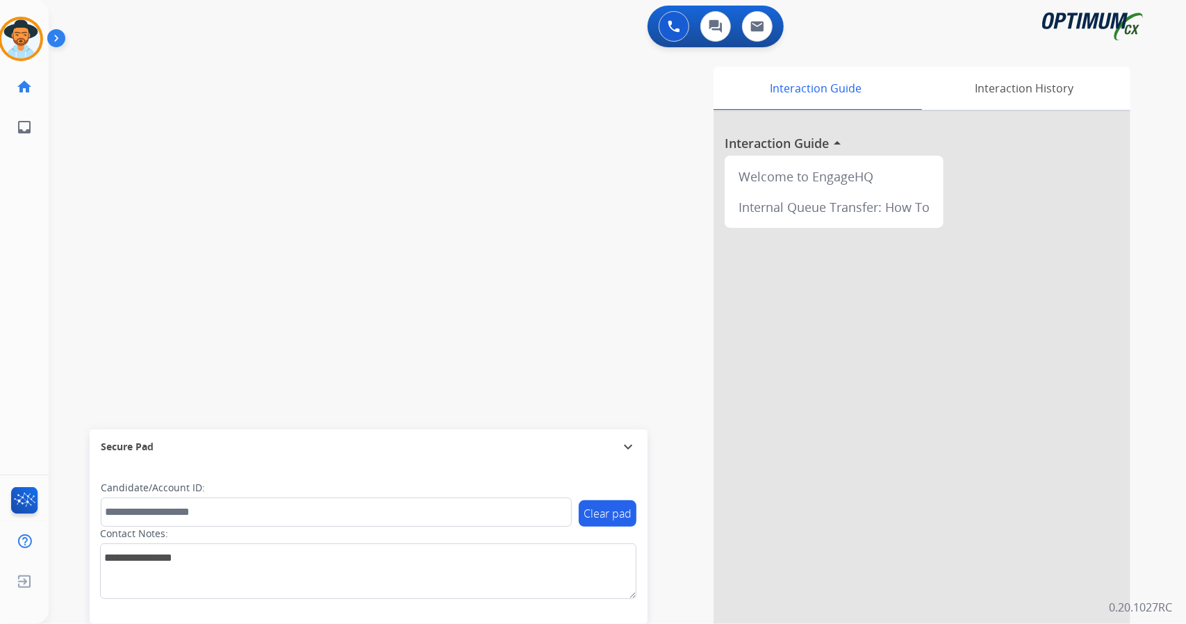
click at [510, 78] on div "Interaction Guide Interaction History Interaction Guide arrow_drop_up Welcome t…" at bounding box center [787, 348] width 688 height 563
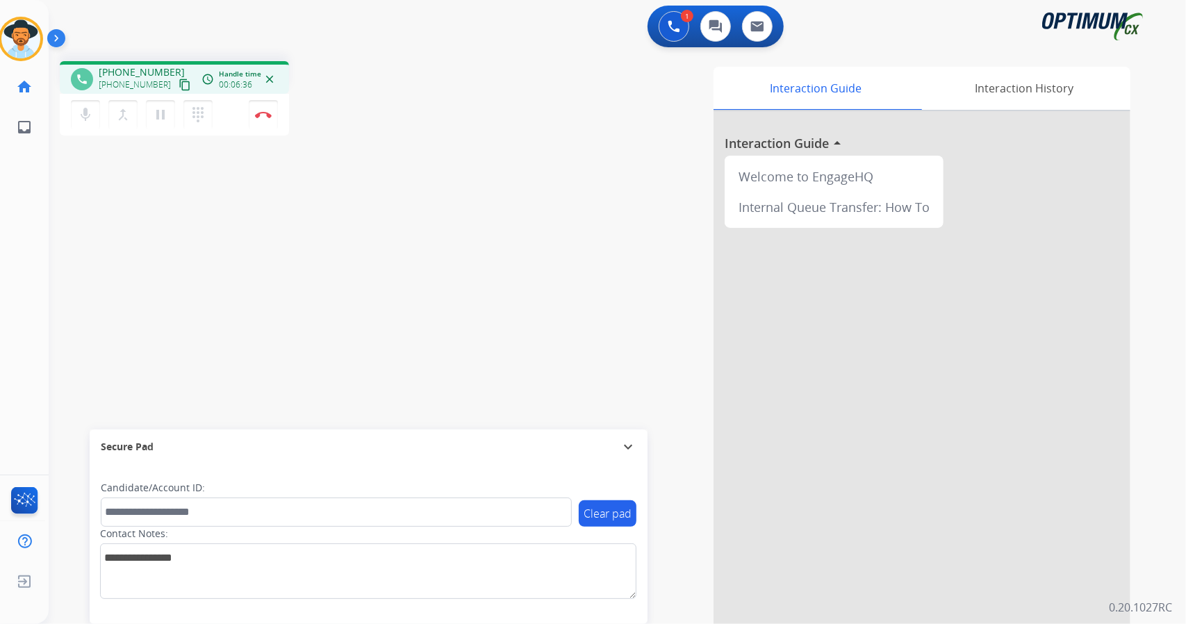
click at [689, 585] on div "Interaction Guide Interaction History Interaction Guide arrow_drop_up Welcome t…" at bounding box center [787, 348] width 688 height 563
click at [263, 116] on img at bounding box center [263, 114] width 17 height 7
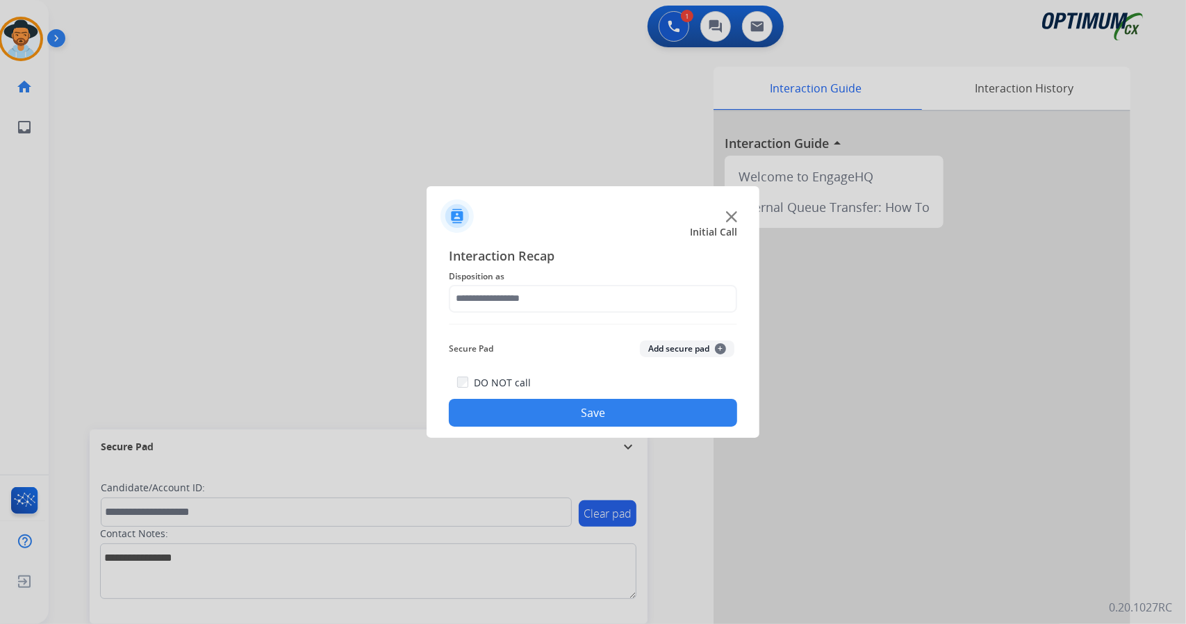
click at [516, 272] on span "Disposition as" at bounding box center [593, 276] width 288 height 17
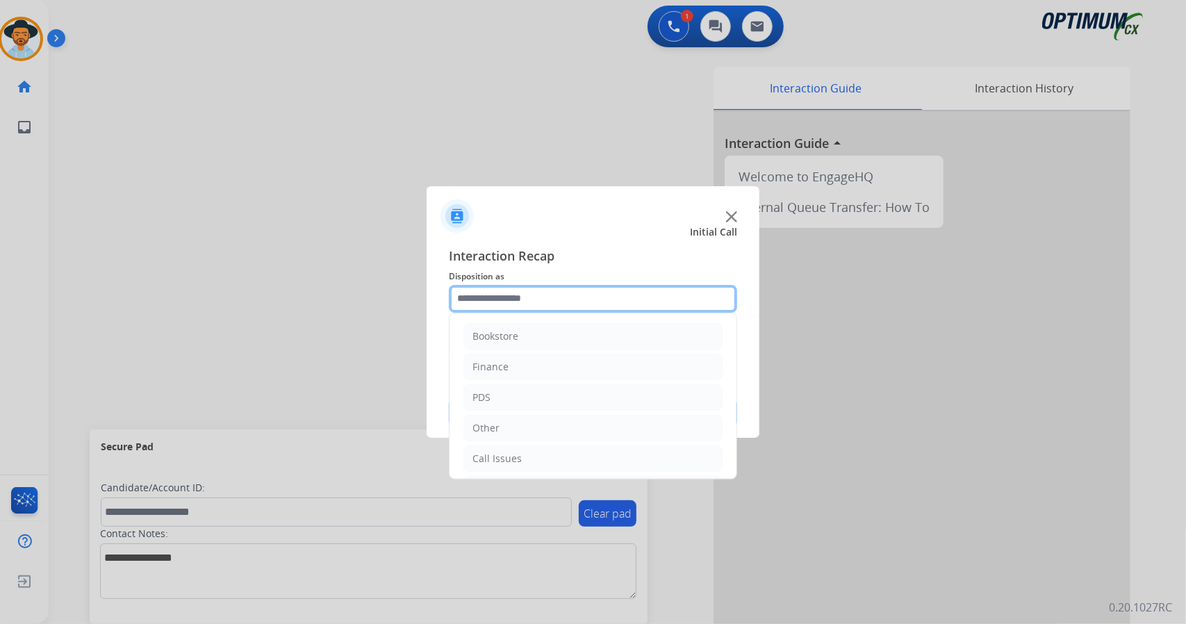
click at [528, 298] on input "text" at bounding box center [593, 299] width 288 height 28
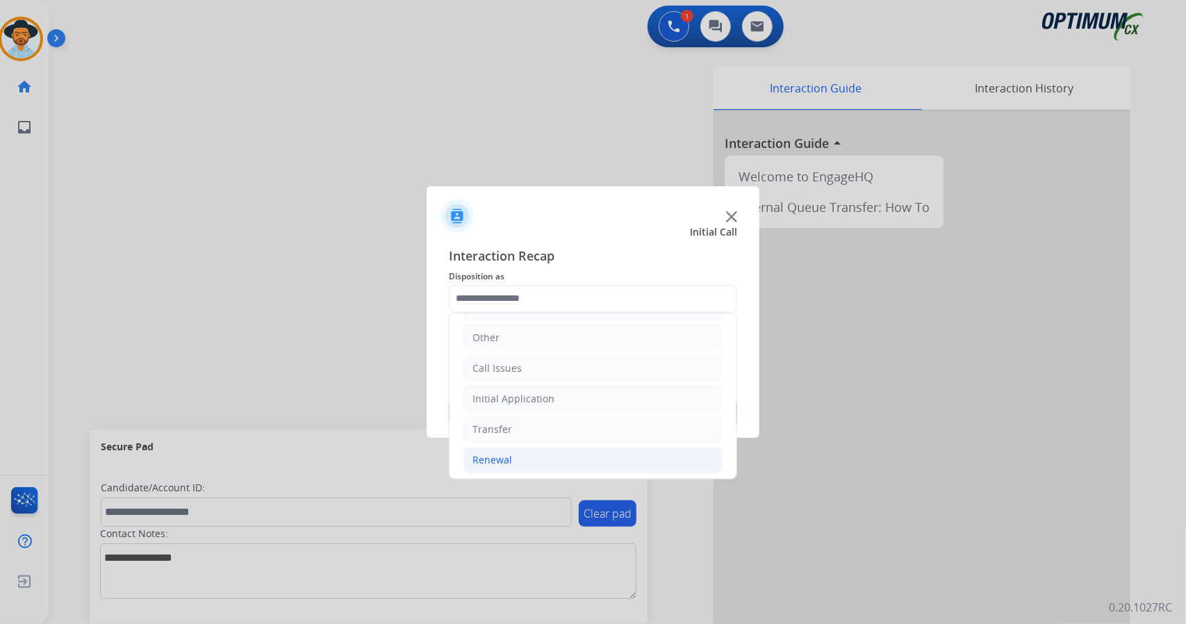
click at [542, 450] on li "Renewal" at bounding box center [592, 460] width 259 height 26
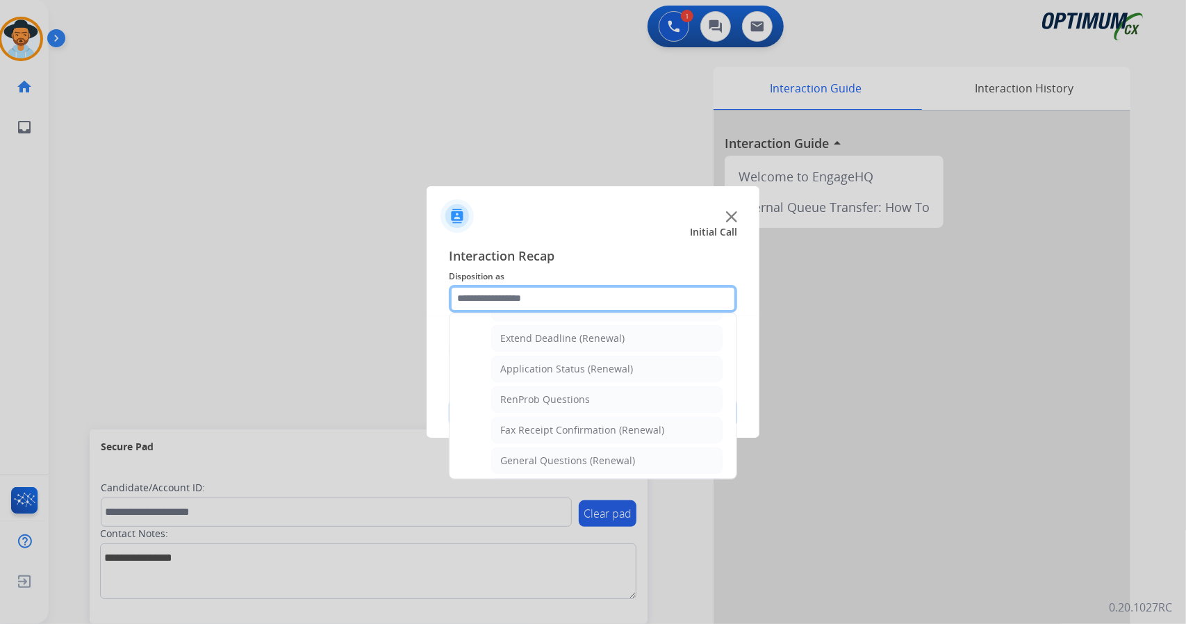
scroll to position [292, 0]
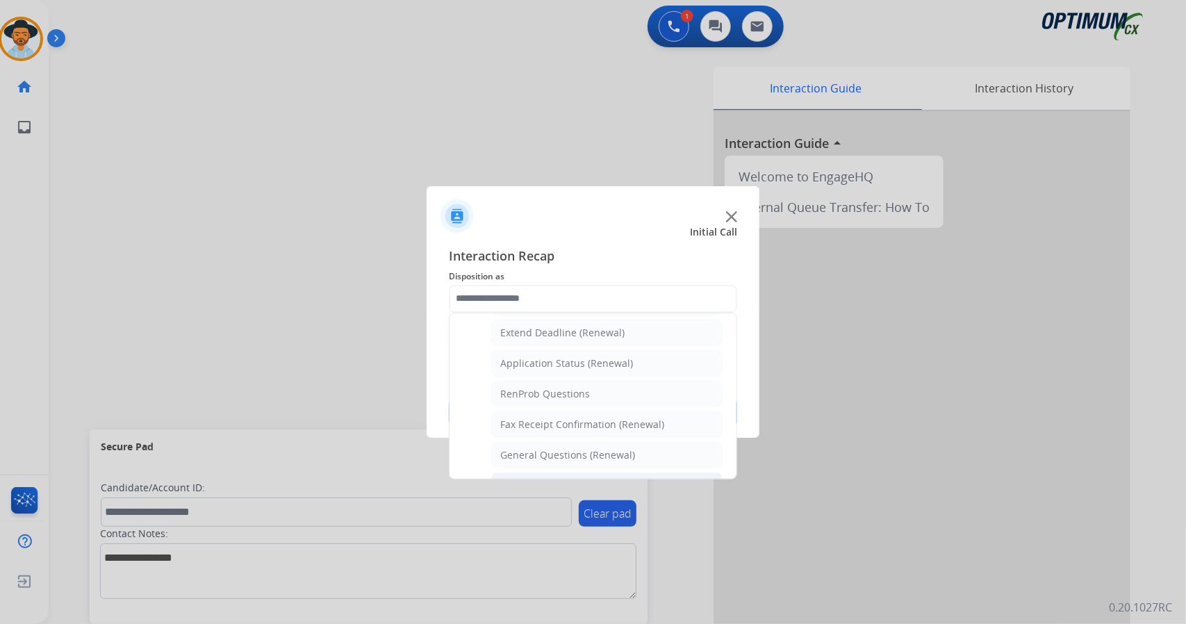
click at [552, 479] on div "Credential Resend (Renewal)" at bounding box center [567, 486] width 134 height 14
type input "**********"
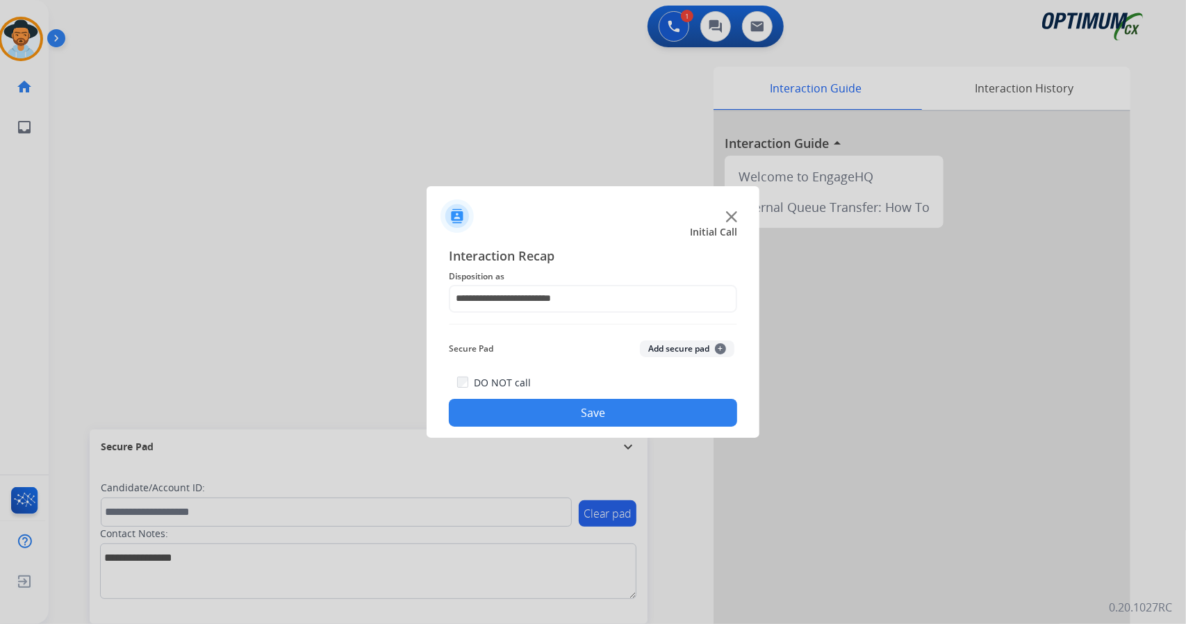
click at [531, 414] on button "Save" at bounding box center [593, 413] width 288 height 28
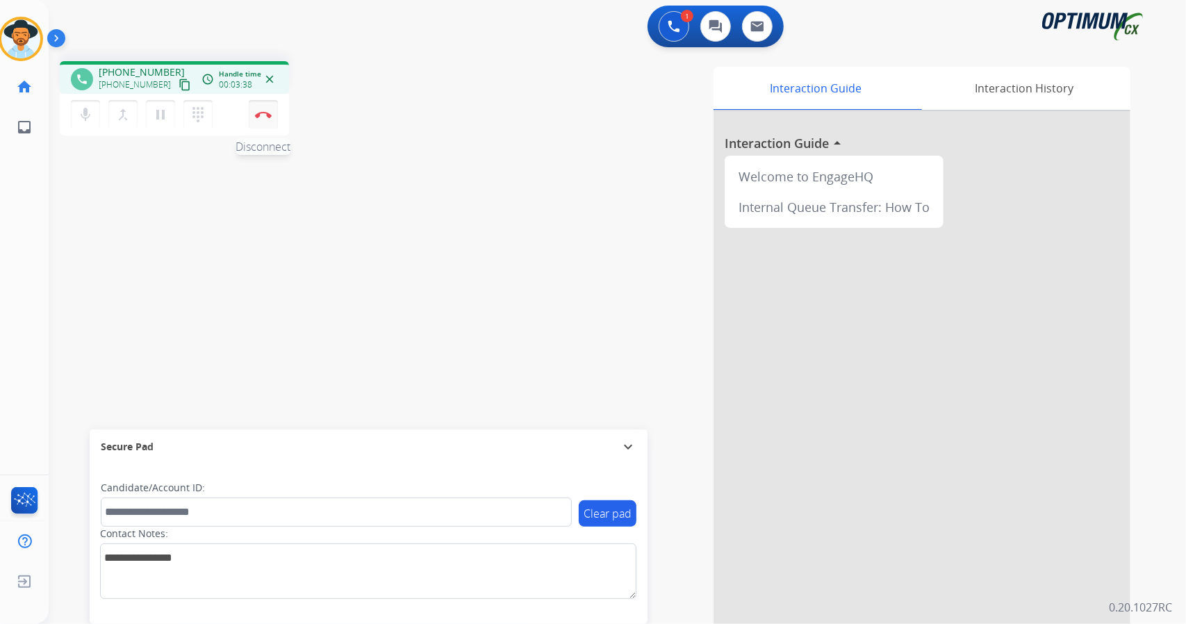
click at [262, 116] on img at bounding box center [263, 114] width 17 height 7
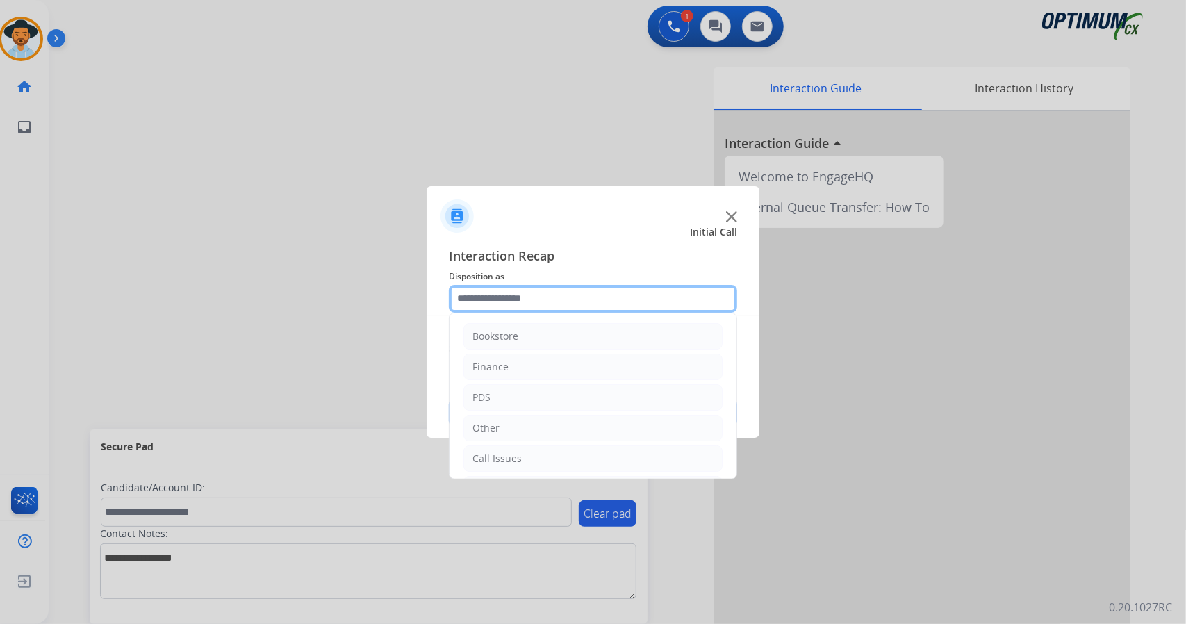
click at [654, 293] on input "text" at bounding box center [593, 299] width 288 height 28
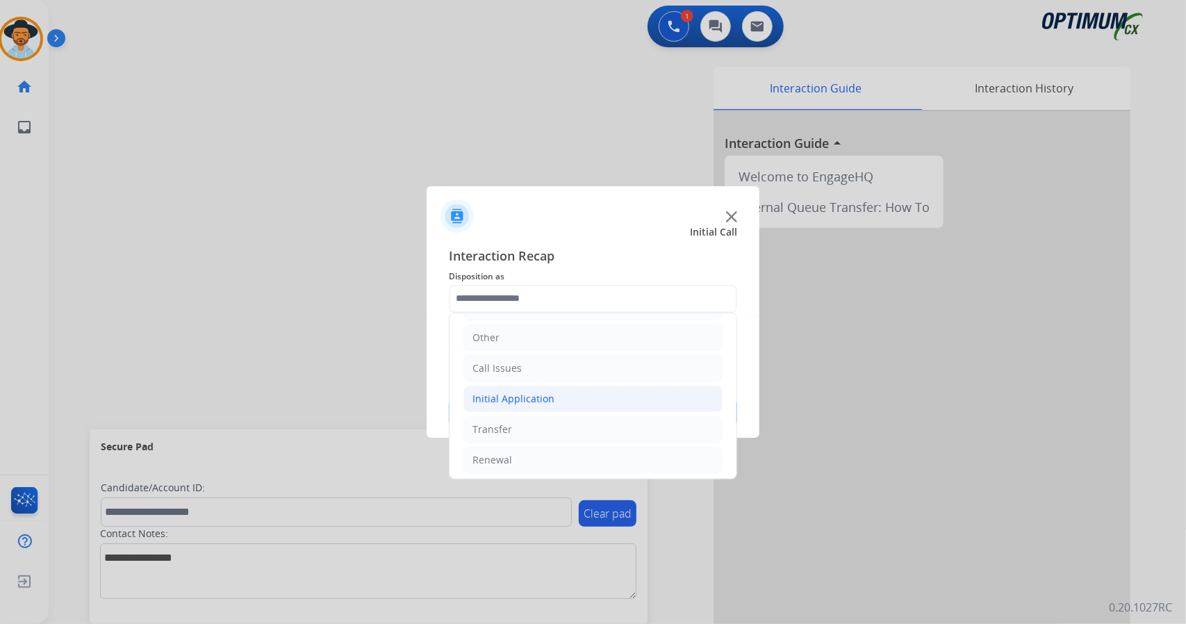
click at [561, 395] on li "Initial Application" at bounding box center [592, 399] width 259 height 26
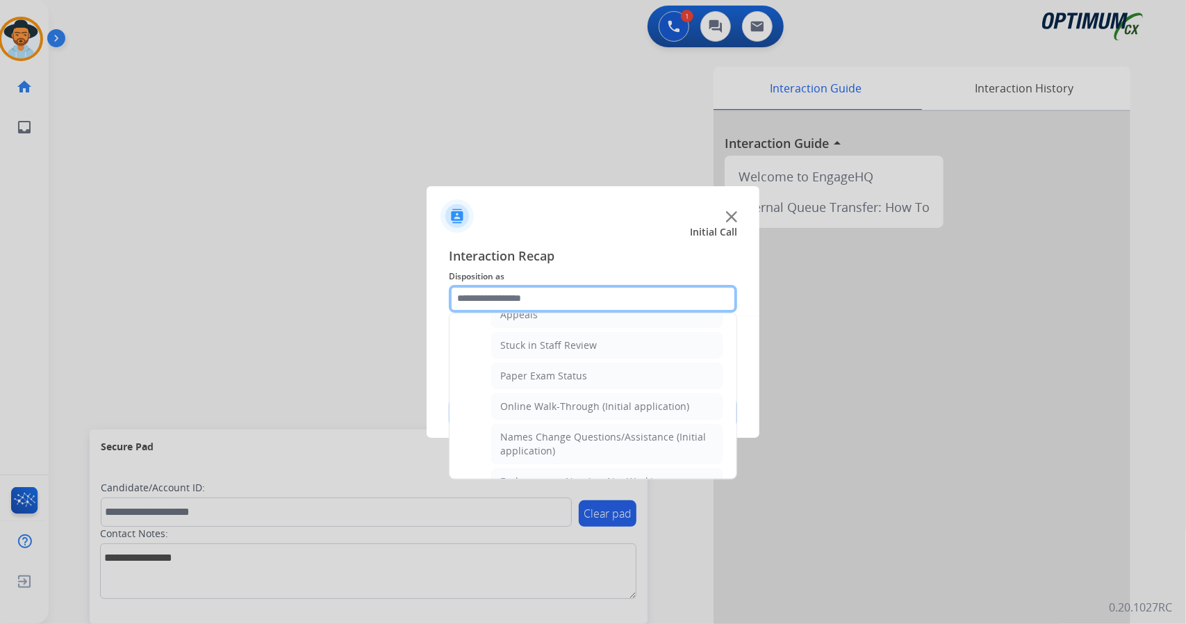
scroll to position [236, 0]
click at [561, 399] on div "Online Walk-Through (Initial application)" at bounding box center [594, 406] width 189 height 14
type input "**********"
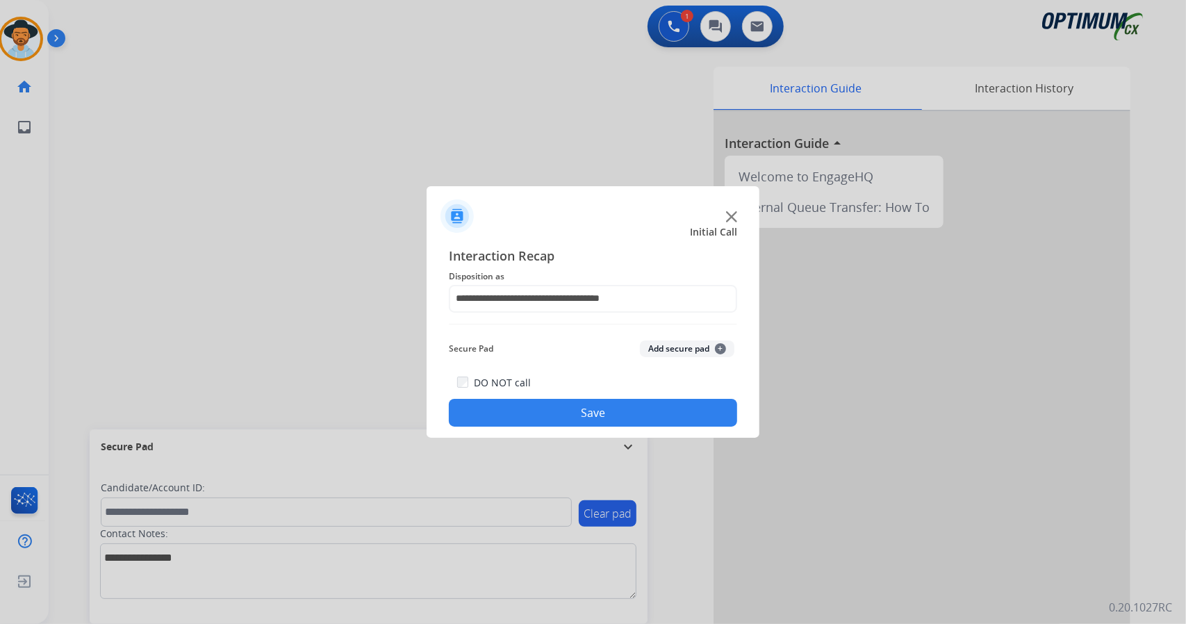
click at [565, 407] on button "Save" at bounding box center [593, 413] width 288 height 28
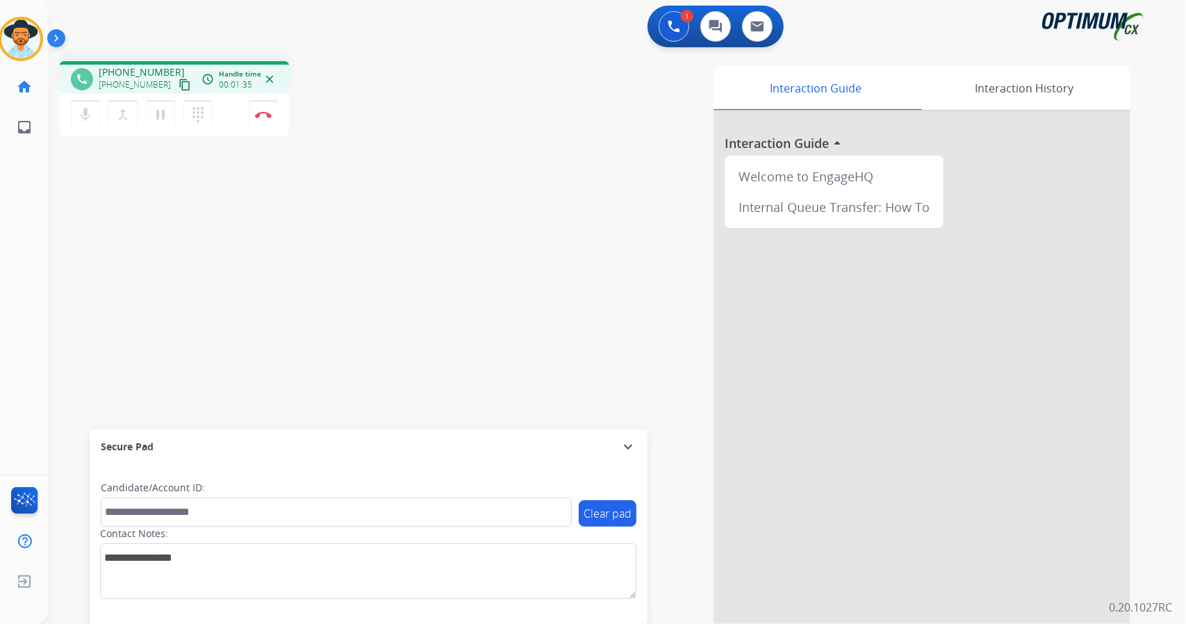
click at [240, 214] on div "phone +15134014466 +15134014466 content_copy access_time Call metrics Queue 00:…" at bounding box center [601, 339] width 1104 height 579
drag, startPoint x: 304, startPoint y: 125, endPoint x: 92, endPoint y: 44, distance: 227.3
click at [92, 44] on div "1 Voice Interactions 0 Chat Interactions 0 Email Interactions phone +1513401446…" at bounding box center [617, 312] width 1137 height 624
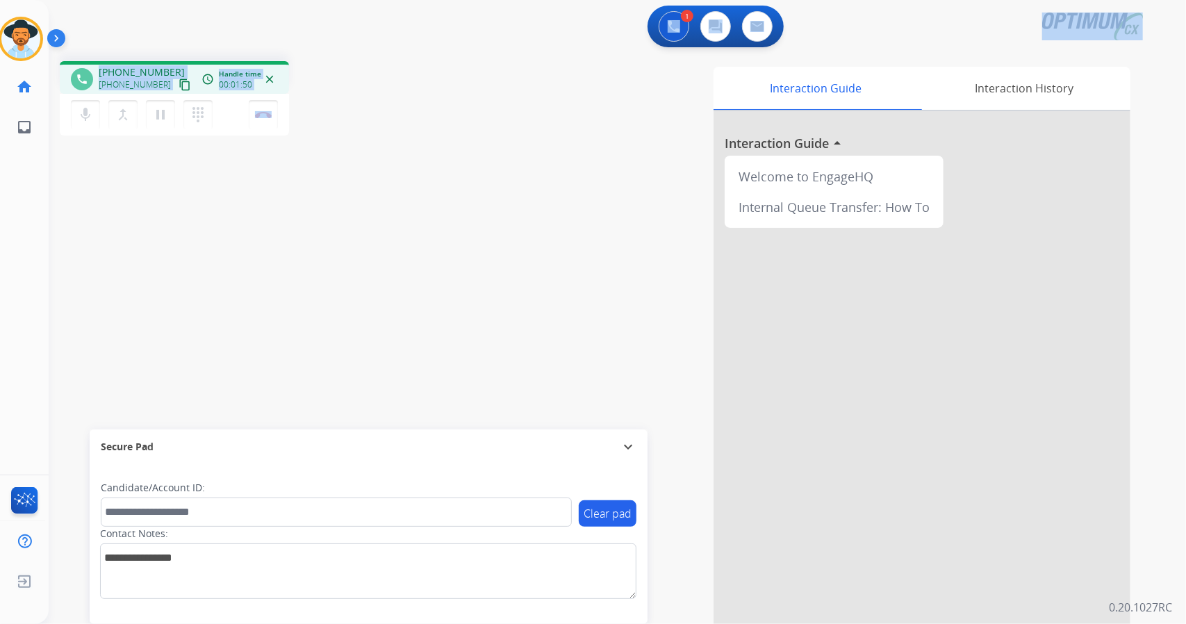
click at [80, 16] on div "1 Voice Interactions 0 Chat Interactions 0 Email Interactions" at bounding box center [608, 28] width 1087 height 44
drag, startPoint x: 1, startPoint y: 4, endPoint x: 349, endPoint y: 198, distance: 397.8
click at [349, 198] on div "Outbound call Quit Outbound call Quit Schedule interaction + Add to my list Cus…" at bounding box center [593, 312] width 1186 height 624
click at [349, 198] on div "phone +15134014466 +15134014466 content_copy access_time Call metrics Queue 00:…" at bounding box center [601, 339] width 1104 height 579
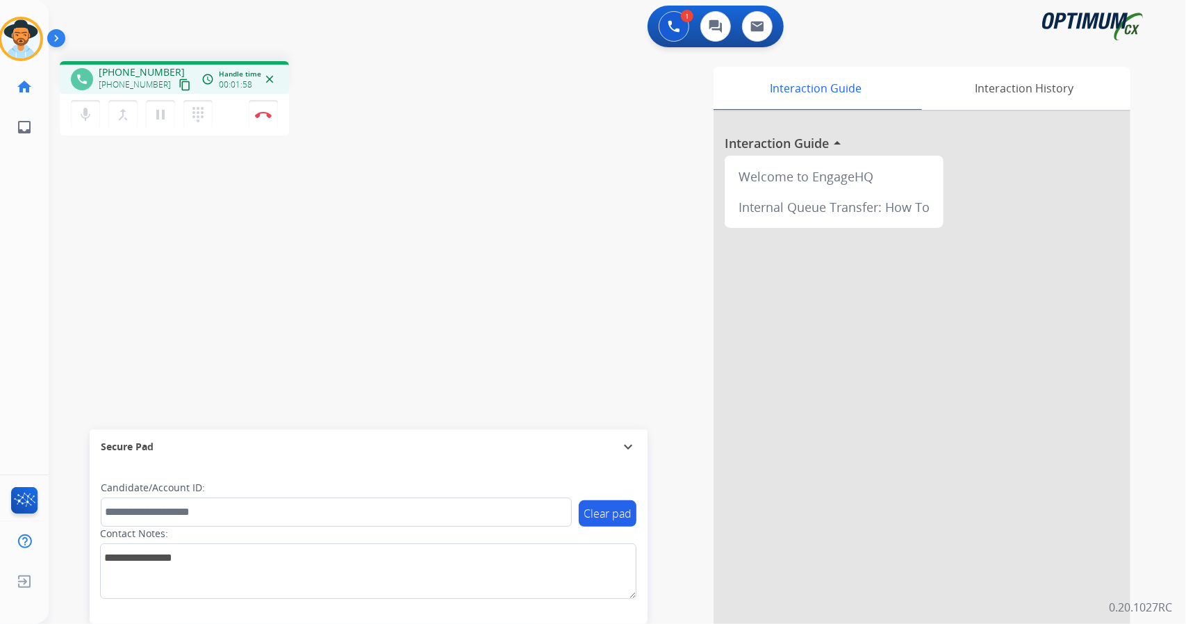
click at [293, 88] on div "phone +15134014466 +15134014466 content_copy access_time Call metrics Queue 00:…" at bounding box center [248, 100] width 377 height 78
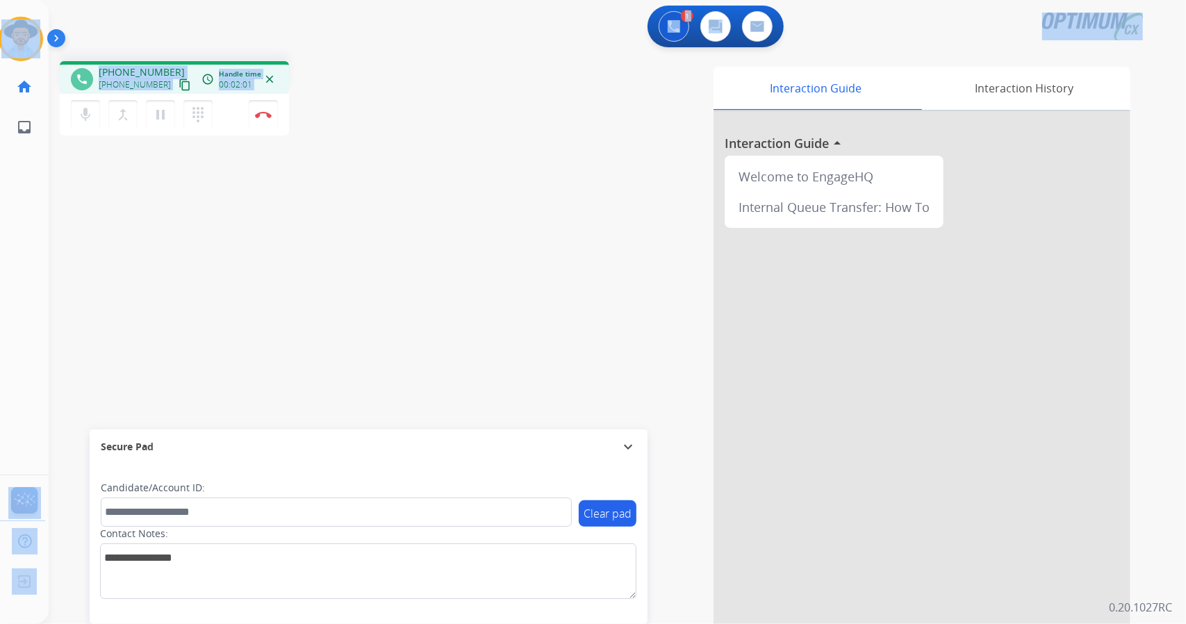
drag, startPoint x: 2, startPoint y: 2, endPoint x: 221, endPoint y: 178, distance: 280.7
click at [221, 178] on div "Outbound call Quit Outbound call Quit Schedule interaction + Add to my list Cus…" at bounding box center [593, 312] width 1186 height 624
click at [370, 143] on div "phone +15134014466 +15134014466 content_copy access_time Call metrics Queue 00:…" at bounding box center [601, 339] width 1104 height 579
drag, startPoint x: 3, startPoint y: 3, endPoint x: 235, endPoint y: 137, distance: 267.6
click at [235, 137] on div "Outbound call Quit Outbound call Quit Schedule interaction + Add to my list Cus…" at bounding box center [593, 312] width 1186 height 624
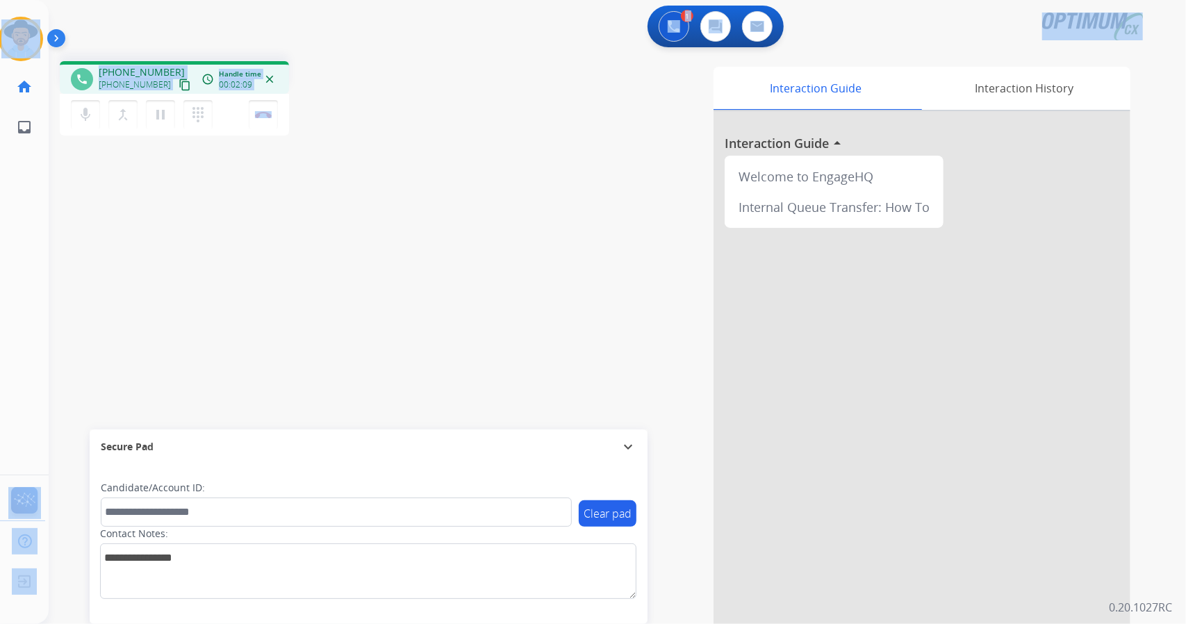
click at [358, 127] on div "phone +15134014466 +15134014466 content_copy access_time Call metrics Queue 00:…" at bounding box center [248, 100] width 377 height 78
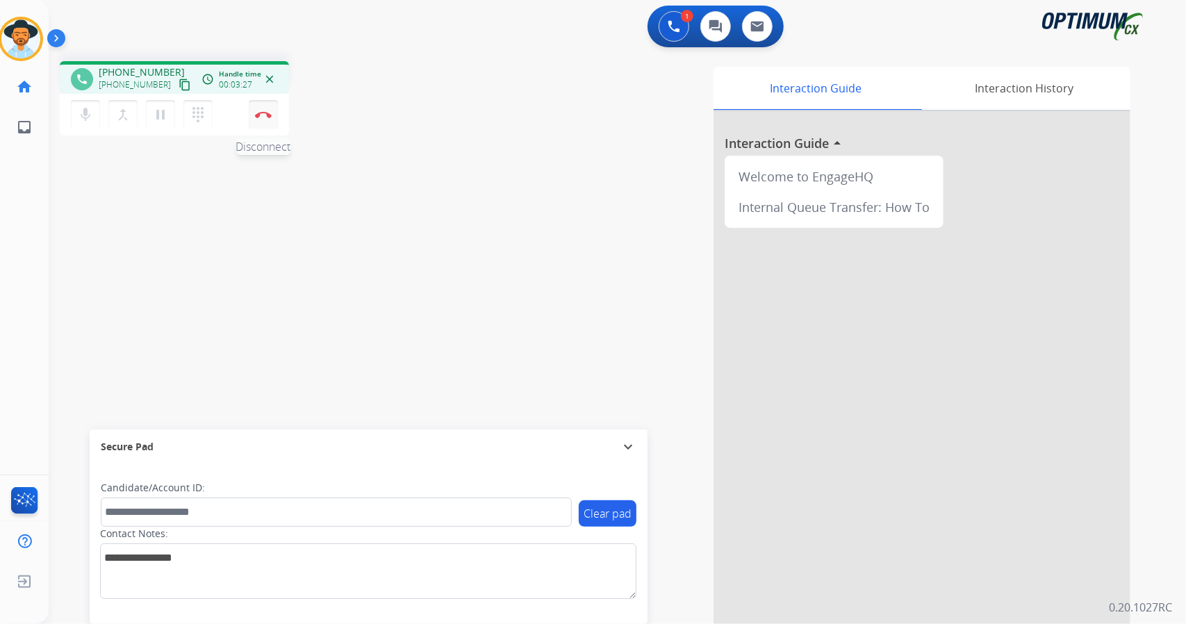
click at [258, 117] on img at bounding box center [263, 114] width 17 height 7
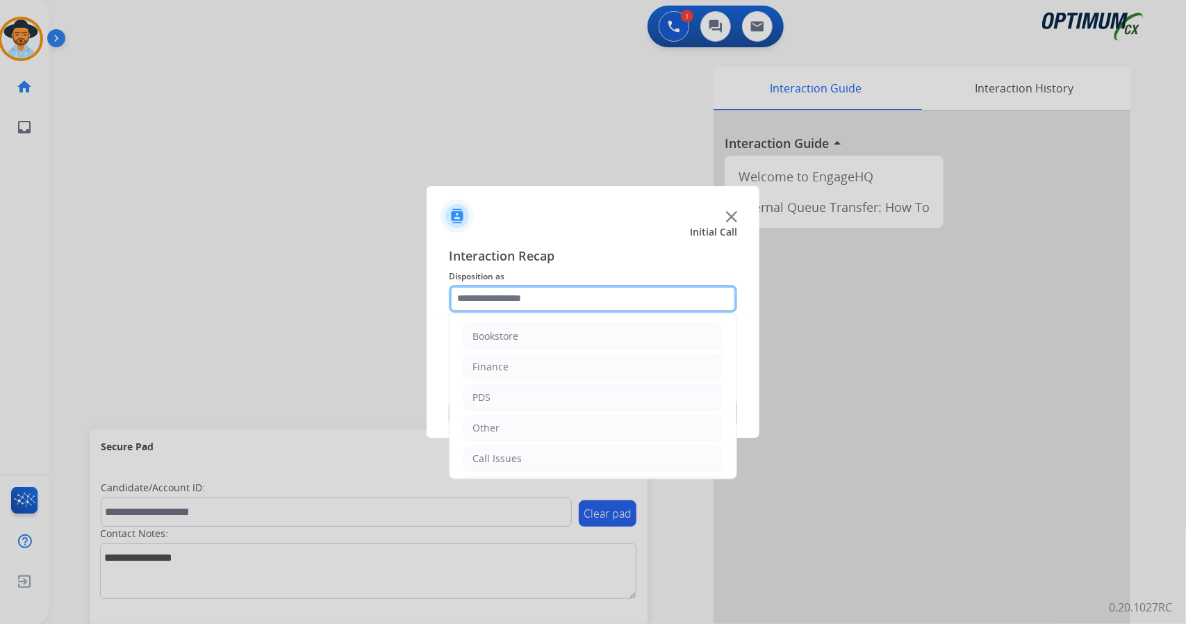
click at [521, 297] on input "text" at bounding box center [593, 299] width 288 height 28
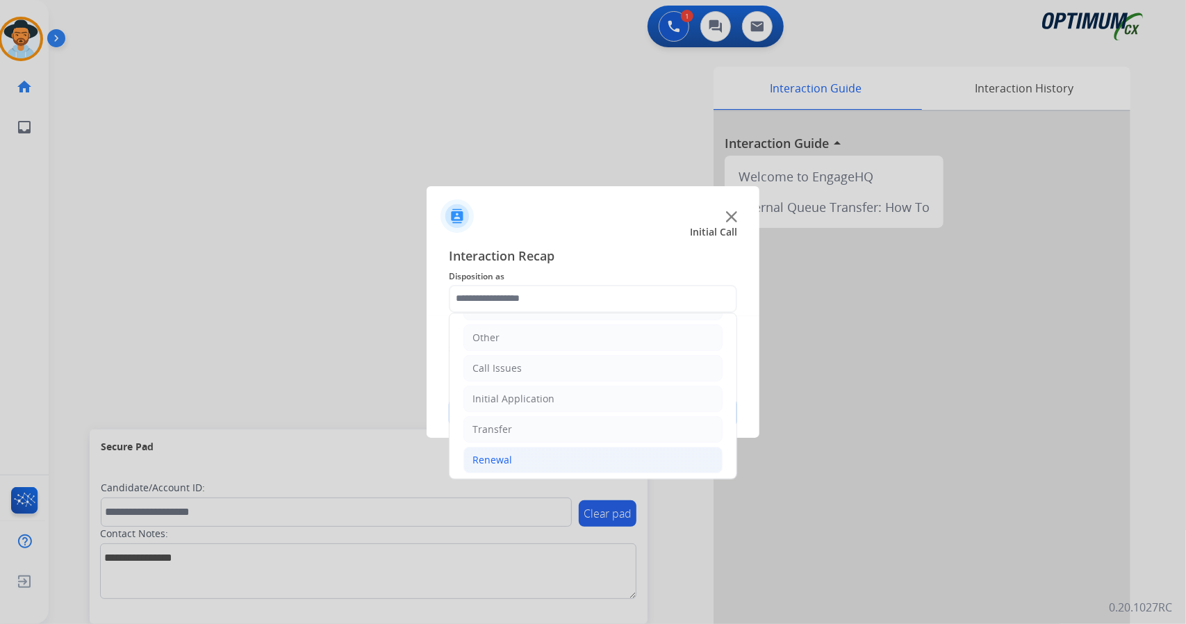
click at [550, 455] on li "Renewal" at bounding box center [592, 460] width 259 height 26
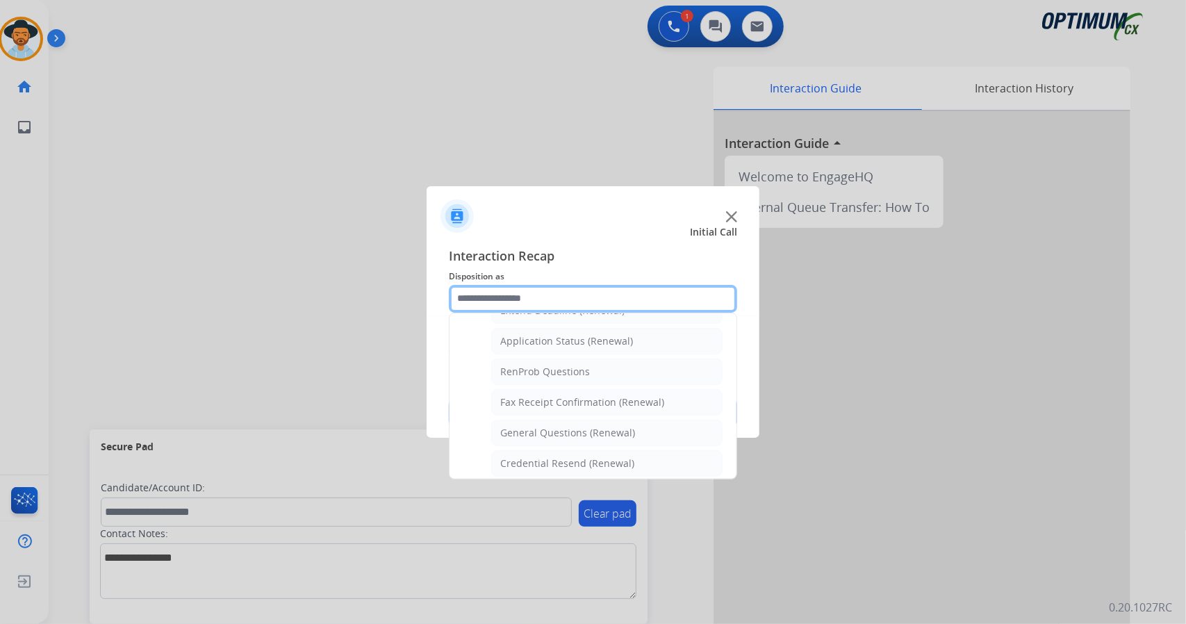
scroll to position [315, 0]
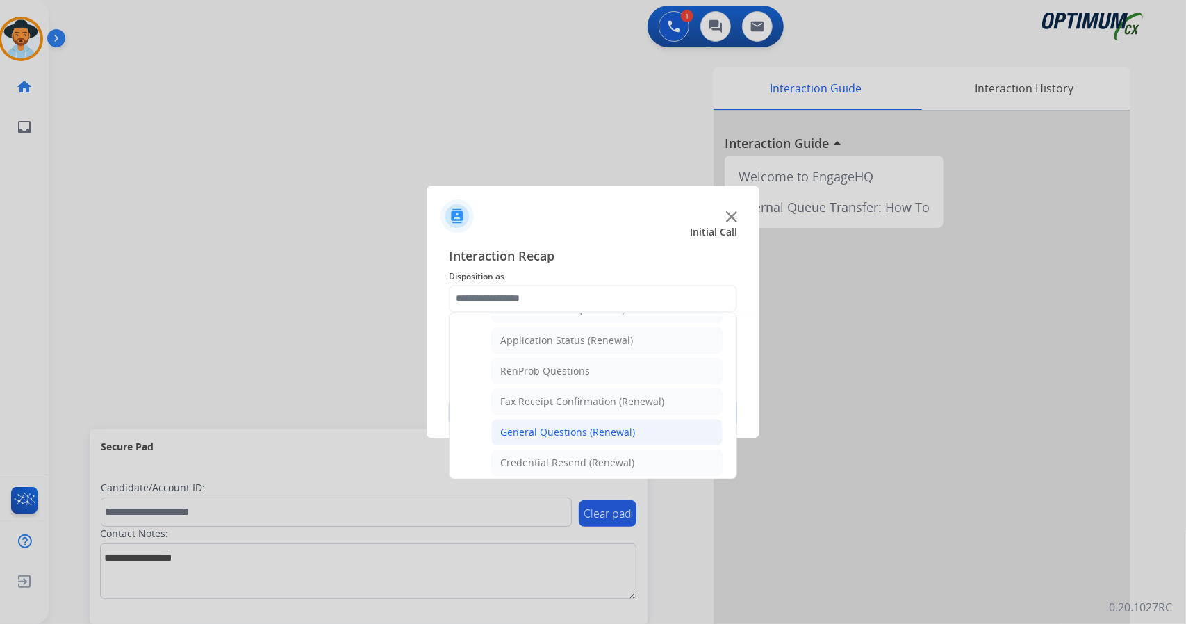
click at [543, 429] on div "General Questions (Renewal)" at bounding box center [567, 432] width 135 height 14
type input "**********"
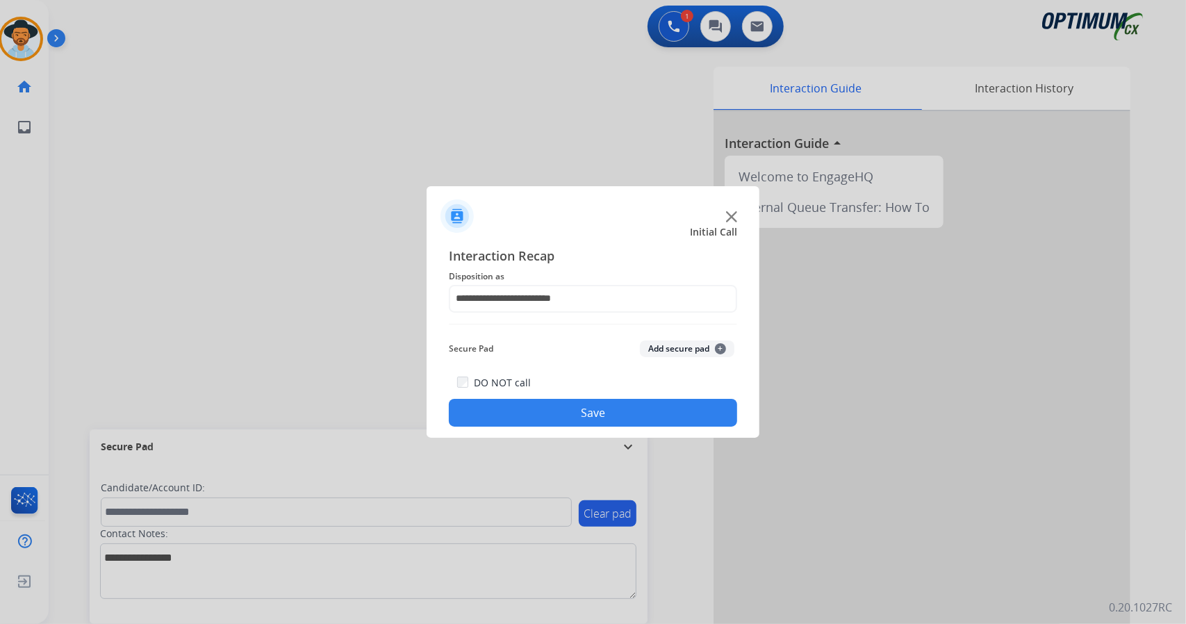
click at [532, 410] on button "Save" at bounding box center [593, 413] width 288 height 28
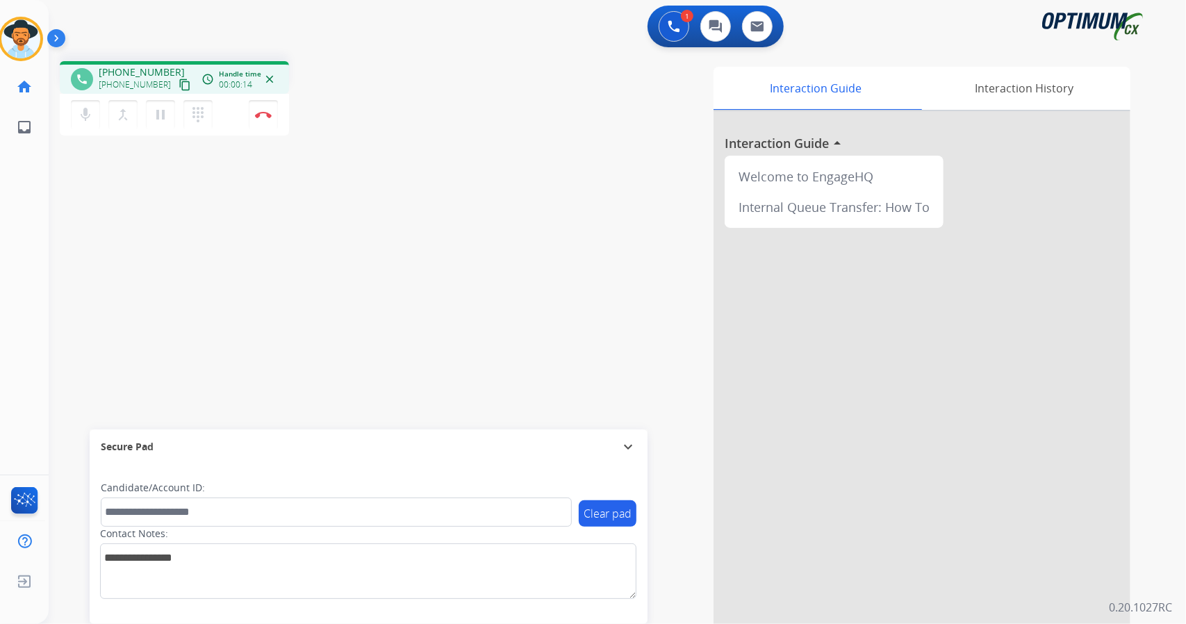
click at [269, 3] on app-navbar "1 Voice Interactions 0 Chat Interactions 0 Email Interactions" at bounding box center [601, 25] width 1104 height 50
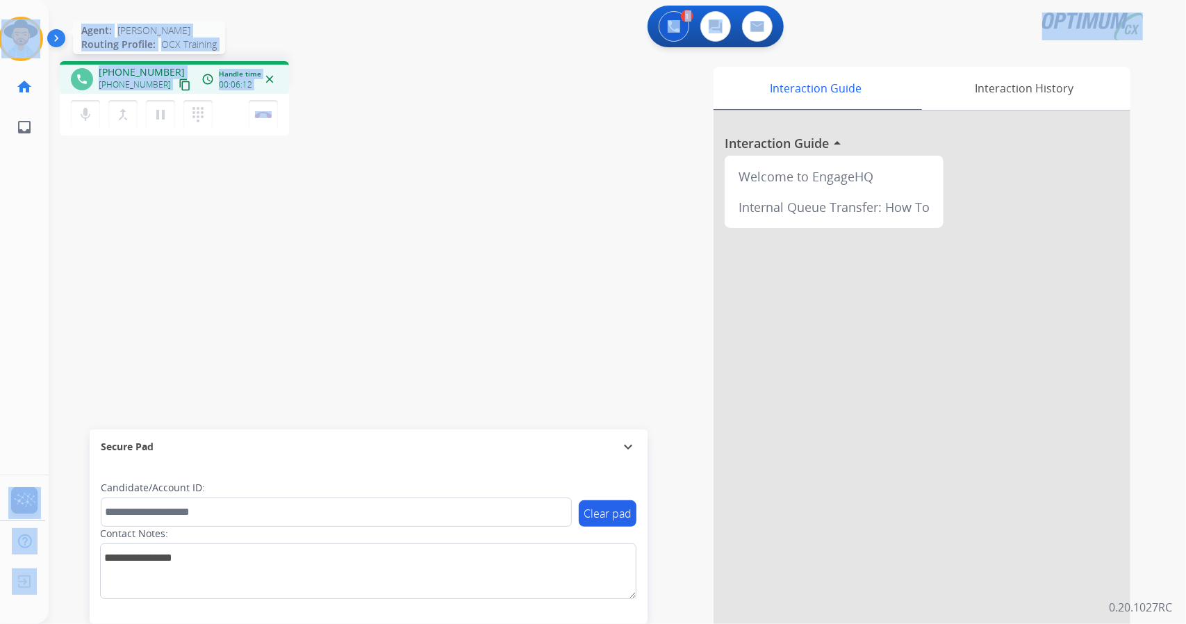
drag, startPoint x: 311, startPoint y: 105, endPoint x: 0, endPoint y: 34, distance: 318.5
click at [0, 34] on div "Outbound call Quit Outbound call Quit Schedule interaction + Add to my list Cus…" at bounding box center [593, 312] width 1186 height 624
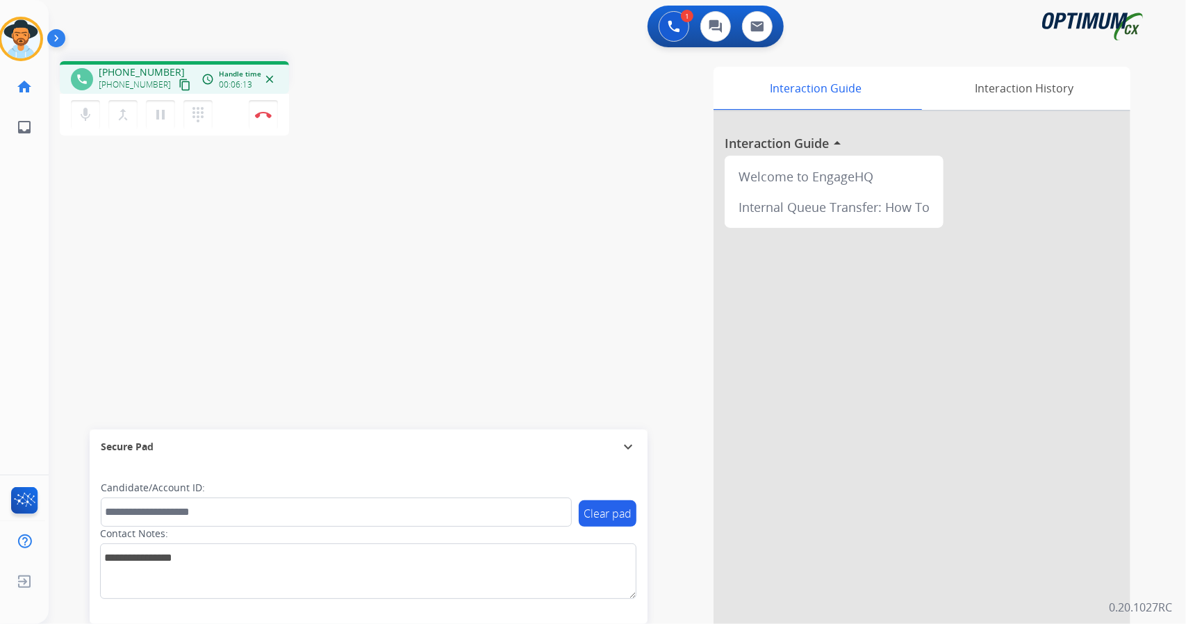
click at [529, 167] on div "Interaction Guide Interaction History Interaction Guide arrow_drop_up Welcome t…" at bounding box center [787, 348] width 688 height 563
click at [299, 117] on div "phone +14074949692 +14074949692 content_copy access_time Call metrics Queue 00:…" at bounding box center [248, 100] width 377 height 78
click at [90, 35] on div "1 Voice Interactions 0 Chat Interactions 0 Email Interactions" at bounding box center [608, 28] width 1087 height 44
click at [238, 182] on div "phone +14074949692 +14074949692 content_copy access_time Call metrics Queue 00:…" at bounding box center [601, 339] width 1104 height 579
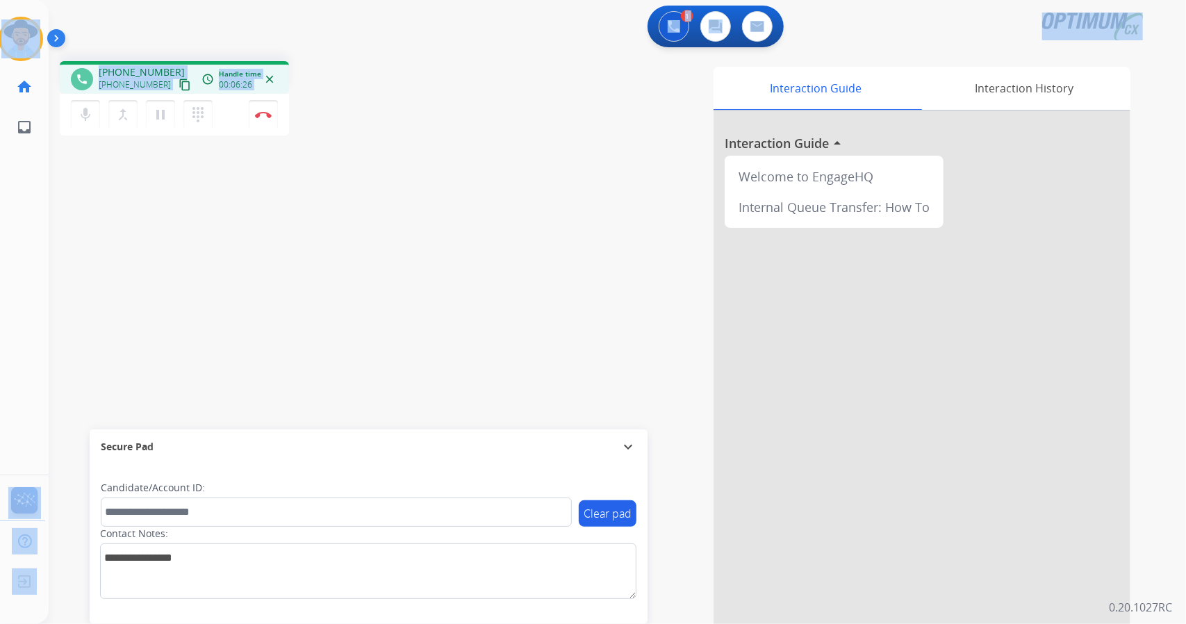
drag, startPoint x: 6, startPoint y: 6, endPoint x: 249, endPoint y: 263, distance: 354.3
click at [249, 263] on div "Outbound call Quit Outbound call Quit Schedule interaction + Add to my list Cus…" at bounding box center [593, 312] width 1186 height 624
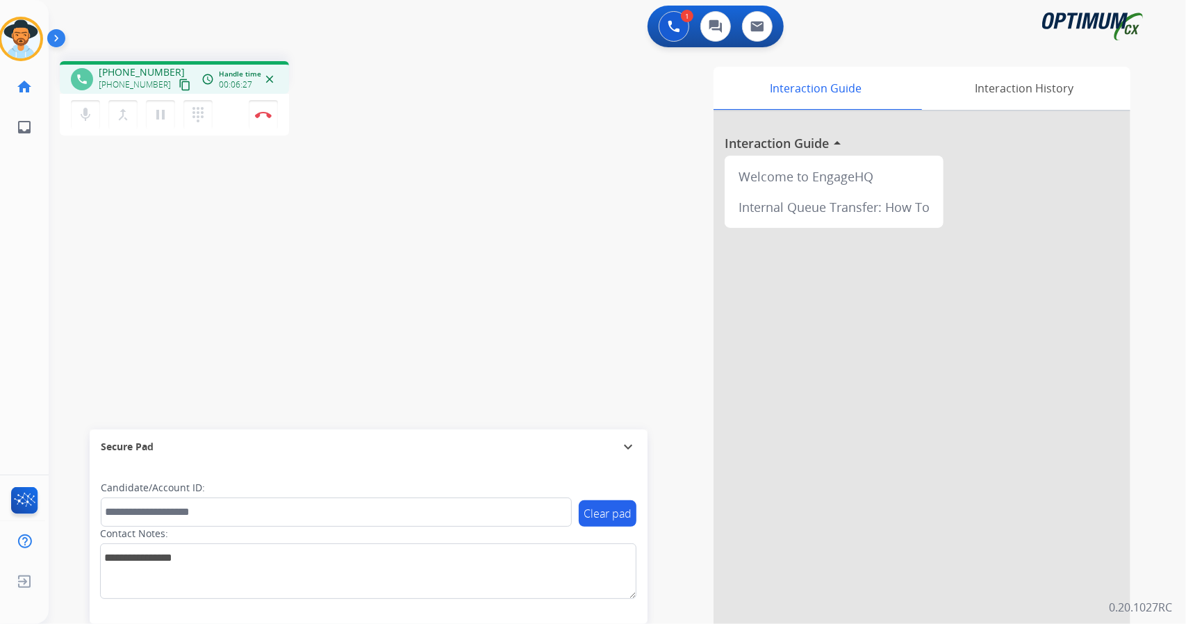
click at [460, 101] on div "Interaction Guide Interaction History Interaction Guide arrow_drop_up Welcome t…" at bounding box center [787, 348] width 688 height 563
click at [407, 92] on div "phone +14074949692 +14074949692 content_copy access_time Call metrics Queue 00:…" at bounding box center [248, 100] width 377 height 78
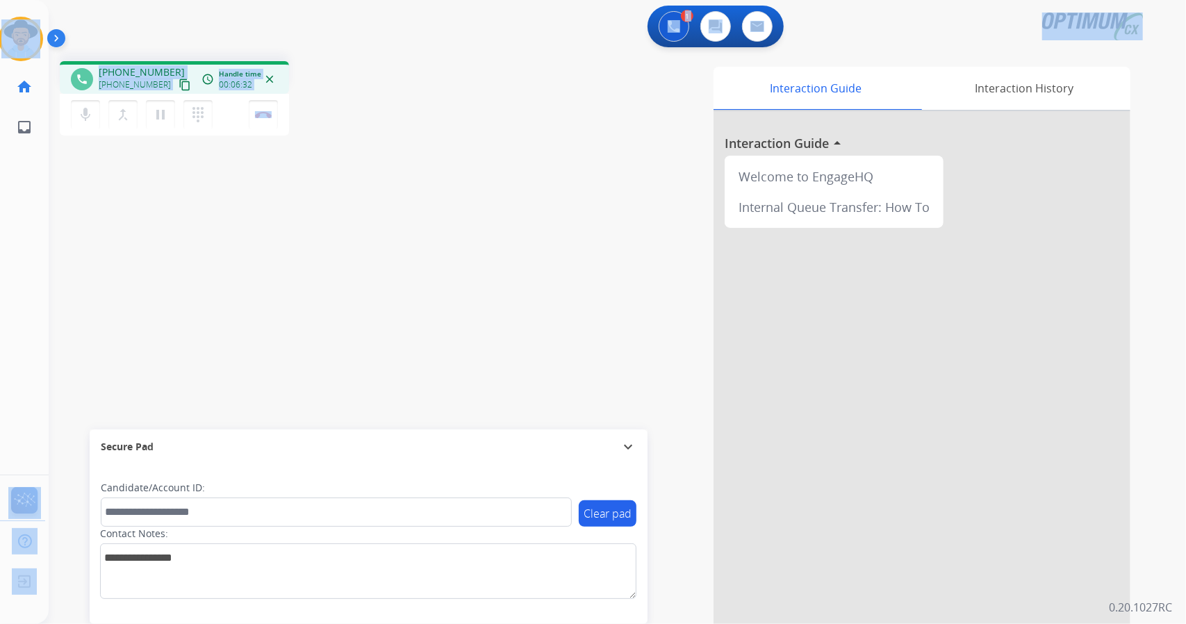
drag, startPoint x: 304, startPoint y: 120, endPoint x: 0, endPoint y: -28, distance: 338.3
click at [0, 0] on html "Outbound call Quit Outbound call Quit Schedule interaction + Add to my list Cus…" at bounding box center [593, 312] width 1186 height 624
click at [141, 24] on div "1 Voice Interactions 0 Chat Interactions 0 Email Interactions" at bounding box center [608, 28] width 1087 height 44
drag, startPoint x: 6, startPoint y: 3, endPoint x: 307, endPoint y: 257, distance: 393.9
click at [307, 257] on div "Outbound call Quit Outbound call Quit Schedule interaction + Add to my list Cus…" at bounding box center [593, 312] width 1186 height 624
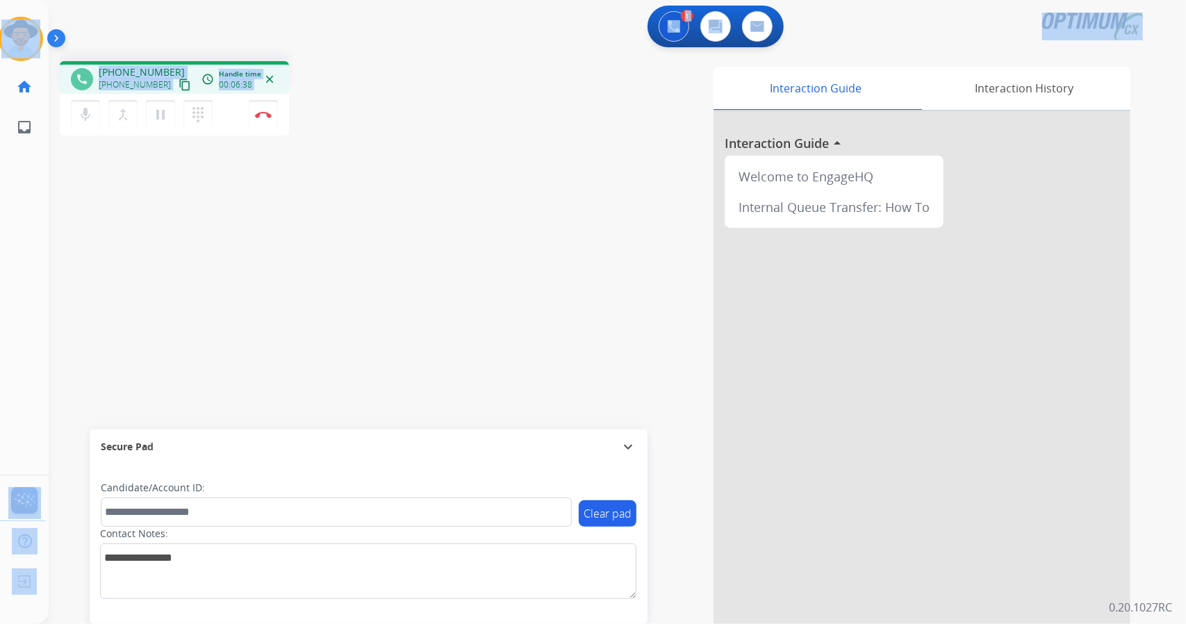
click at [314, 124] on div "phone +14074949692 +14074949692 content_copy access_time Call metrics Queue 00:…" at bounding box center [248, 100] width 377 height 78
drag, startPoint x: 0, startPoint y: 3, endPoint x: 338, endPoint y: 181, distance: 381.6
click at [338, 181] on div "Outbound call Quit Outbound call Quit Schedule interaction + Add to my list Cus…" at bounding box center [593, 312] width 1186 height 624
click at [314, 97] on div "phone +14074949692 +14074949692 content_copy access_time Call metrics Queue 00:…" at bounding box center [248, 100] width 377 height 78
drag, startPoint x: 1, startPoint y: 5, endPoint x: 430, endPoint y: 329, distance: 537.1
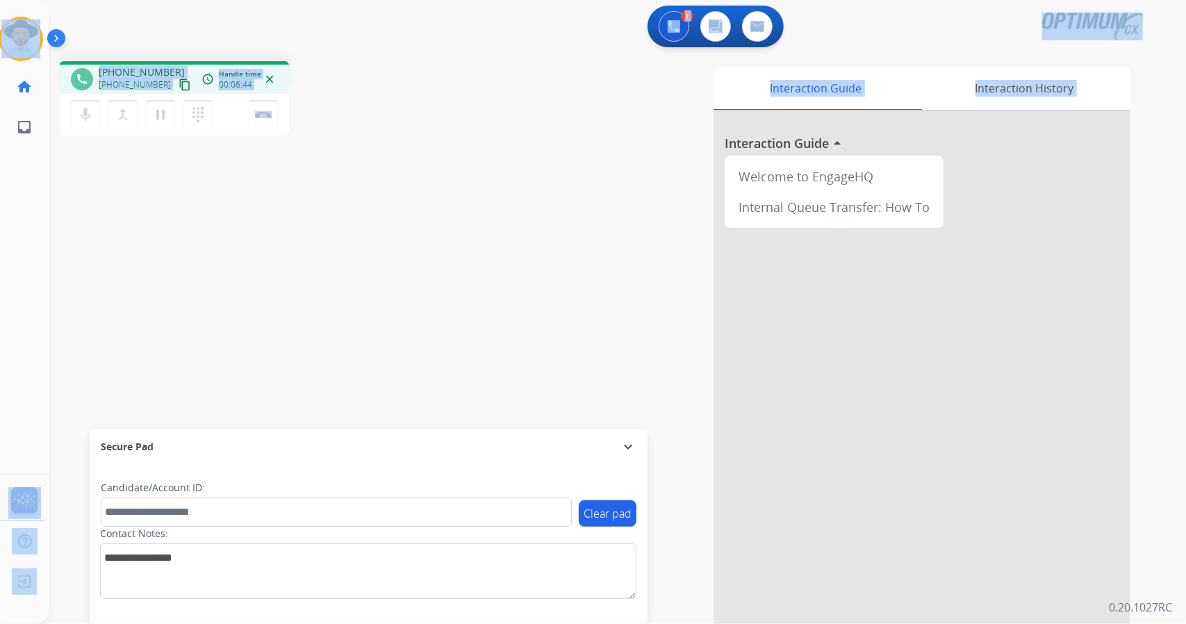
click at [430, 329] on div "Outbound call Quit Outbound call Quit Schedule interaction + Add to my list Cus…" at bounding box center [593, 312] width 1186 height 624
click at [342, 101] on div "phone +14074949692 +14074949692 content_copy access_time Call metrics Queue 00:…" at bounding box center [248, 100] width 377 height 78
drag, startPoint x: 3, startPoint y: 3, endPoint x: 385, endPoint y: 155, distance: 411.0
click at [385, 155] on div "Outbound call Quit Outbound call Quit Schedule interaction + Add to my list Cus…" at bounding box center [593, 312] width 1186 height 624
click at [385, 155] on div "phone +14074949692 +14074949692 content_copy access_time Call metrics Queue 00:…" at bounding box center [601, 339] width 1104 height 579
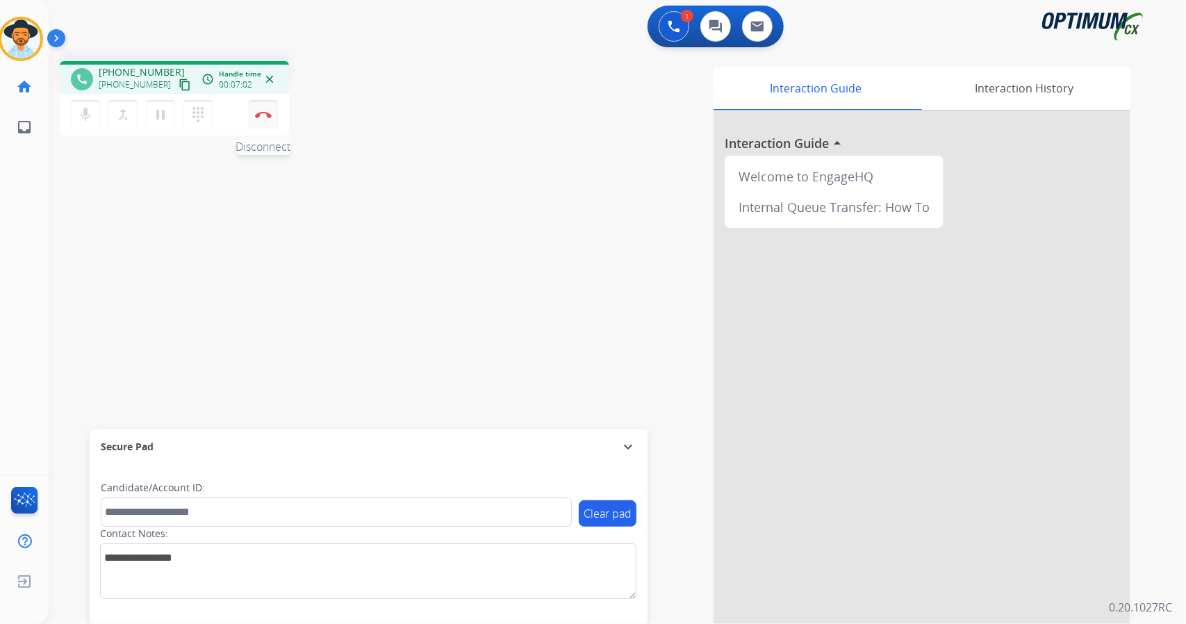
click at [262, 113] on img at bounding box center [263, 114] width 17 height 7
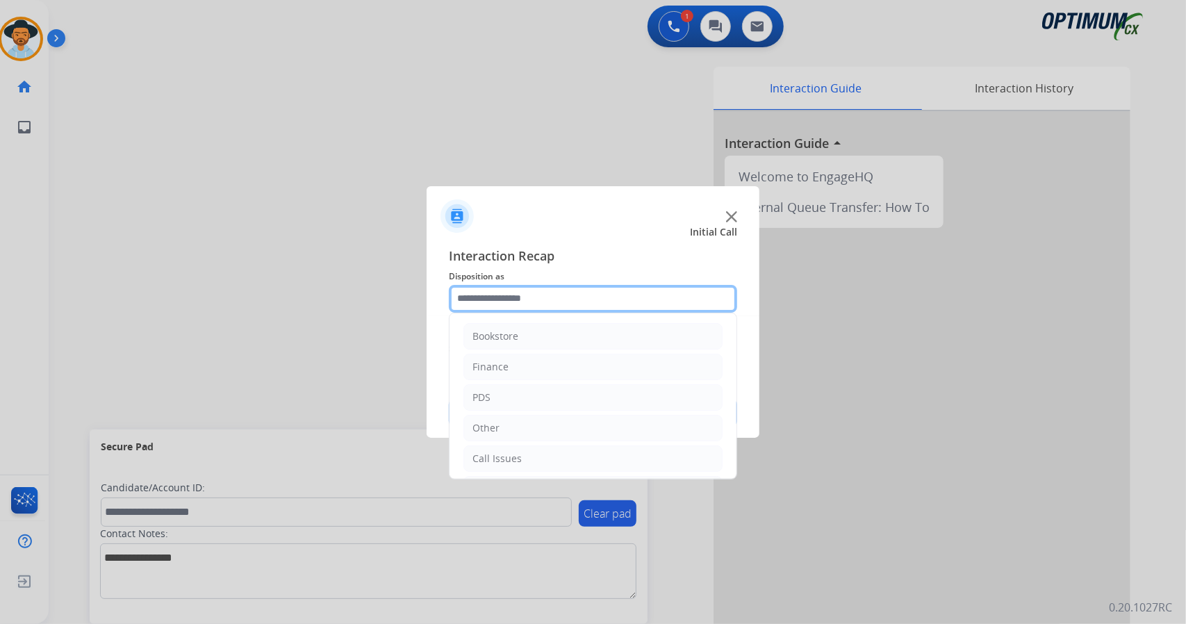
click at [488, 292] on input "text" at bounding box center [593, 299] width 288 height 28
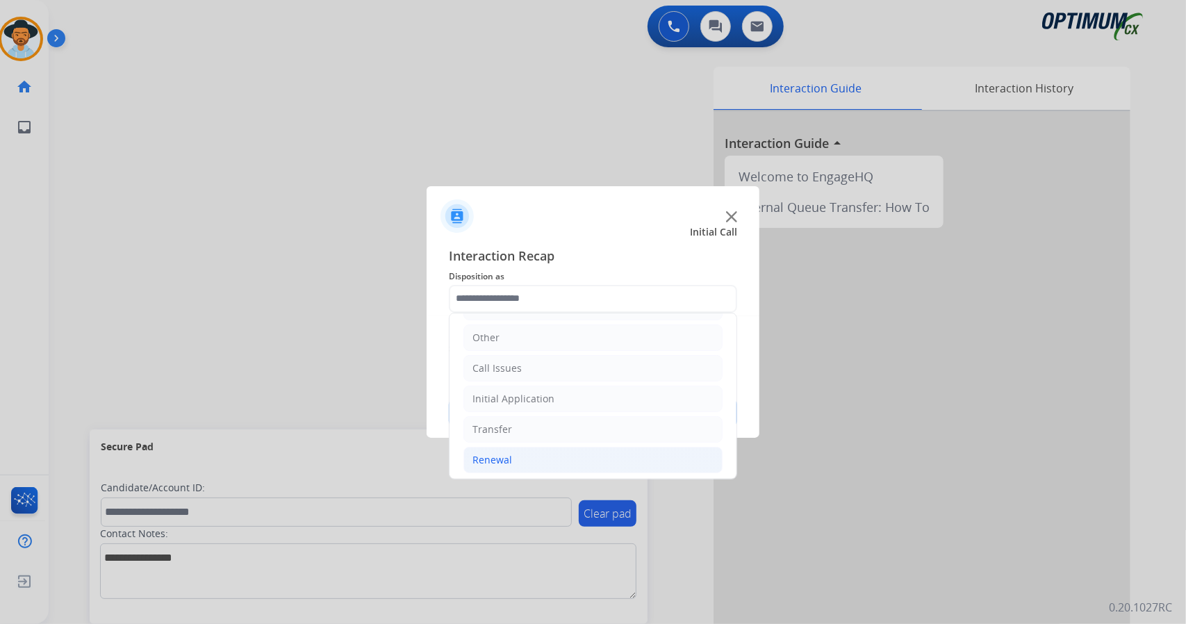
click at [521, 455] on li "Renewal" at bounding box center [592, 460] width 259 height 26
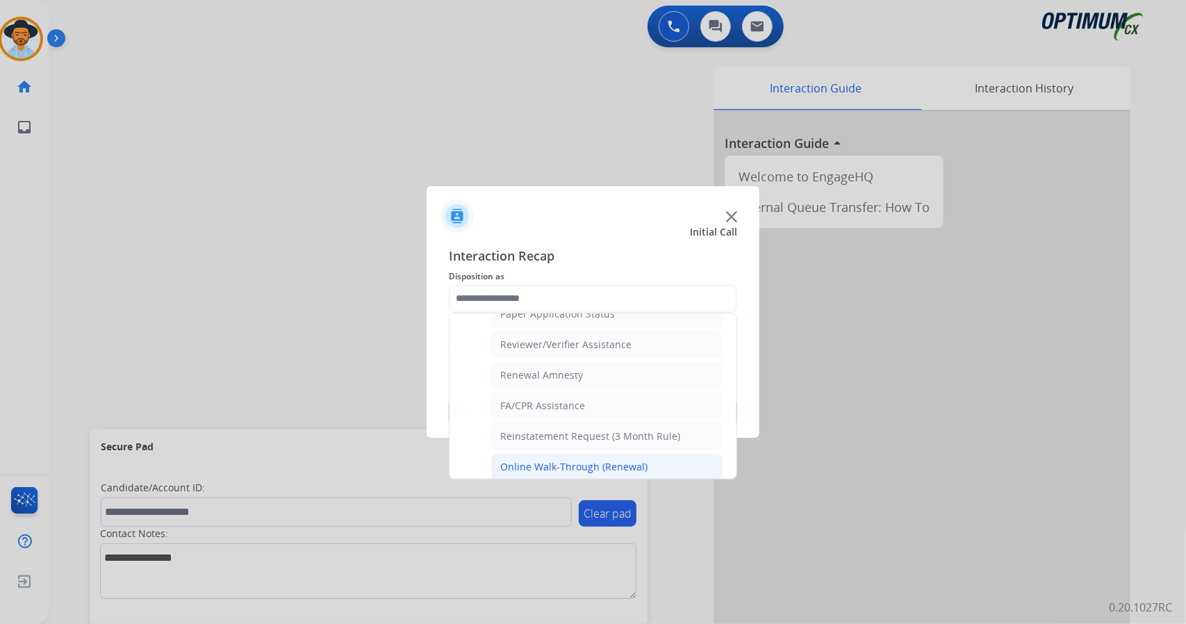
click at [540, 460] on div "Online Walk-Through (Renewal)" at bounding box center [573, 467] width 147 height 14
type input "**********"
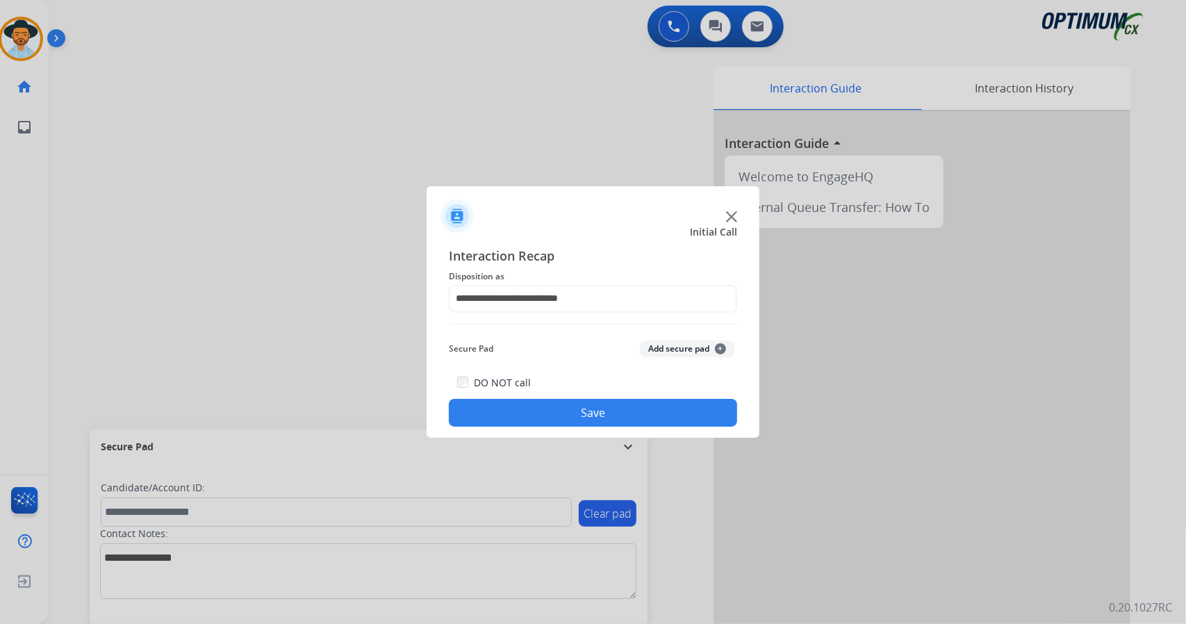
click at [536, 416] on button "Save" at bounding box center [593, 413] width 288 height 28
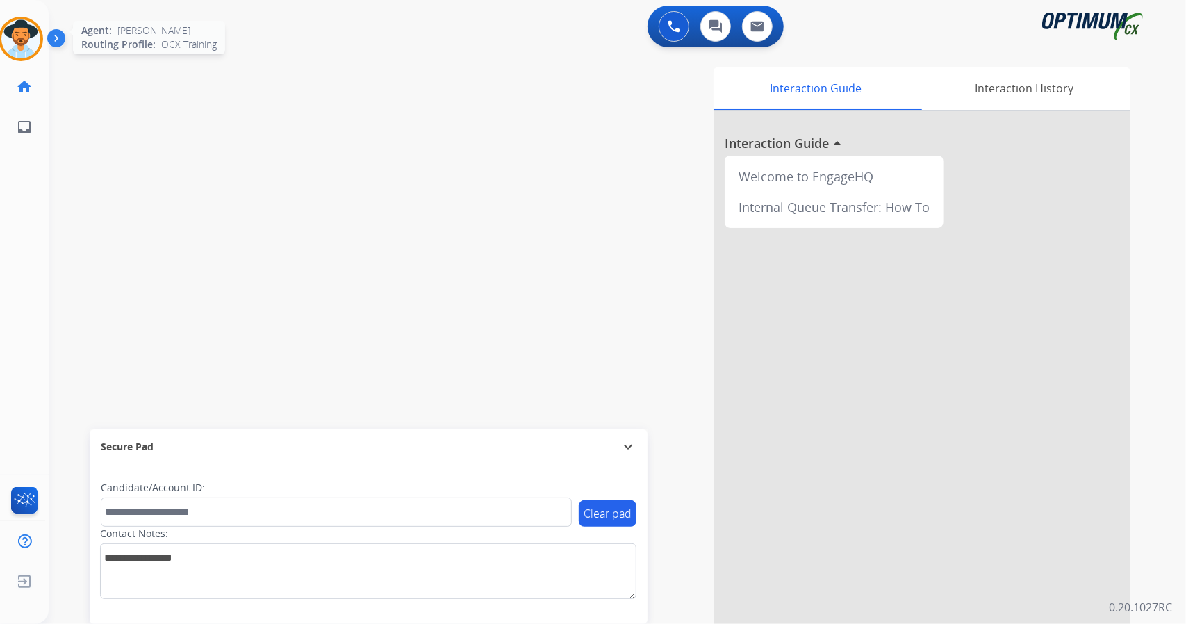
click at [20, 39] on img at bounding box center [20, 38] width 39 height 39
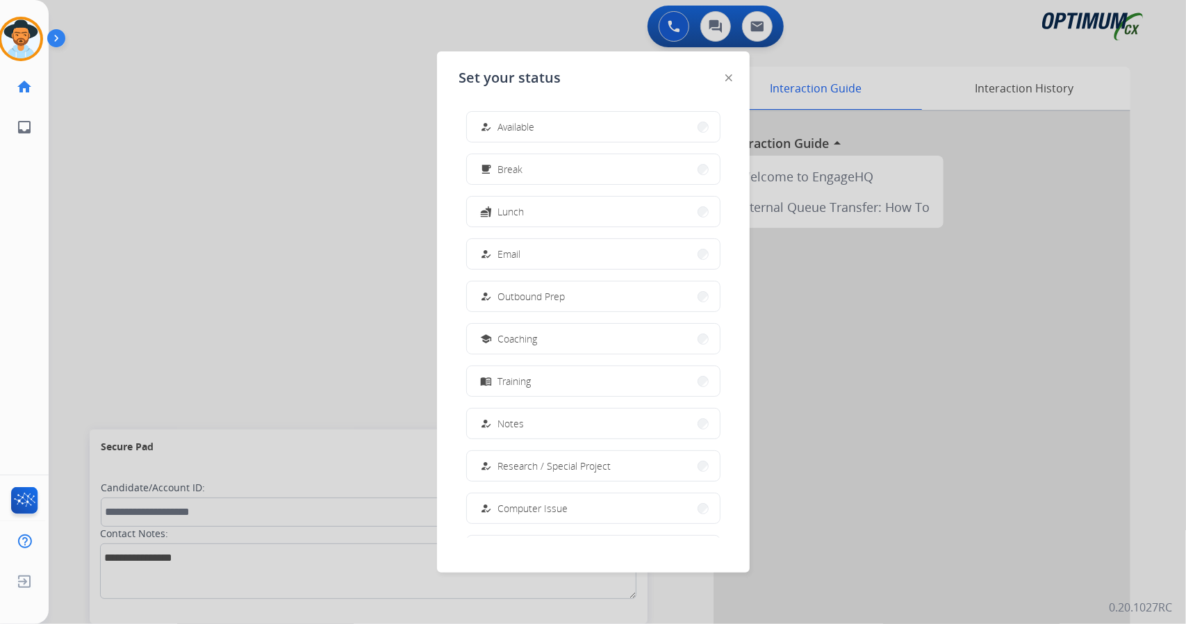
scroll to position [131, 0]
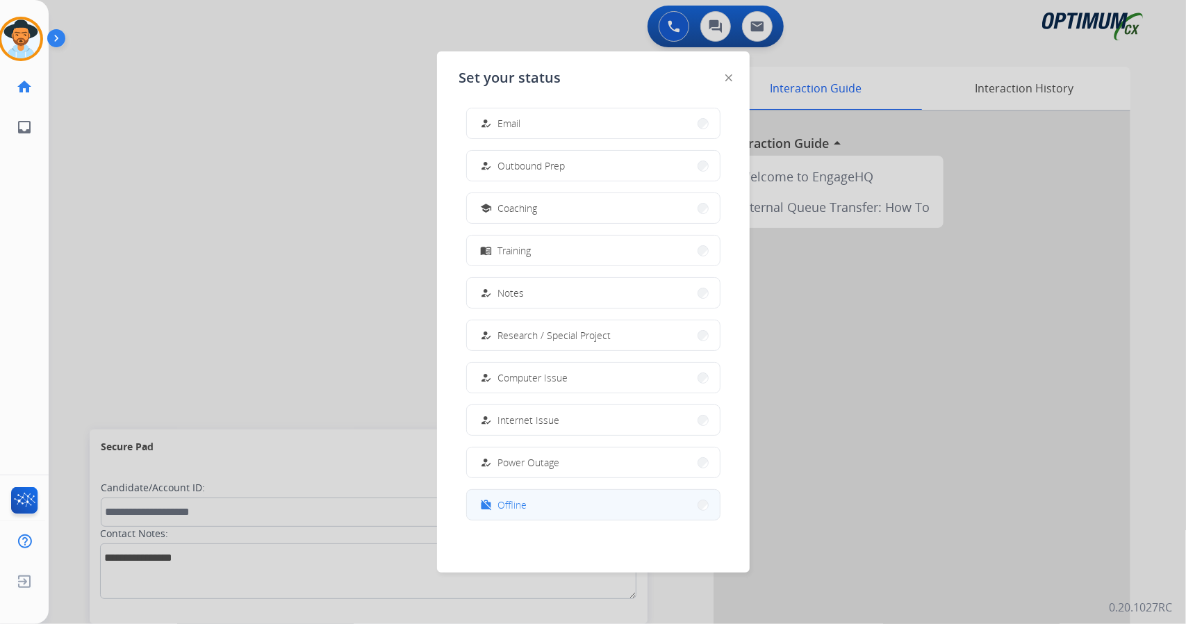
click at [525, 494] on button "work_off Offline" at bounding box center [593, 505] width 253 height 30
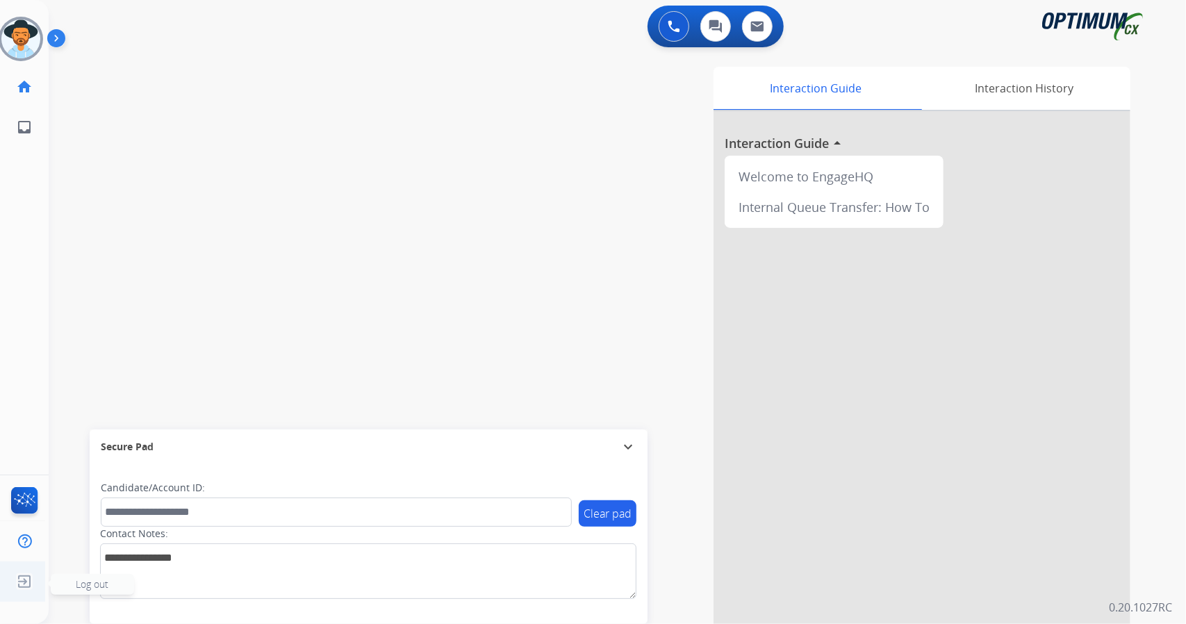
click at [24, 578] on img at bounding box center [24, 581] width 25 height 26
